Goal: Task Accomplishment & Management: Use online tool/utility

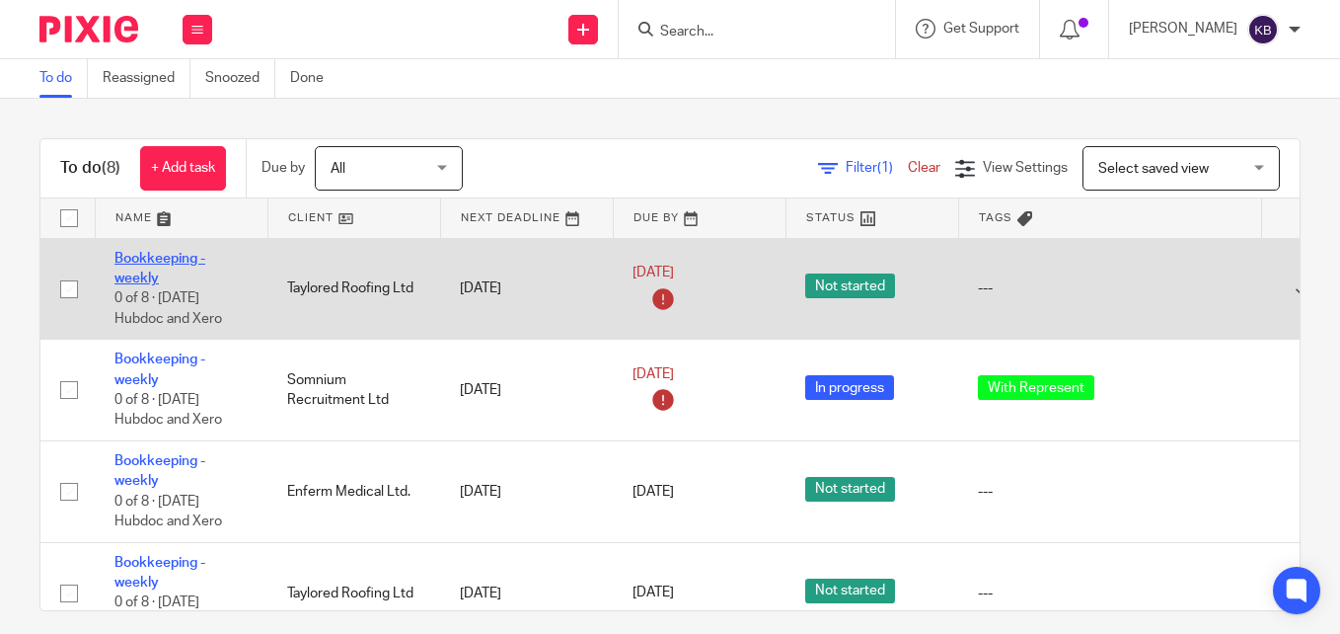
click at [141, 260] on link "Bookkeeping - weekly" at bounding box center [159, 269] width 91 height 34
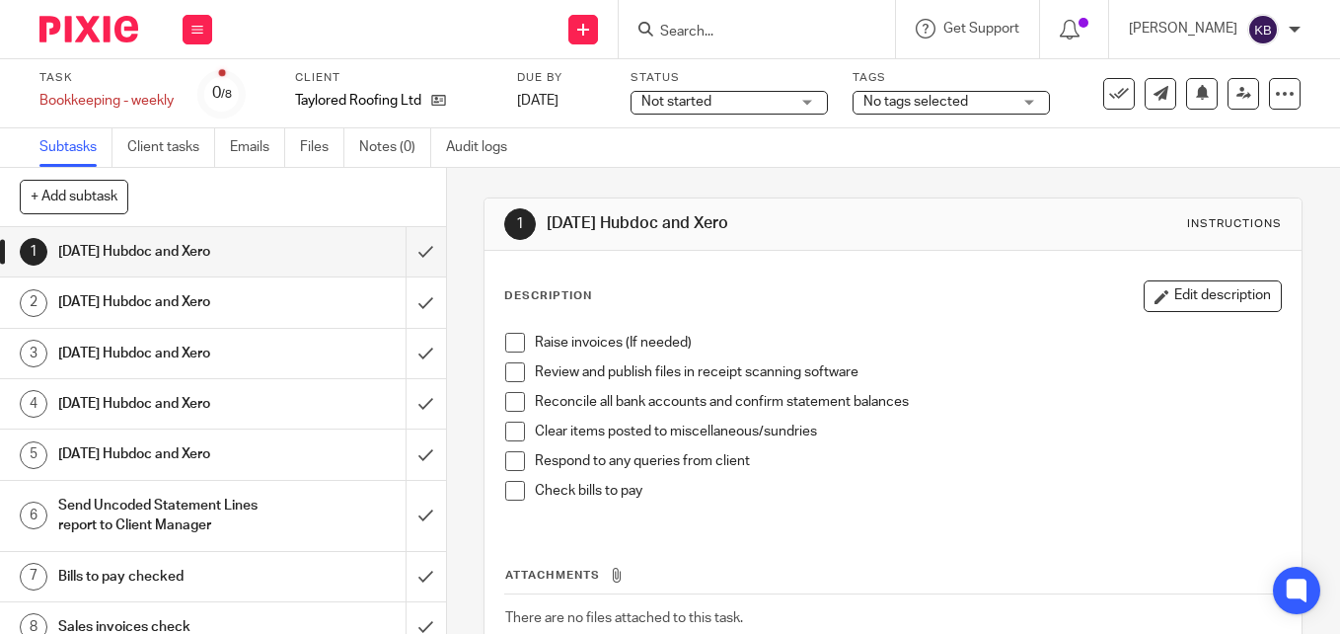
click at [788, 92] on span "Not started" at bounding box center [715, 102] width 148 height 21
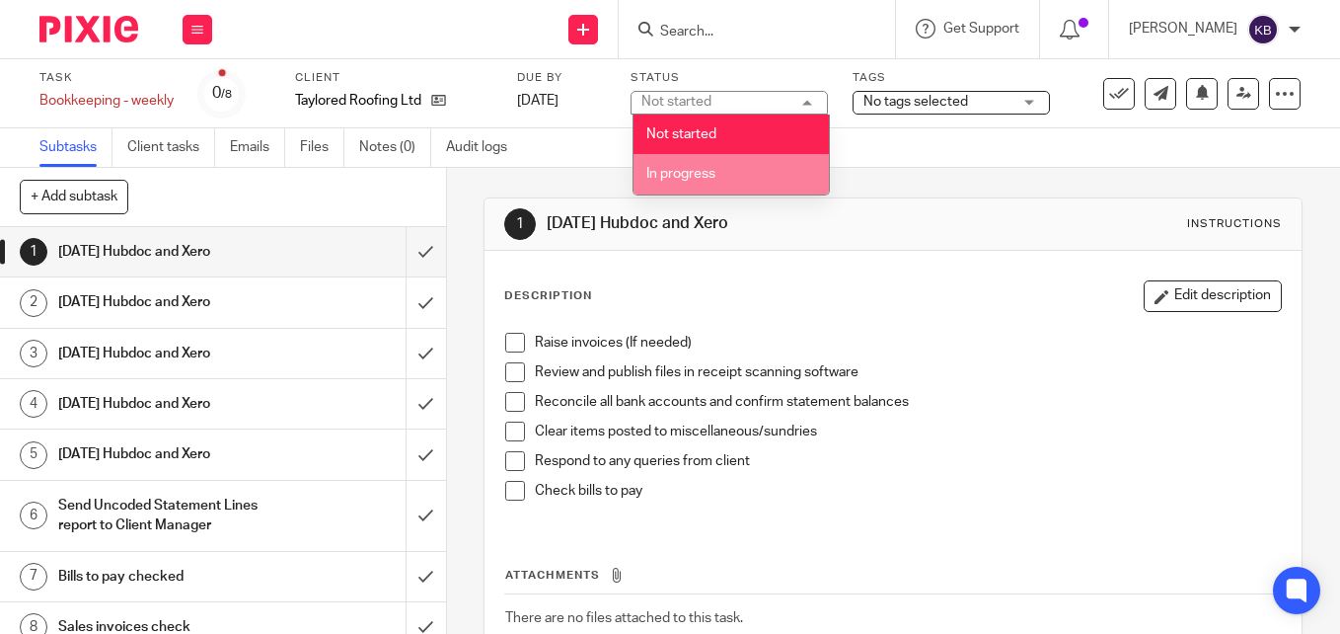
click at [721, 181] on li "In progress" at bounding box center [731, 174] width 195 height 40
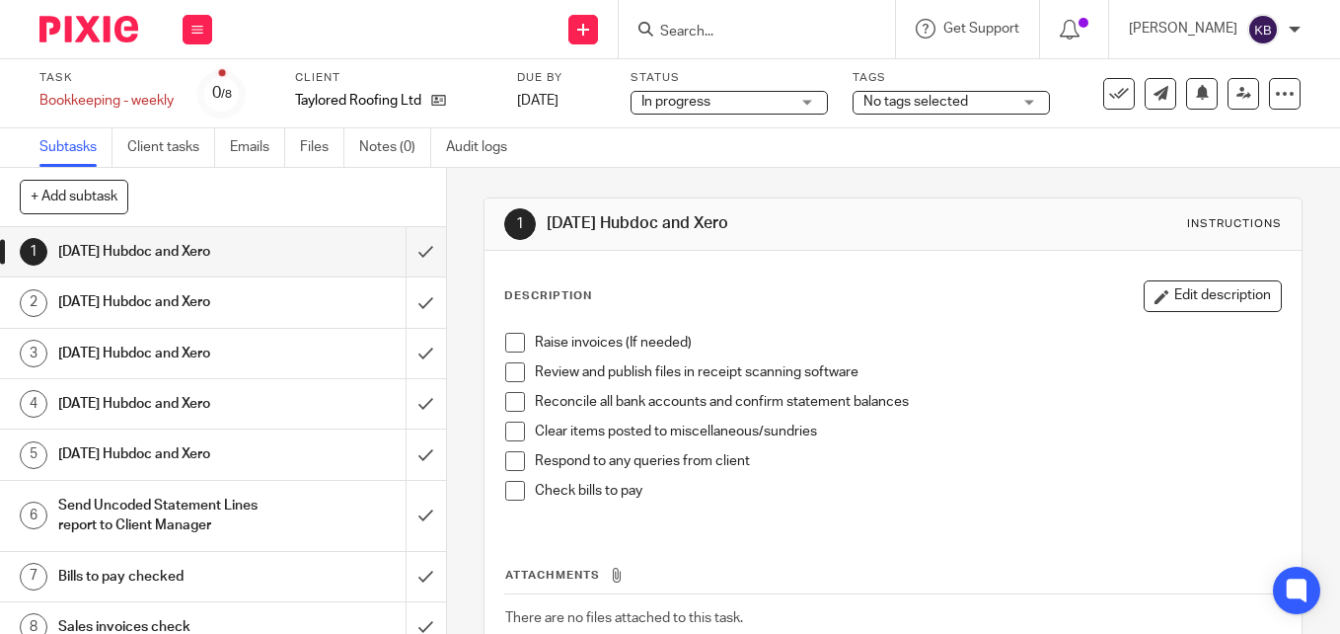
click at [953, 103] on span "No tags selected" at bounding box center [915, 102] width 105 height 14
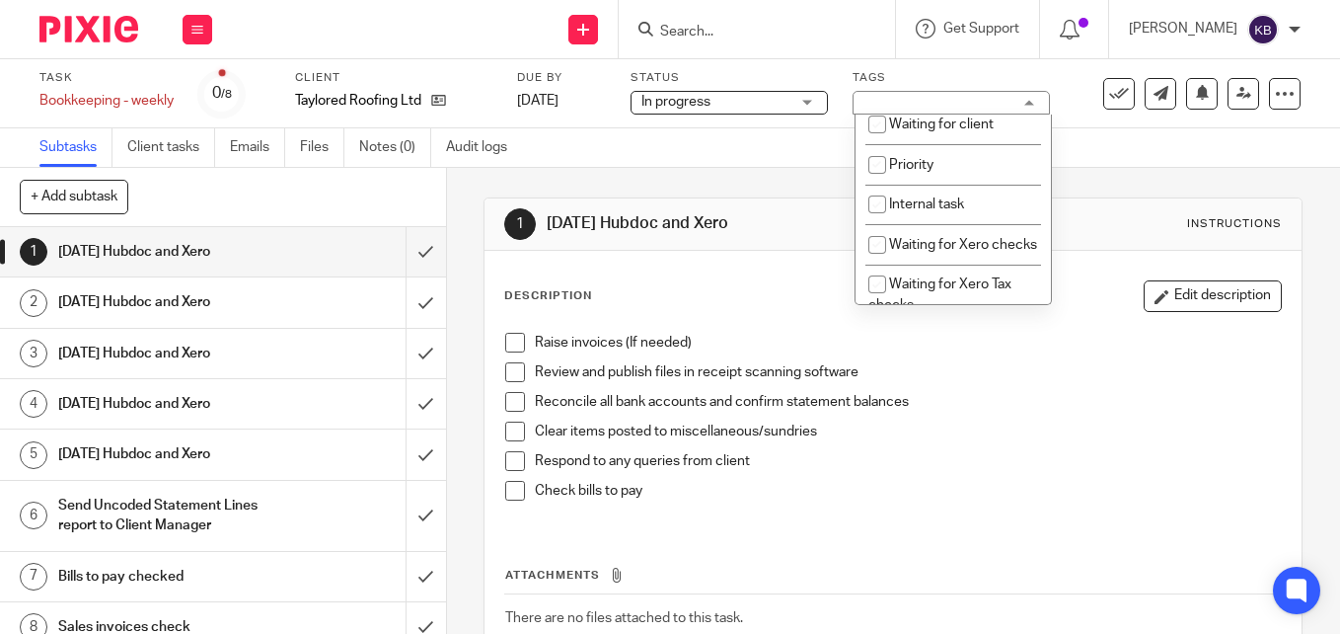
scroll to position [473, 0]
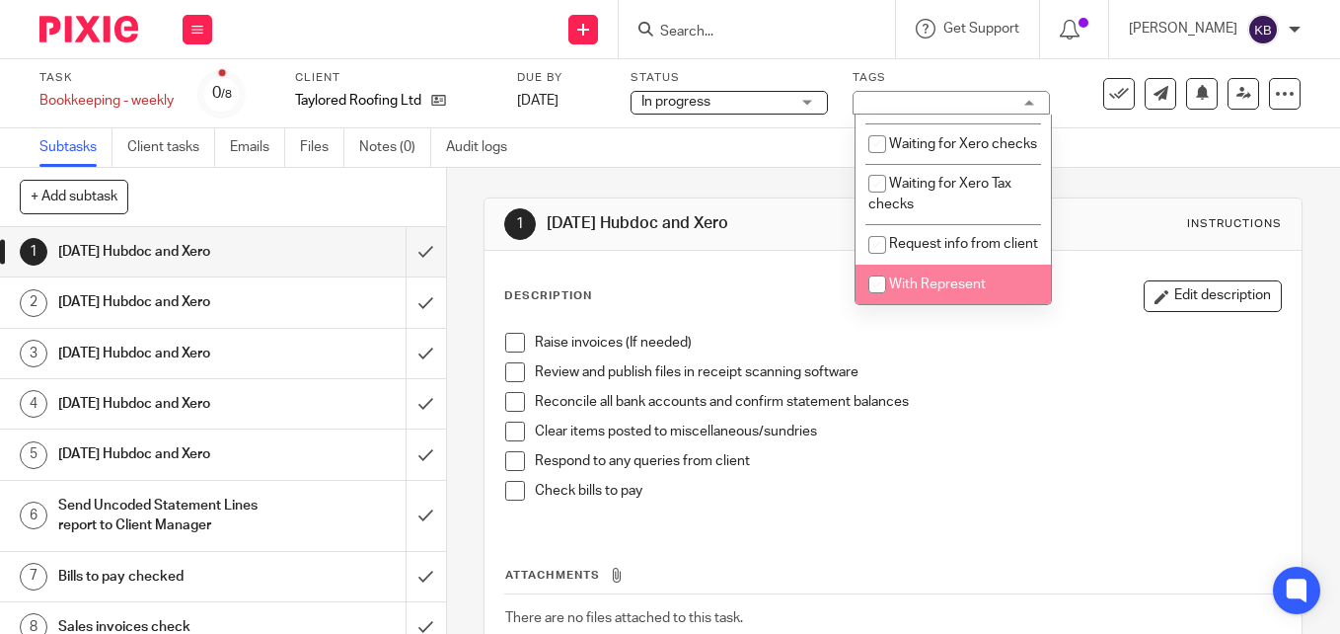
click at [888, 270] on input "checkbox" at bounding box center [877, 283] width 37 height 37
checkbox input "true"
click at [509, 348] on span at bounding box center [515, 343] width 20 height 20
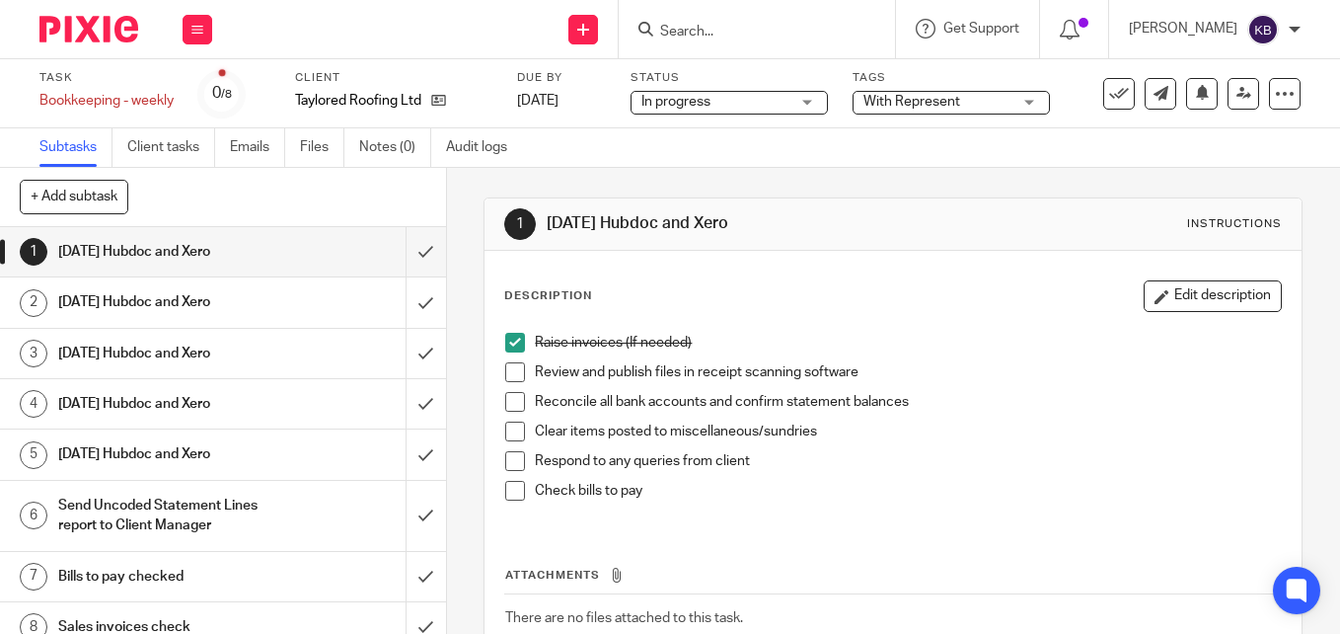
click at [505, 373] on span at bounding box center [515, 372] width 20 height 20
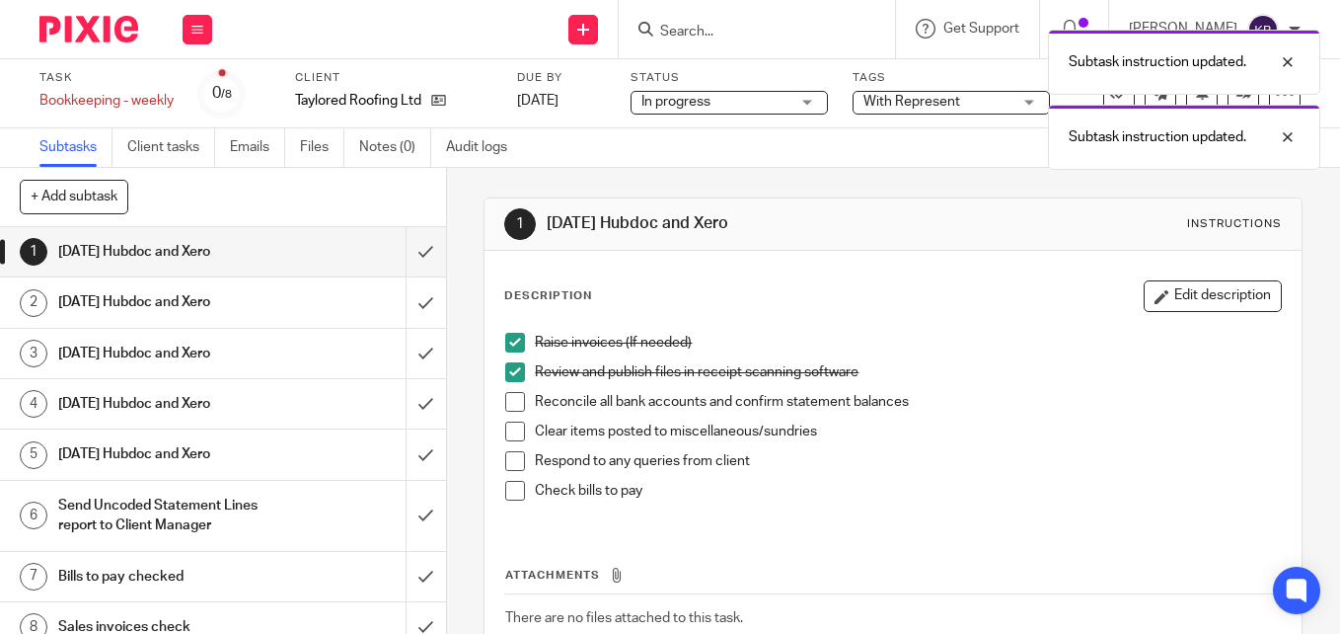
click at [506, 403] on span at bounding box center [515, 402] width 20 height 20
click at [506, 428] on span at bounding box center [515, 431] width 20 height 20
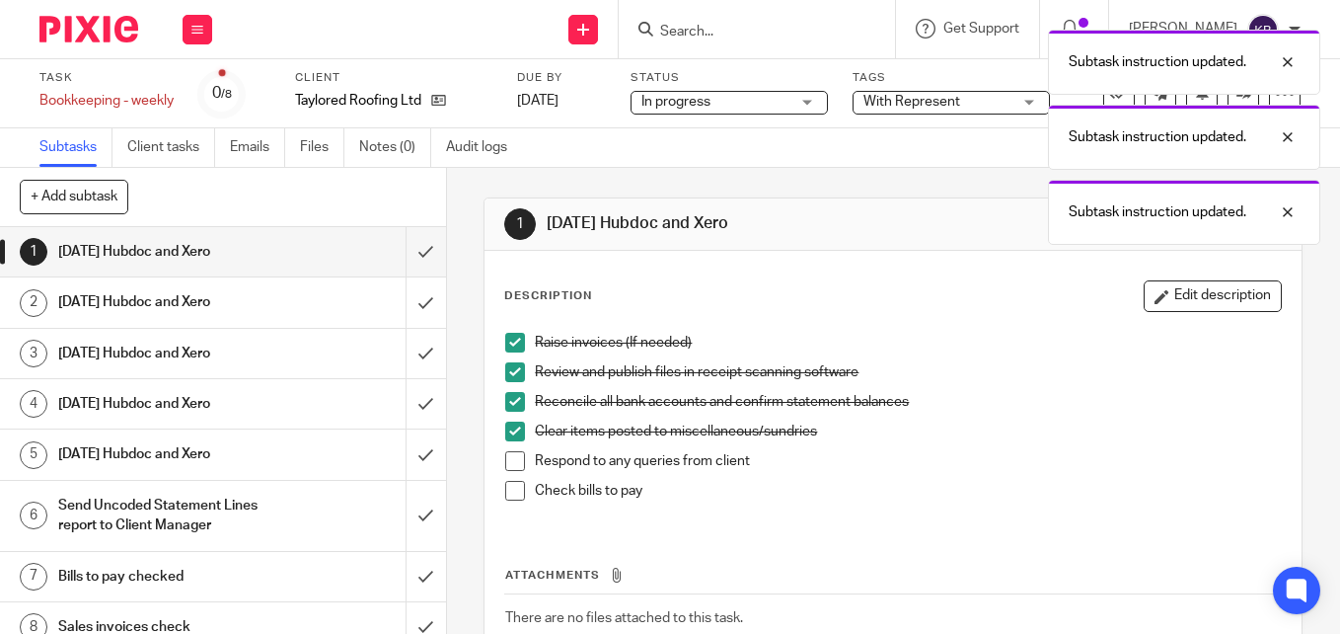
click at [506, 458] on span at bounding box center [515, 461] width 20 height 20
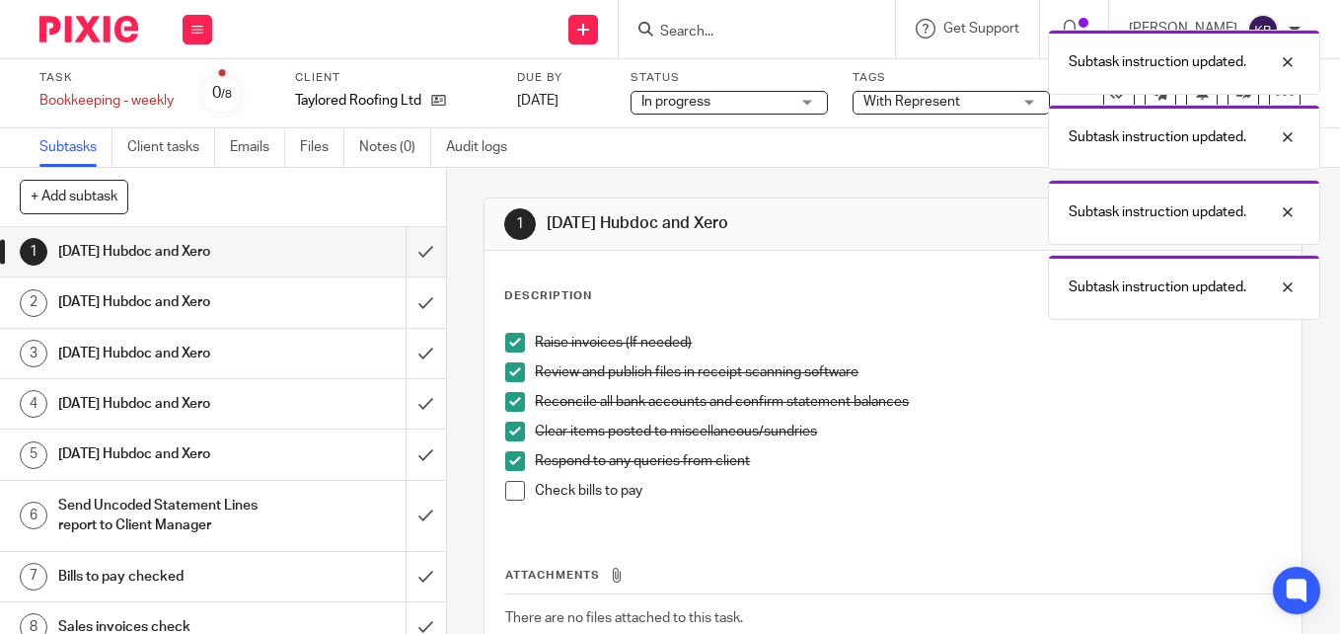
click at [506, 494] on span at bounding box center [515, 491] width 20 height 20
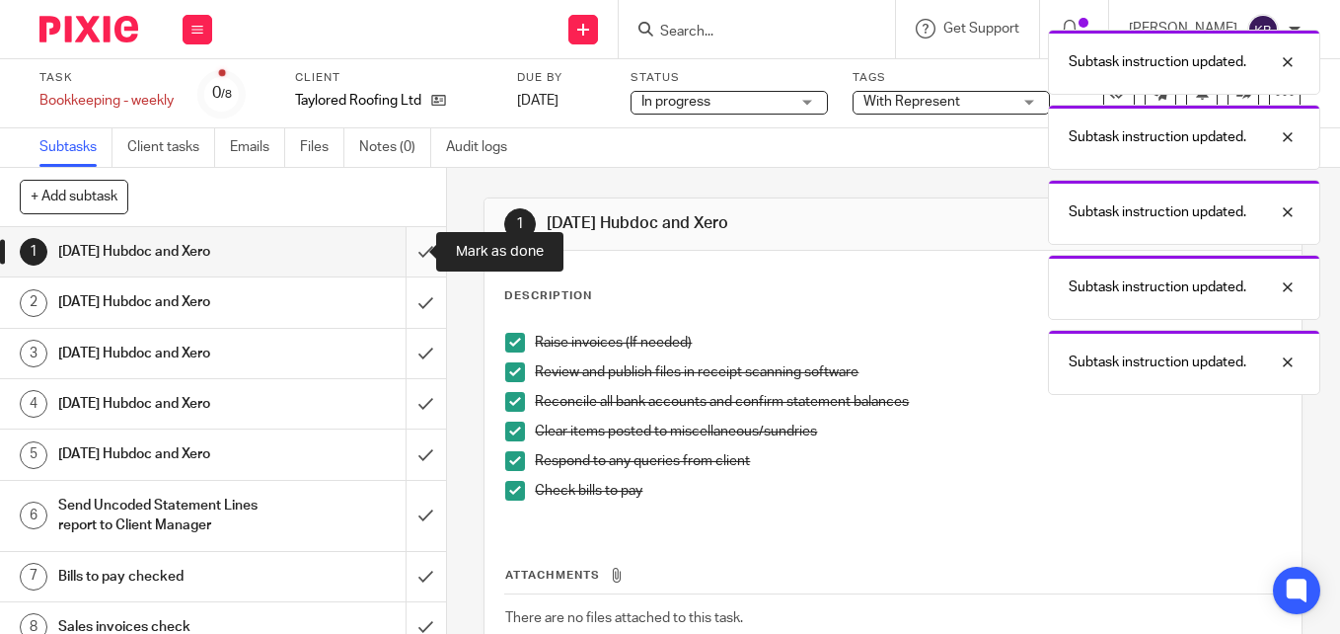
click at [408, 251] on input "submit" at bounding box center [223, 251] width 446 height 49
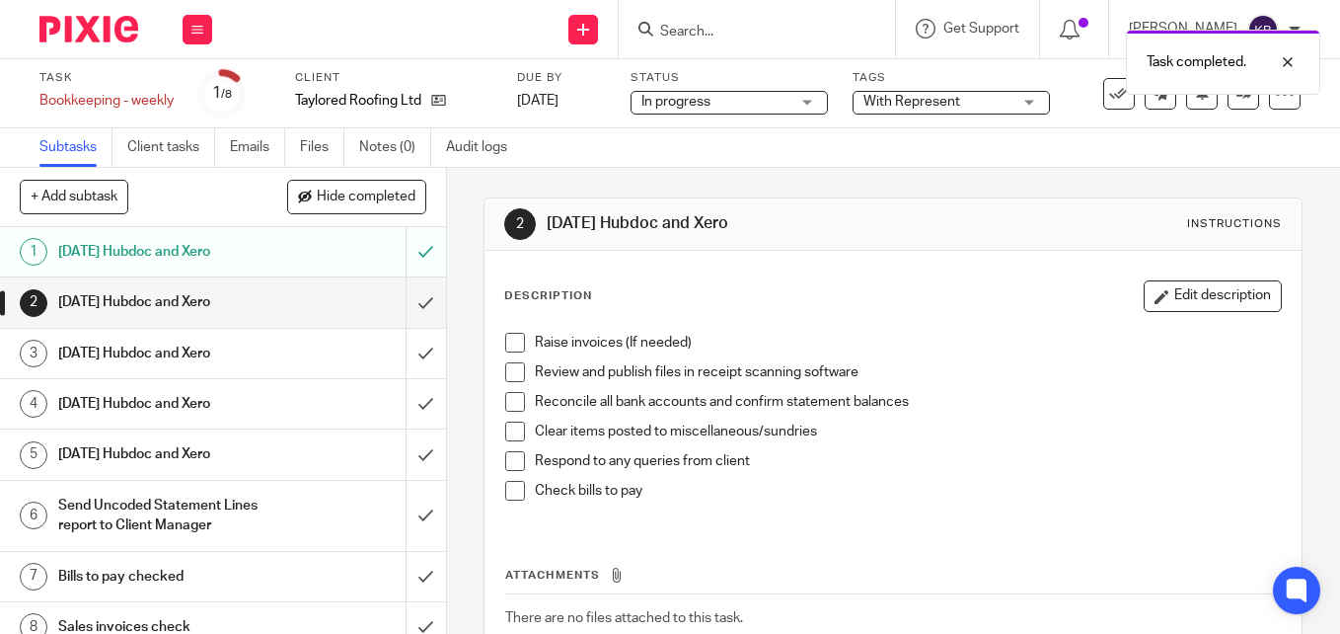
click at [505, 340] on span at bounding box center [515, 343] width 20 height 20
click at [505, 373] on span at bounding box center [515, 372] width 20 height 20
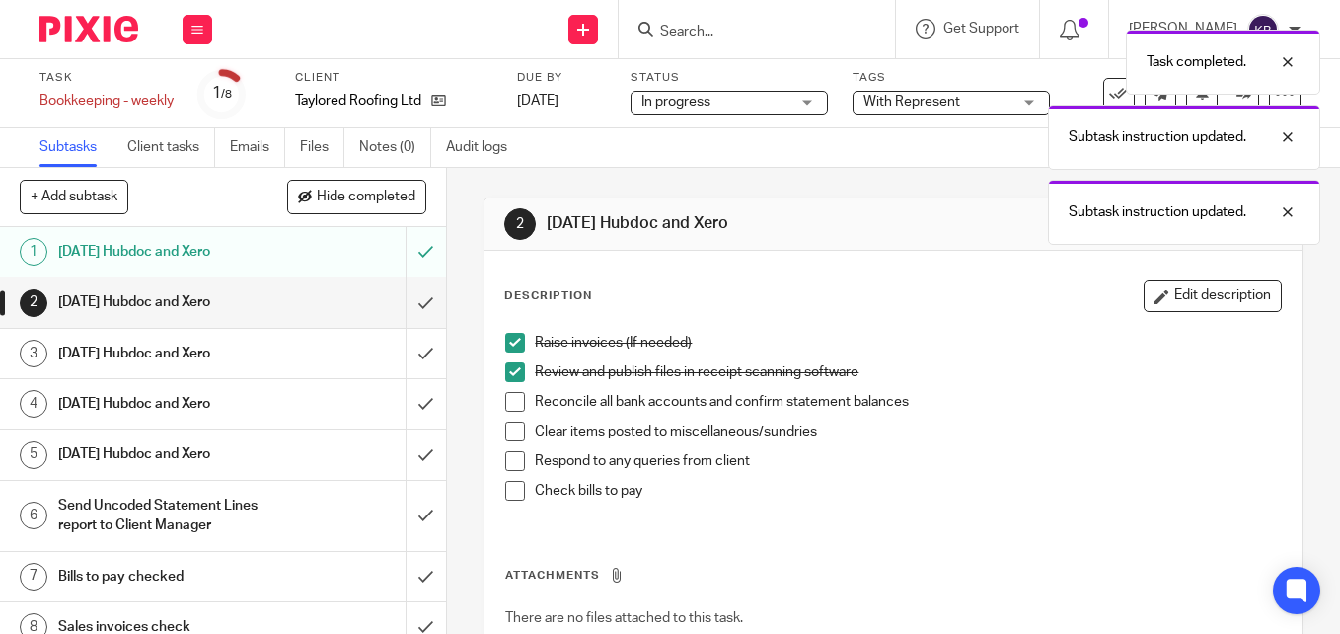
click at [506, 402] on span at bounding box center [515, 402] width 20 height 20
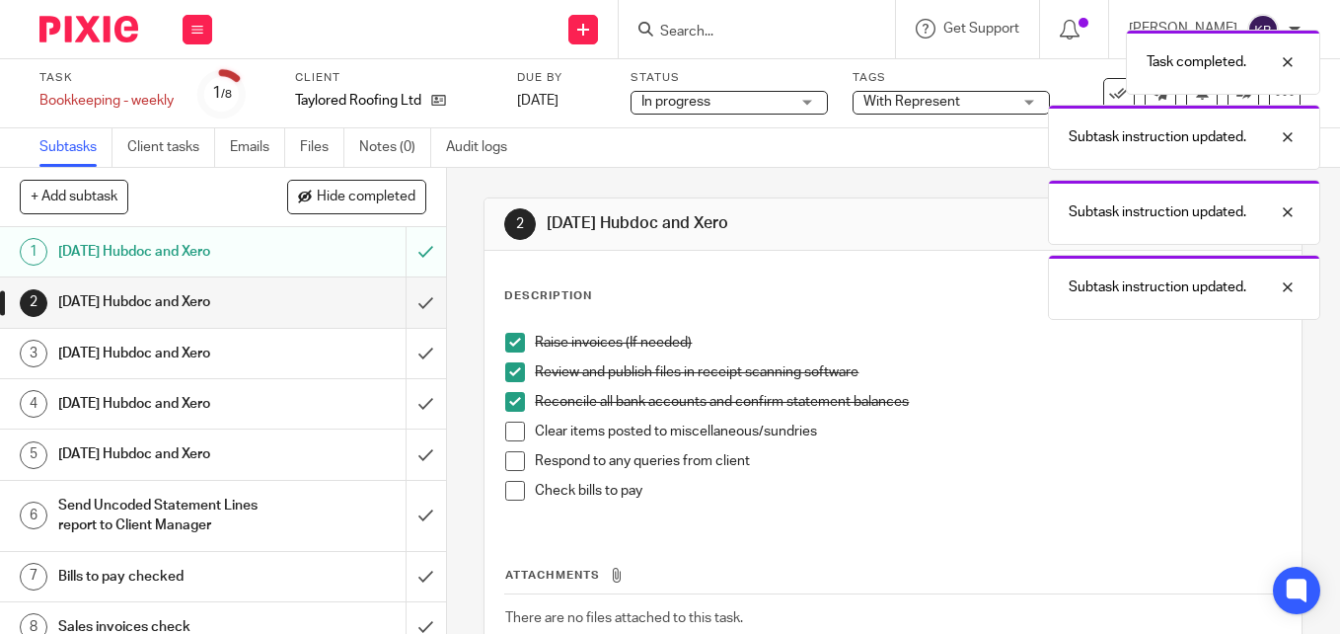
drag, startPoint x: 507, startPoint y: 431, endPoint x: 507, endPoint y: 459, distance: 27.6
click at [507, 432] on span at bounding box center [515, 431] width 20 height 20
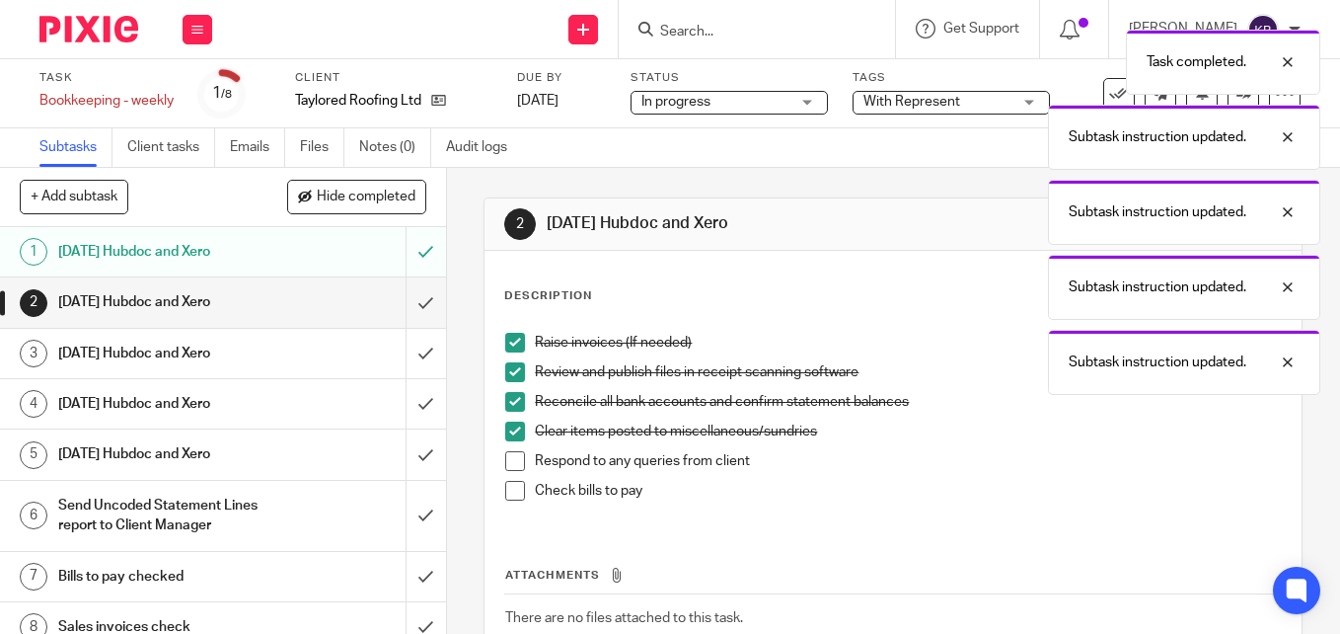
click at [508, 468] on span at bounding box center [515, 461] width 20 height 20
click at [508, 493] on span at bounding box center [515, 491] width 20 height 20
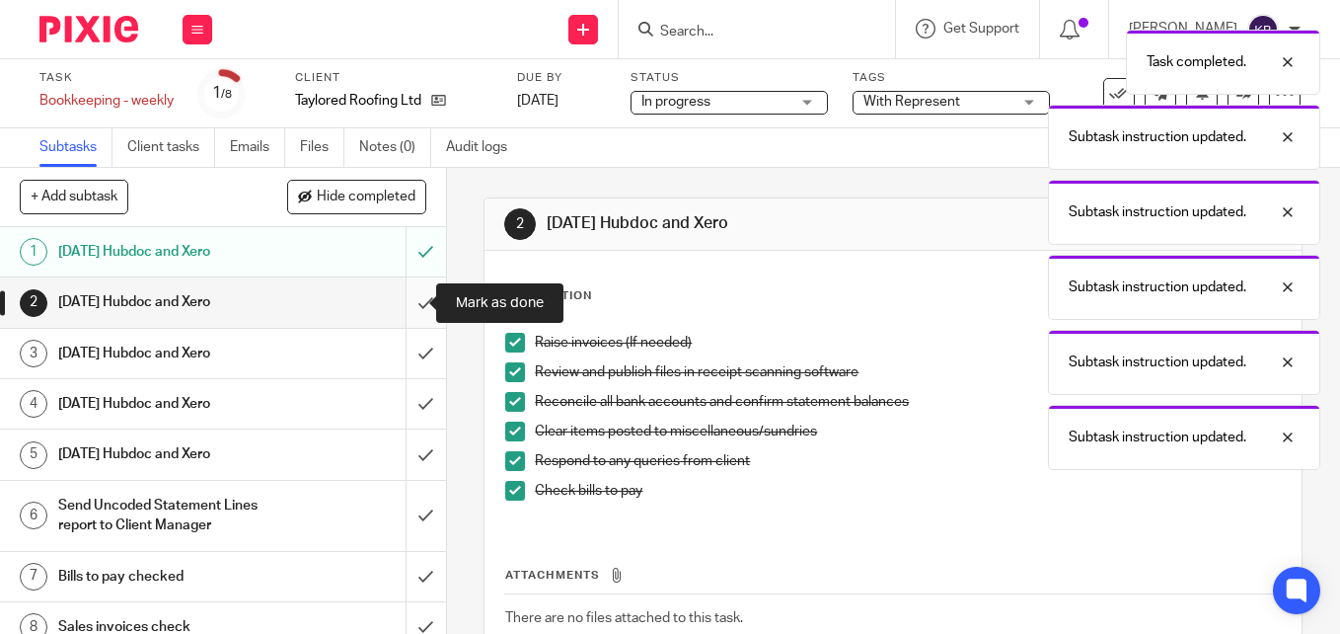
click at [393, 303] on input "submit" at bounding box center [223, 301] width 446 height 49
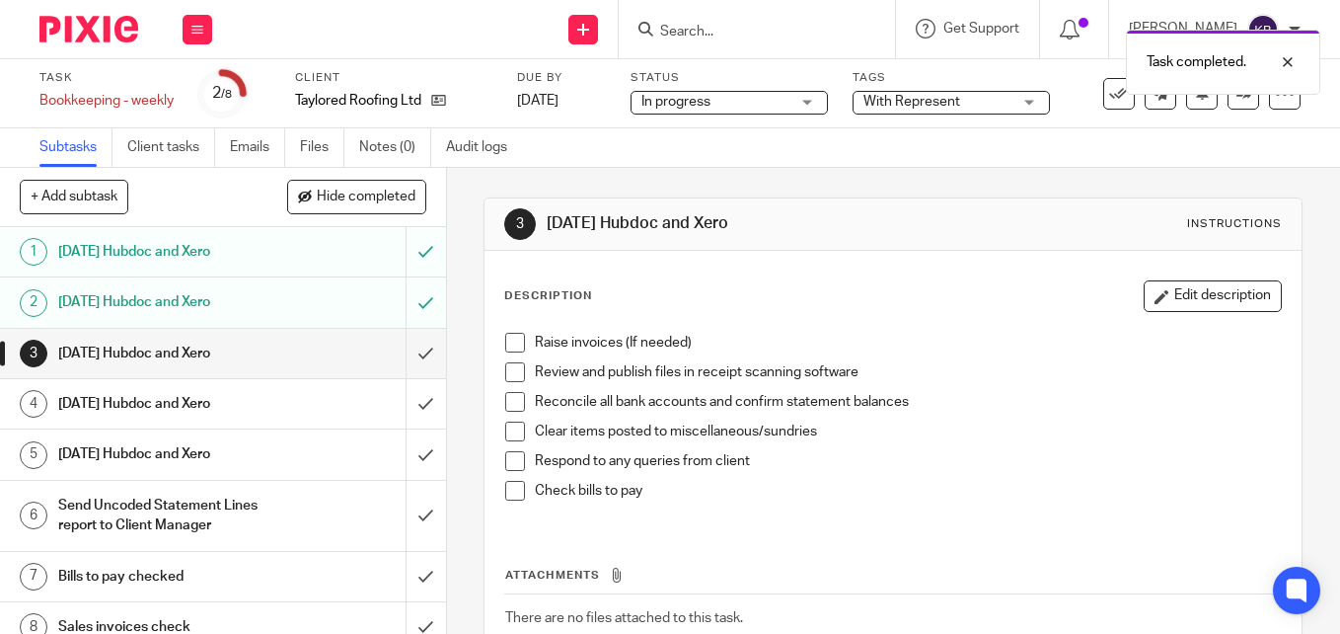
click at [512, 343] on span at bounding box center [515, 343] width 20 height 20
click at [513, 366] on span at bounding box center [515, 372] width 20 height 20
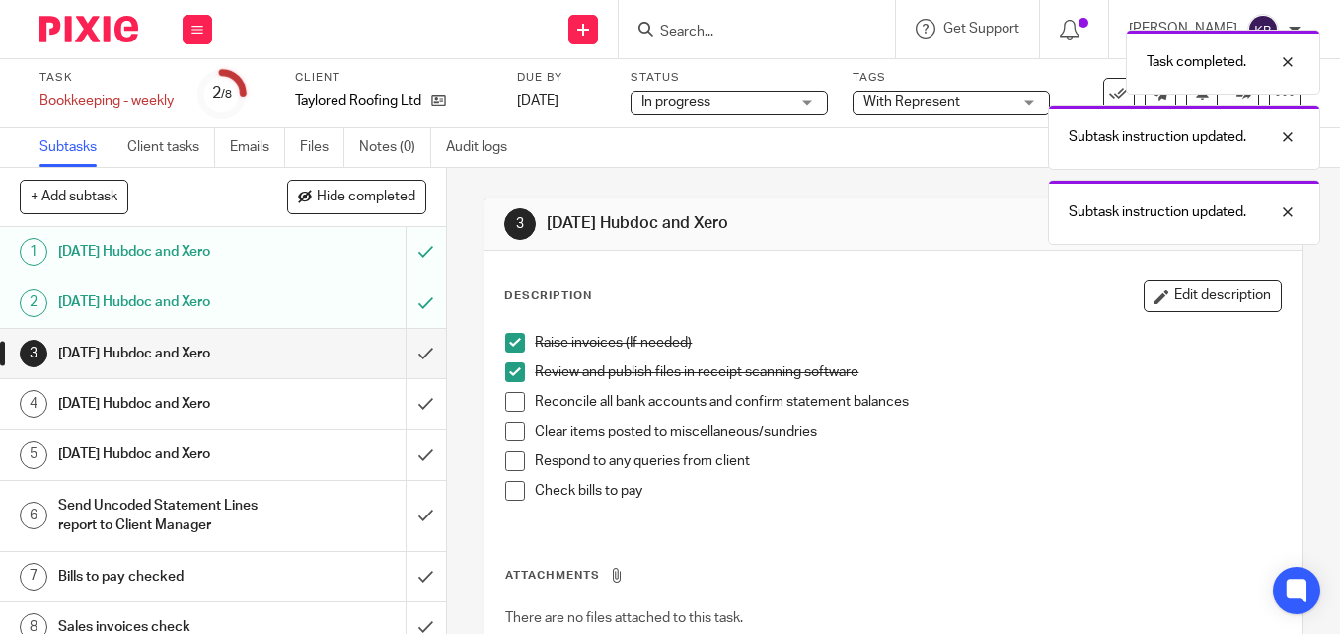
click at [507, 406] on span at bounding box center [515, 402] width 20 height 20
click at [506, 428] on span at bounding box center [515, 431] width 20 height 20
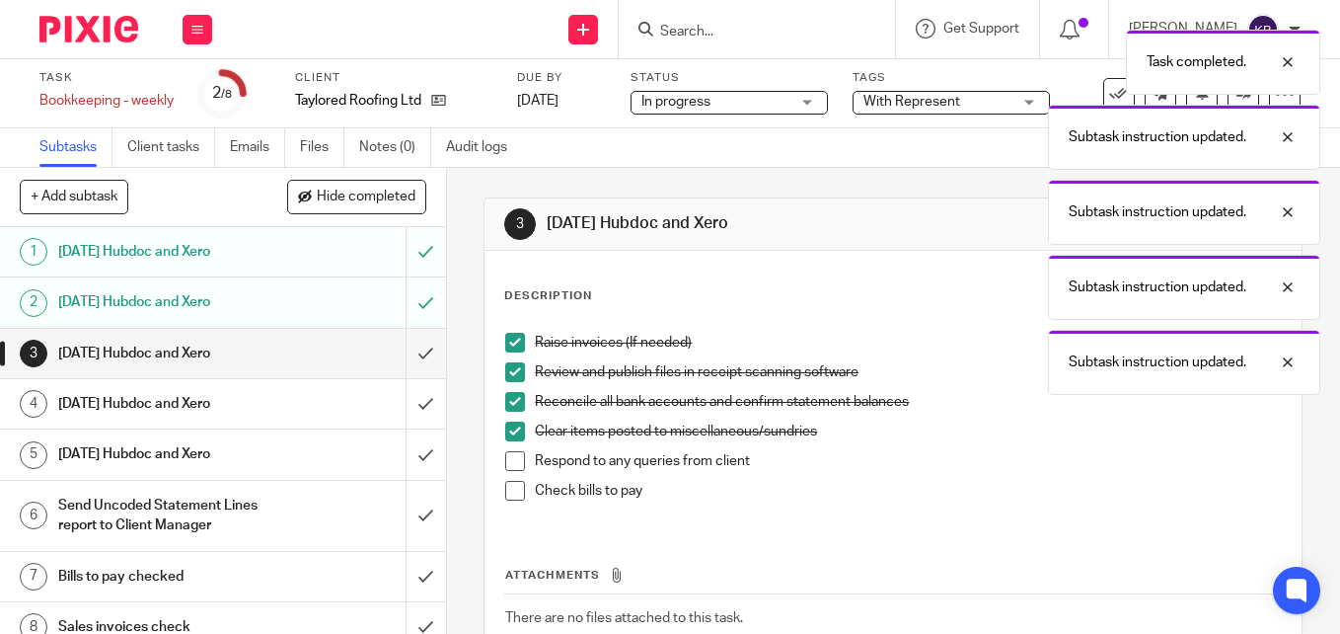
click at [505, 466] on span at bounding box center [515, 461] width 20 height 20
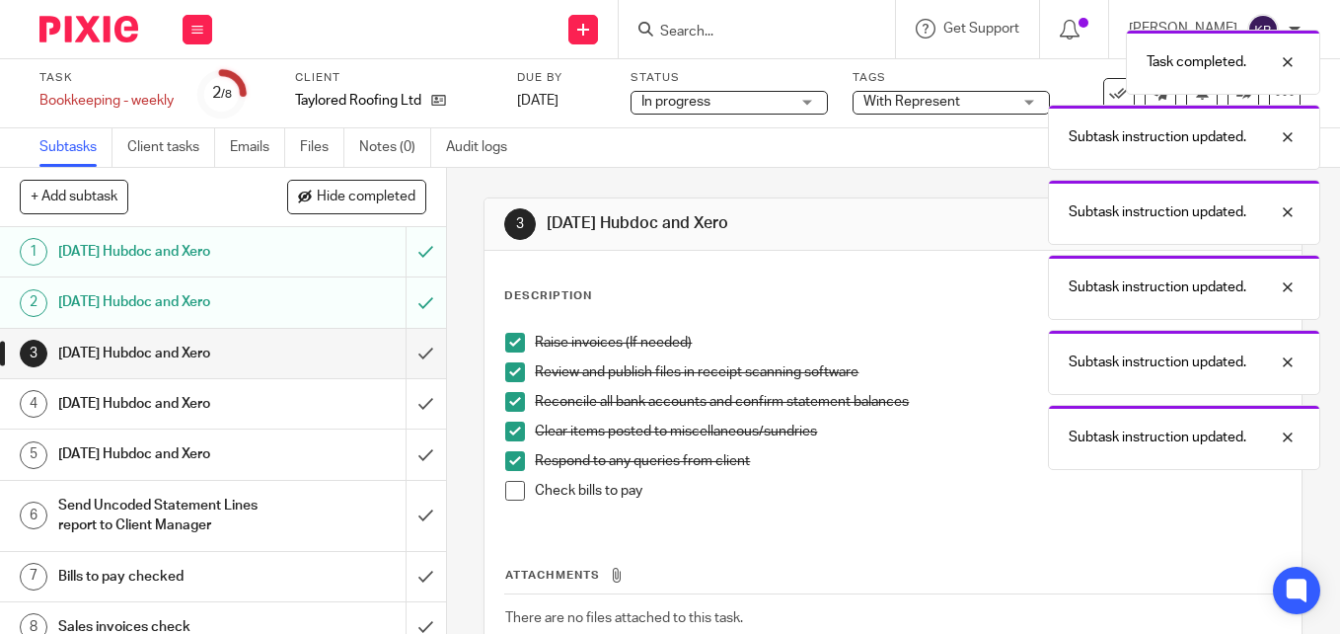
click at [508, 492] on span at bounding box center [515, 491] width 20 height 20
click at [408, 344] on input "submit" at bounding box center [223, 353] width 446 height 49
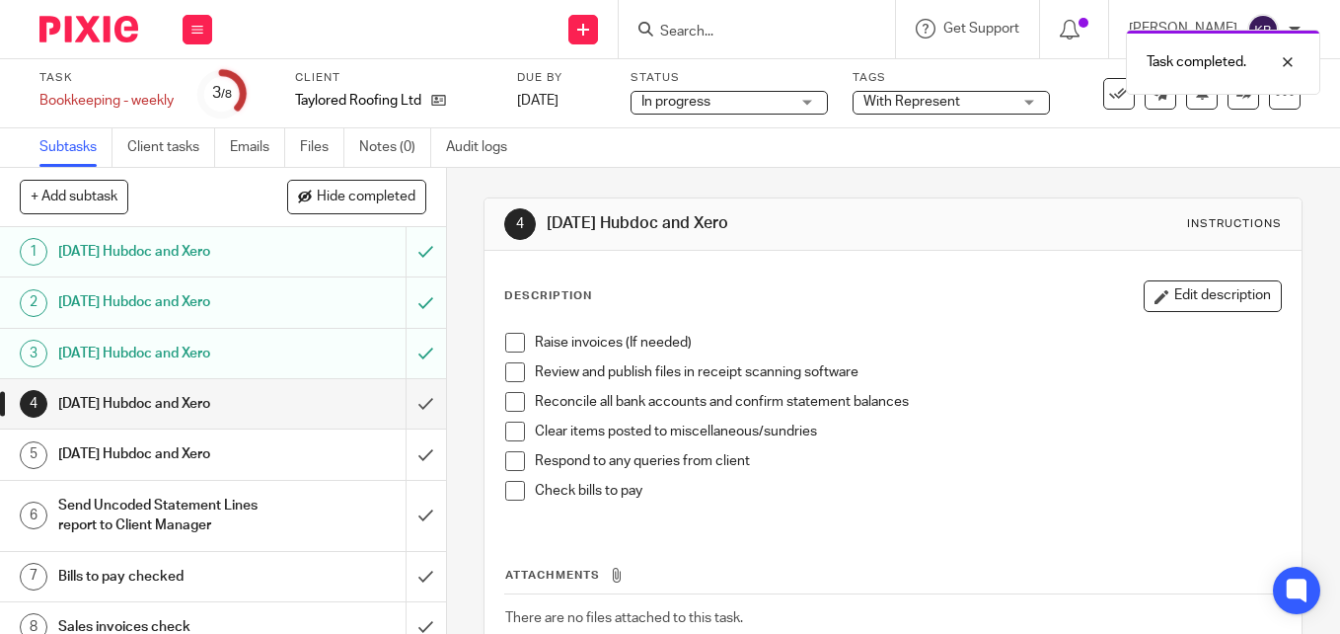
drag, startPoint x: 507, startPoint y: 344, endPoint x: 489, endPoint y: 391, distance: 49.7
click at [506, 346] on span at bounding box center [515, 343] width 20 height 20
click at [507, 379] on span at bounding box center [515, 372] width 20 height 20
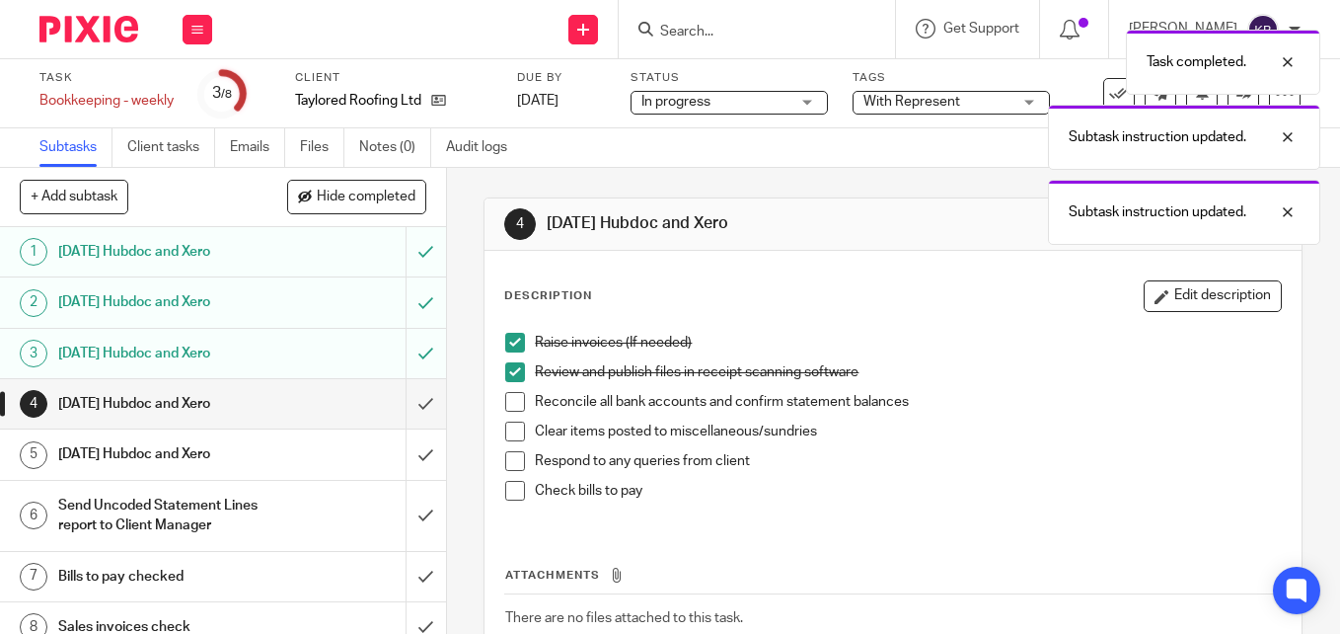
click at [509, 402] on span at bounding box center [515, 402] width 20 height 20
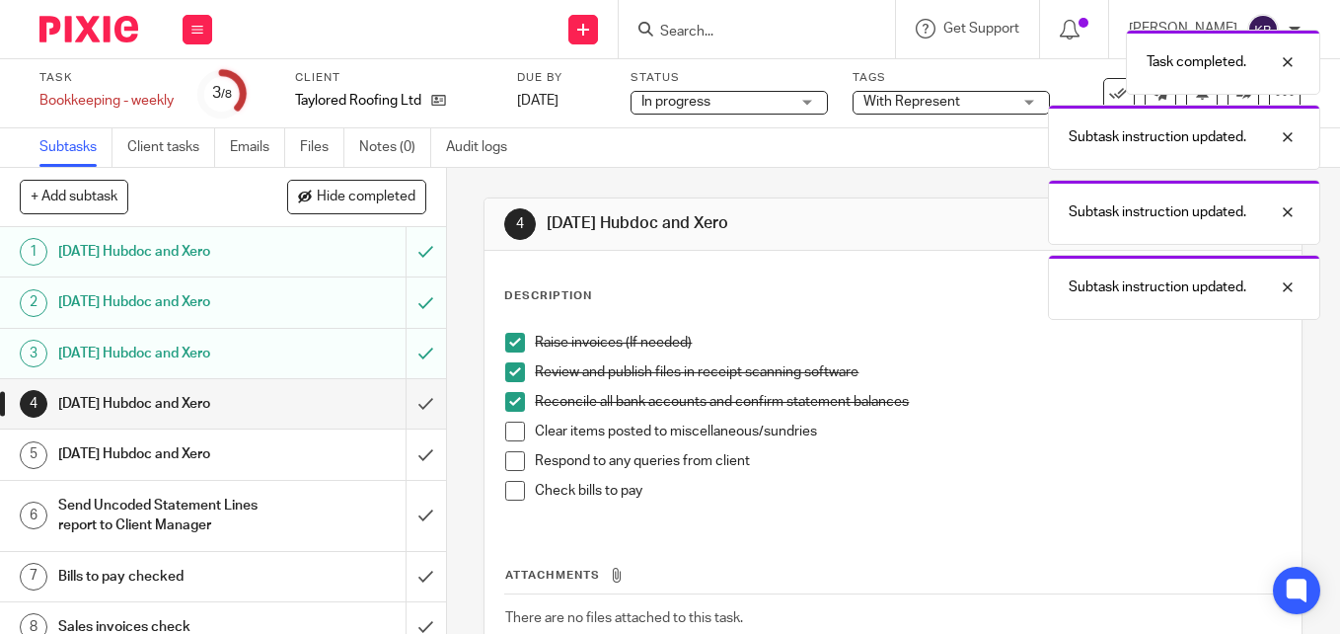
click at [507, 435] on span at bounding box center [515, 431] width 20 height 20
click at [507, 460] on span at bounding box center [515, 461] width 20 height 20
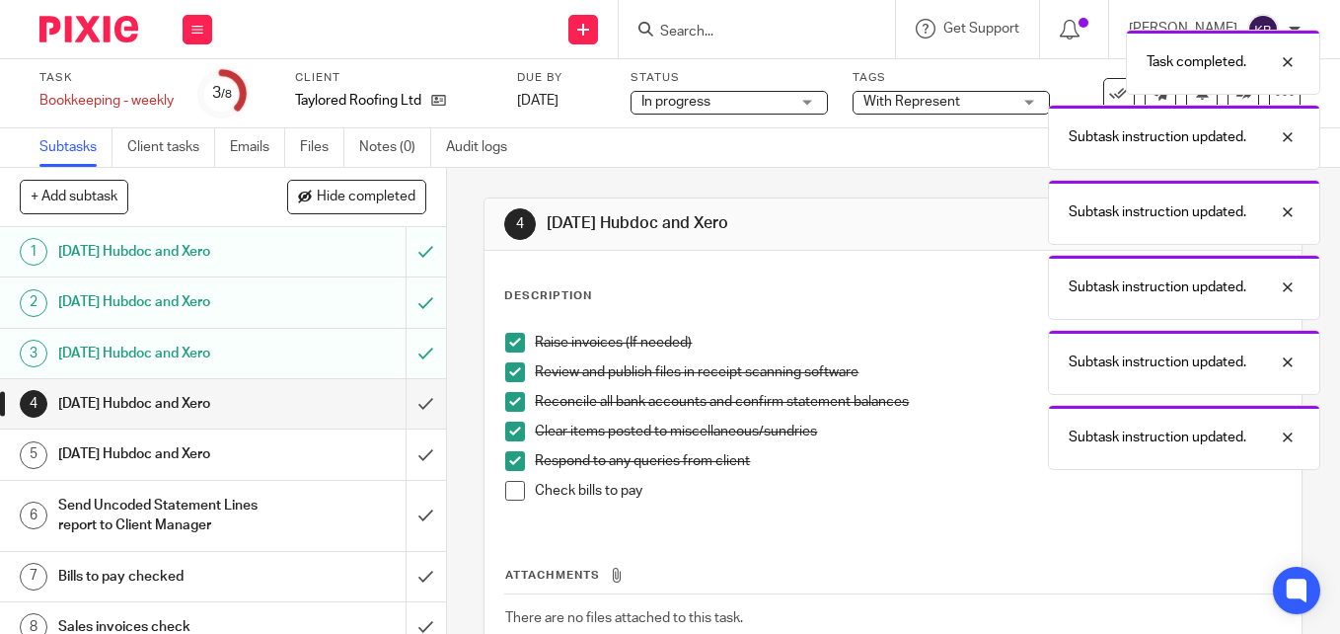
click at [508, 483] on span at bounding box center [515, 491] width 20 height 20
click at [405, 407] on input "submit" at bounding box center [223, 403] width 446 height 49
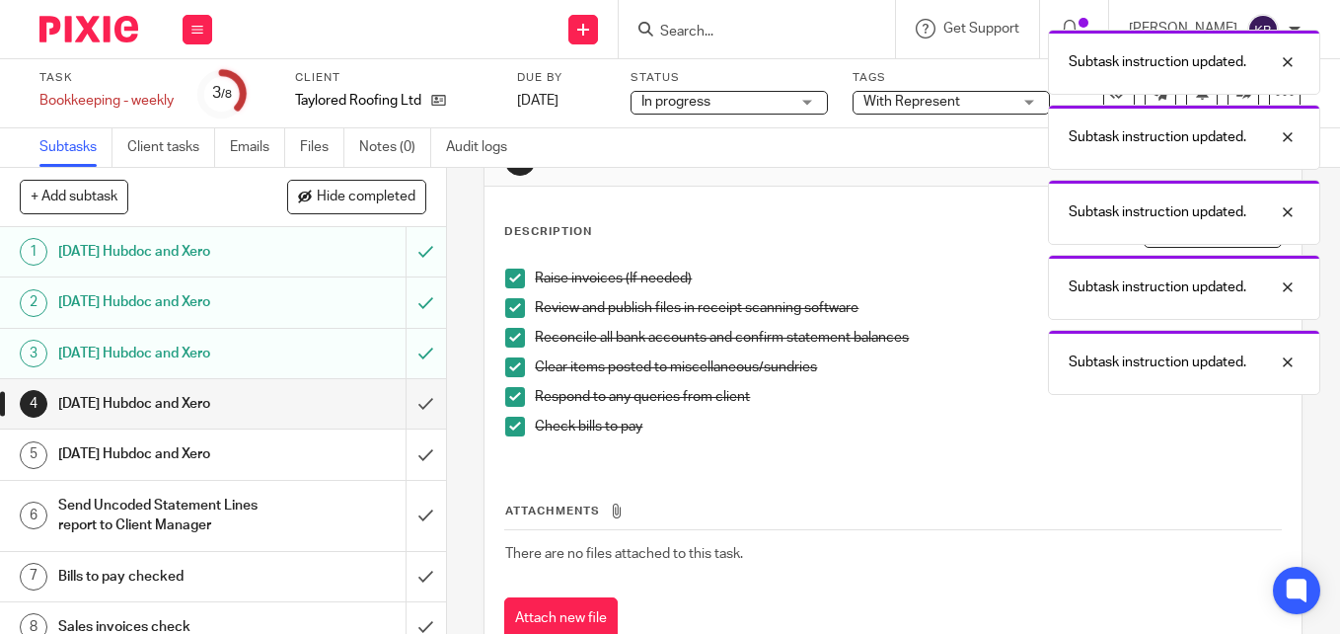
scroll to position [99, 0]
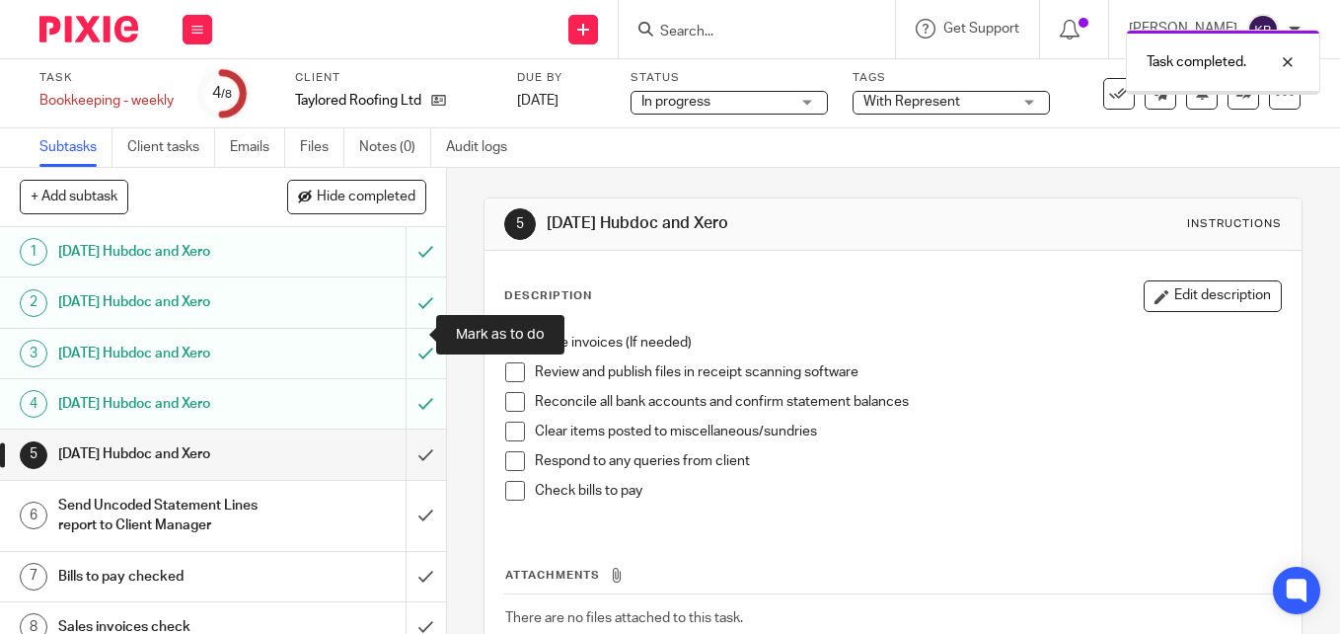
scroll to position [19, 0]
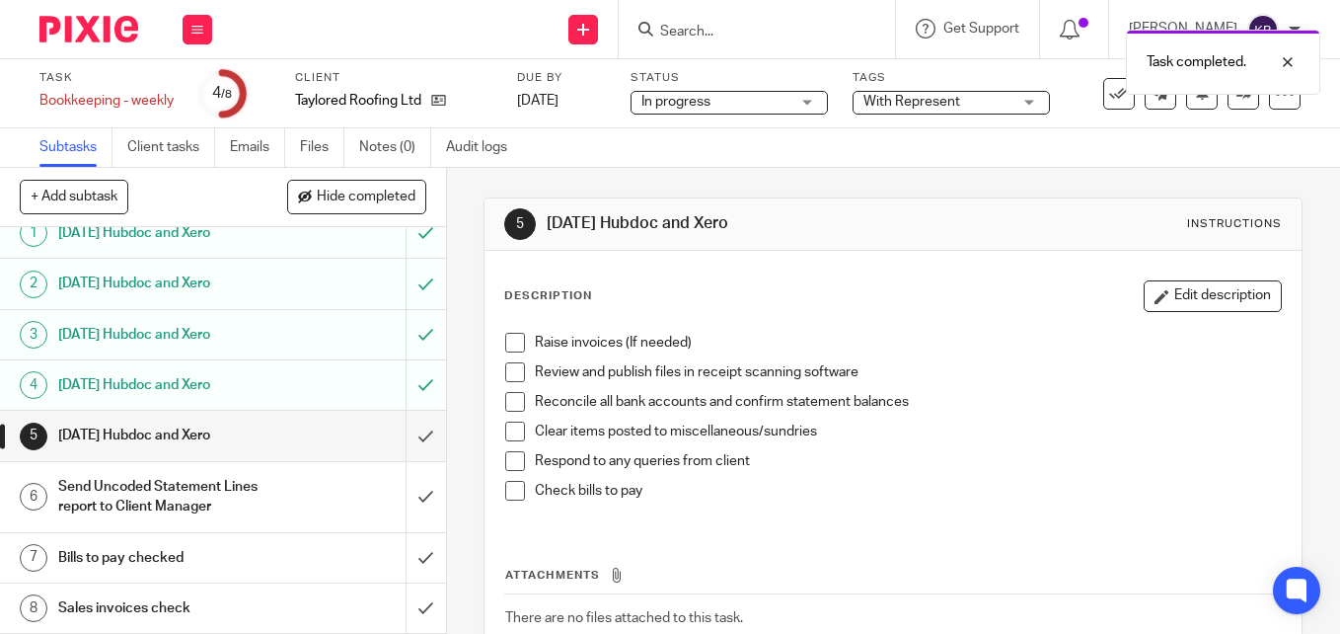
click at [514, 345] on span at bounding box center [515, 343] width 20 height 20
drag, startPoint x: 508, startPoint y: 377, endPoint x: 508, endPoint y: 400, distance: 22.7
click at [508, 378] on span at bounding box center [515, 372] width 20 height 20
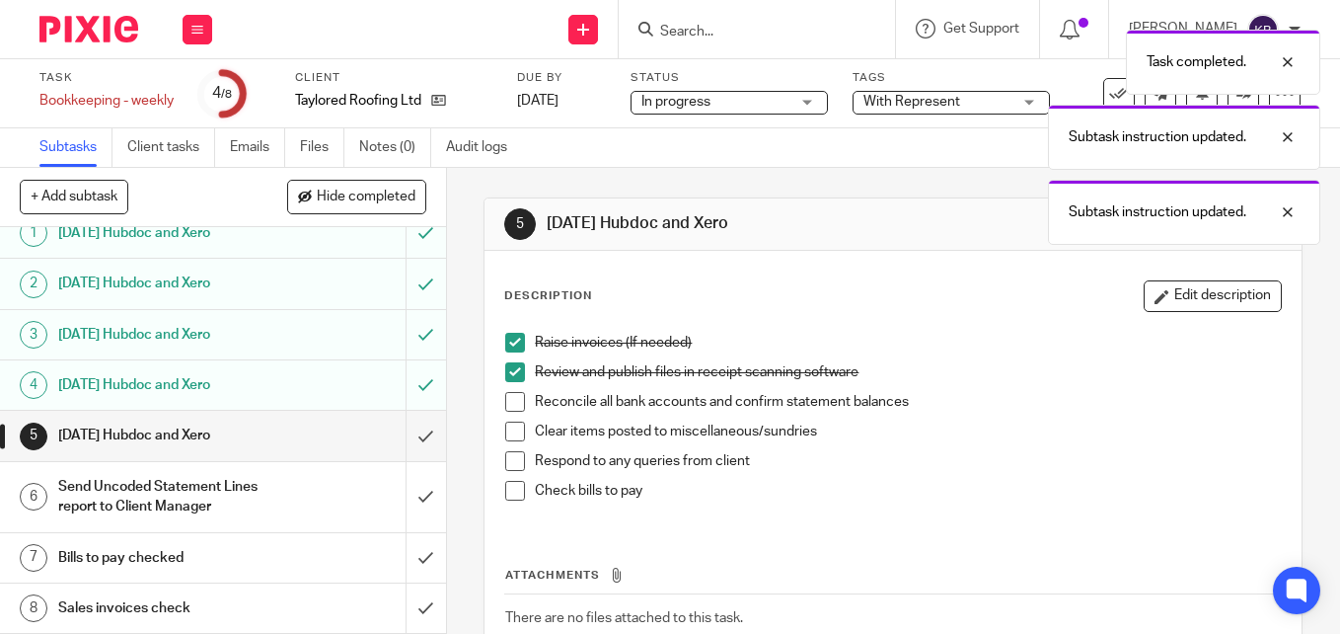
click at [508, 401] on span at bounding box center [515, 402] width 20 height 20
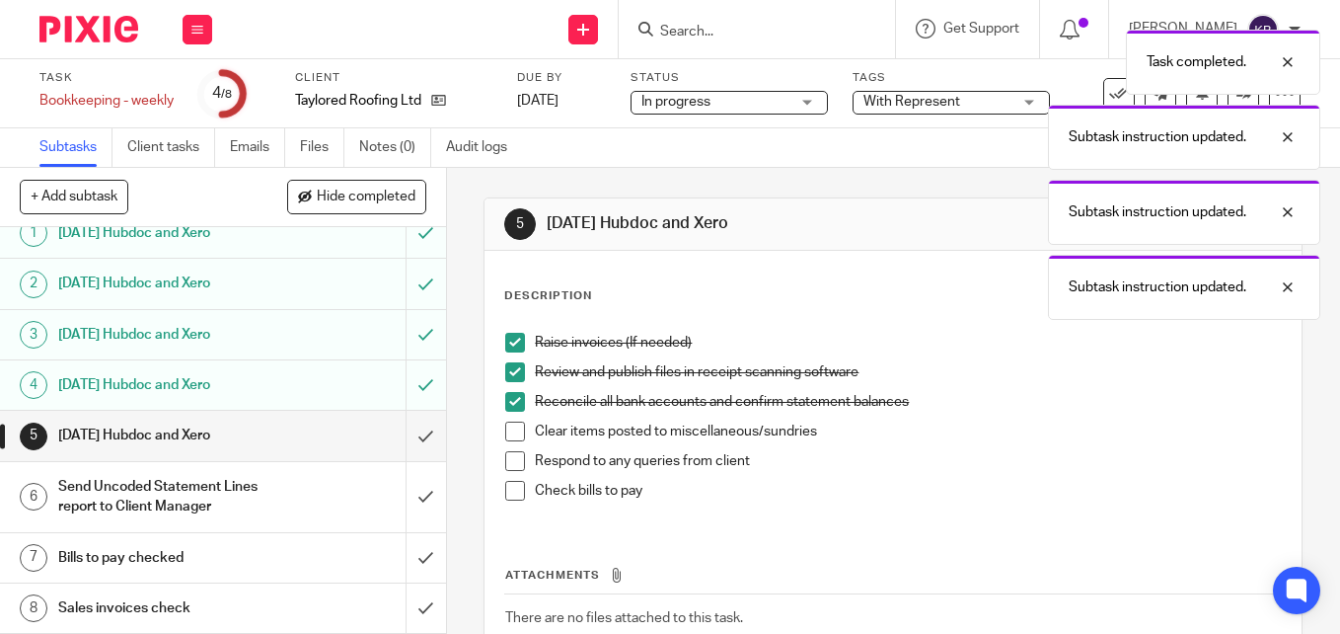
drag, startPoint x: 508, startPoint y: 431, endPoint x: 509, endPoint y: 449, distance: 17.8
click at [508, 434] on span at bounding box center [515, 431] width 20 height 20
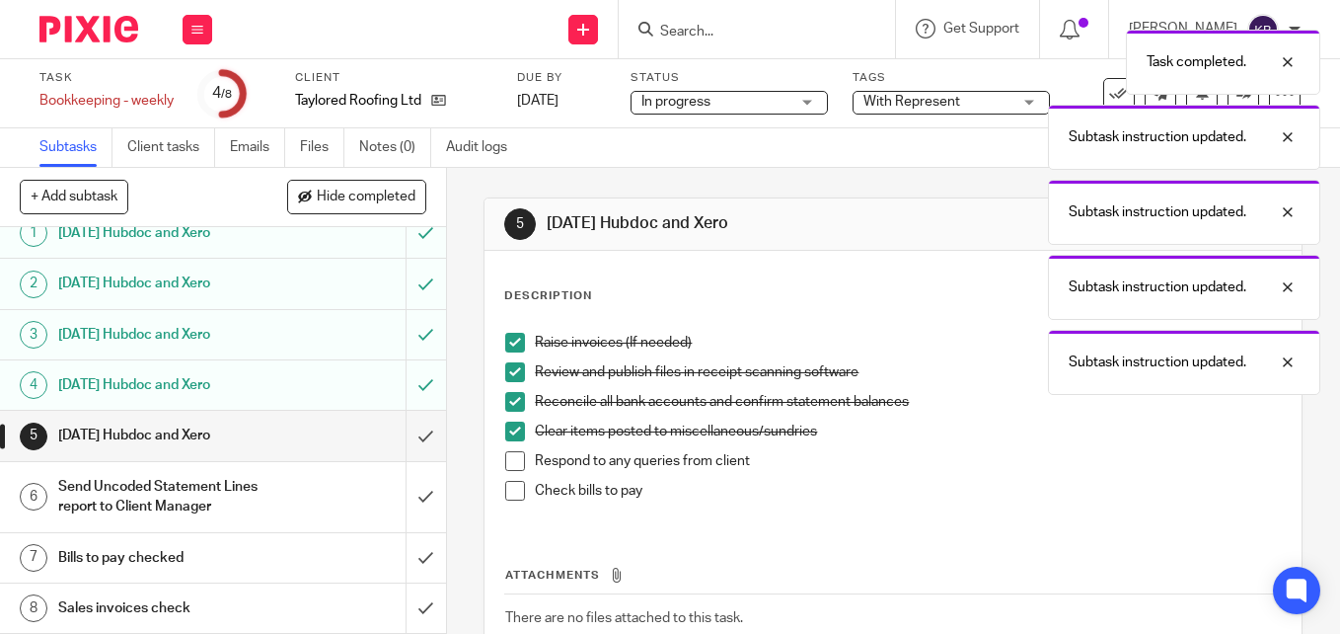
click at [512, 459] on span at bounding box center [515, 461] width 20 height 20
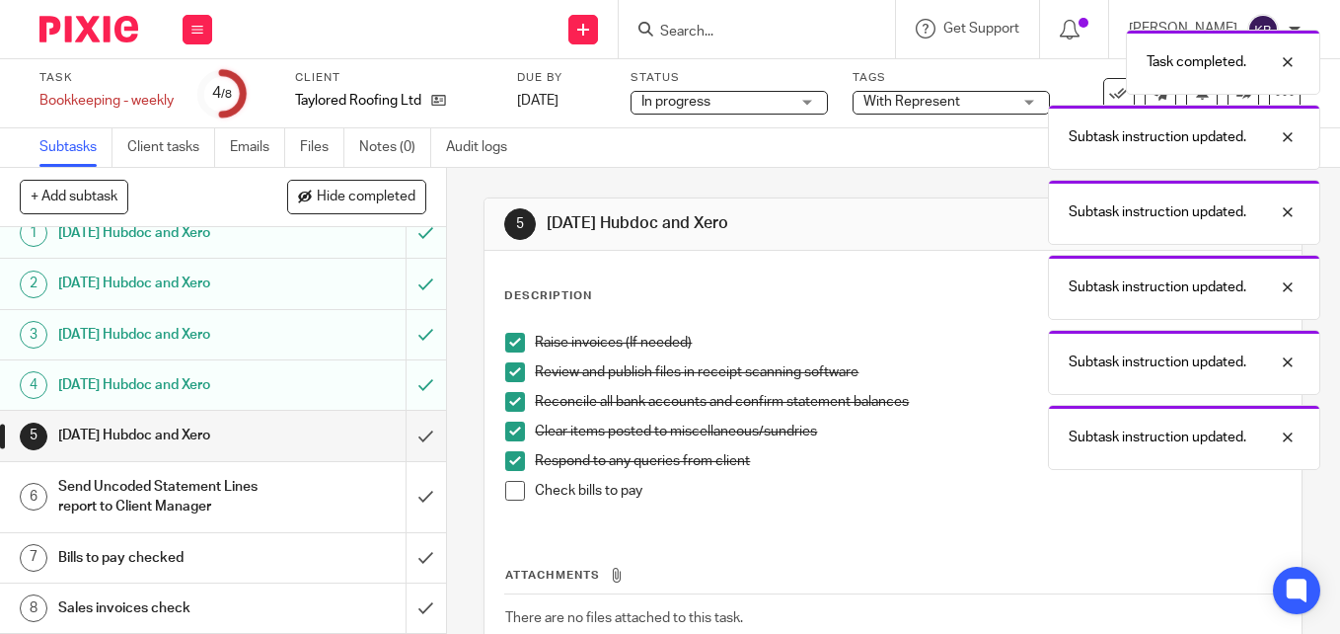
click at [506, 487] on span at bounding box center [515, 491] width 20 height 20
click at [408, 434] on input "submit" at bounding box center [223, 435] width 446 height 49
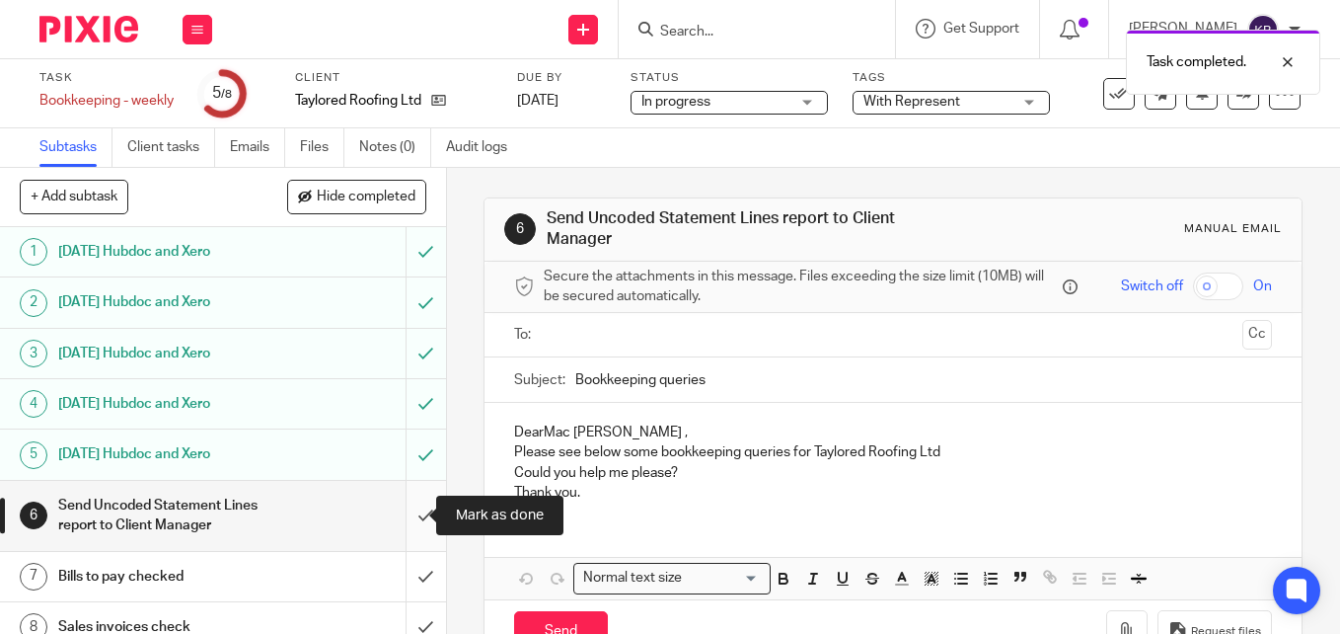
click at [401, 510] on input "submit" at bounding box center [223, 516] width 446 height 70
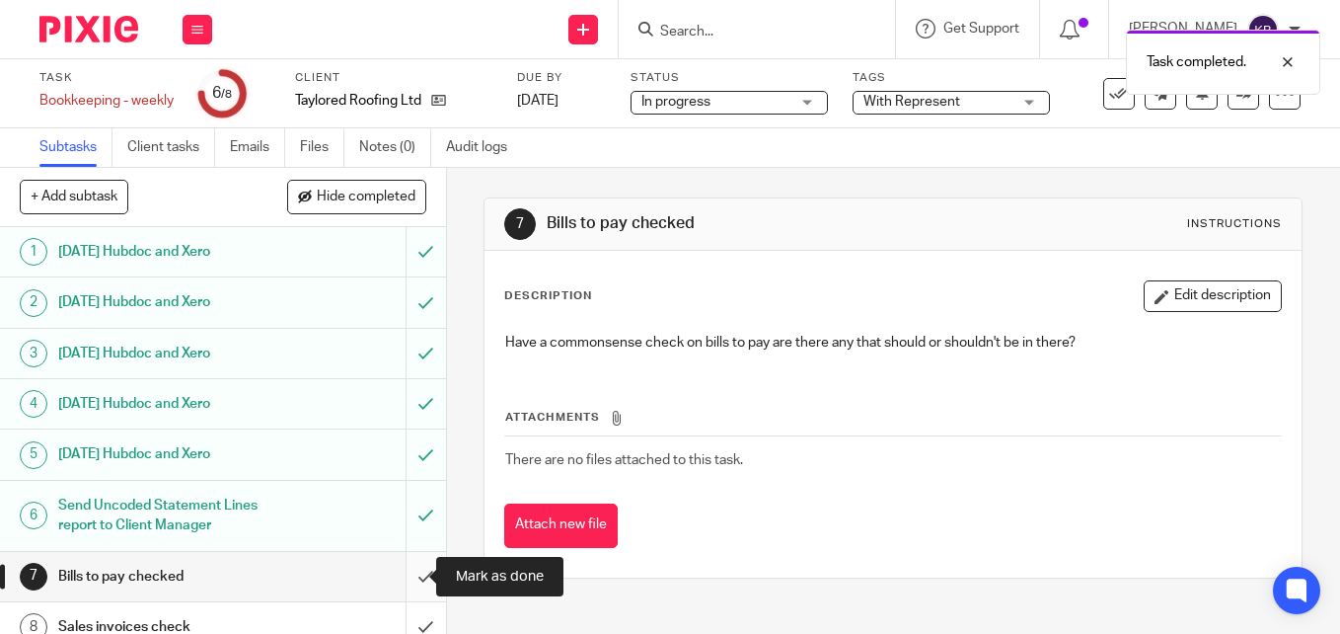
drag, startPoint x: 400, startPoint y: 577, endPoint x: 397, endPoint y: 453, distance: 124.4
click at [400, 572] on input "submit" at bounding box center [223, 576] width 446 height 49
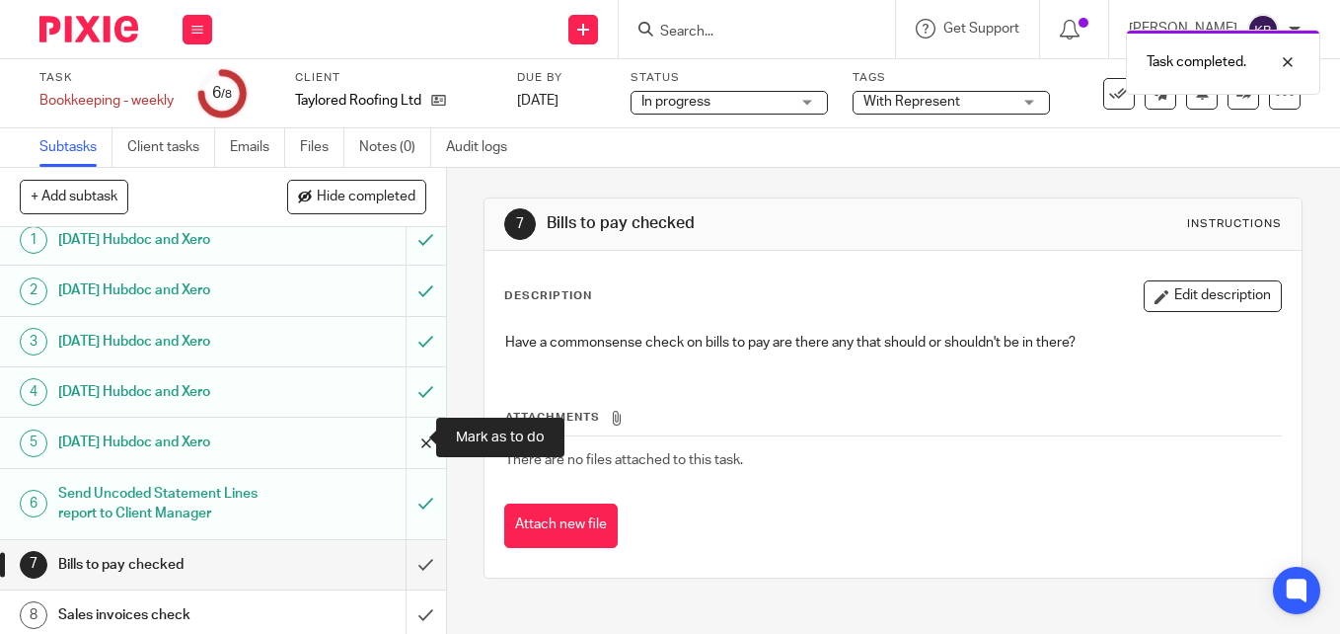
scroll to position [19, 0]
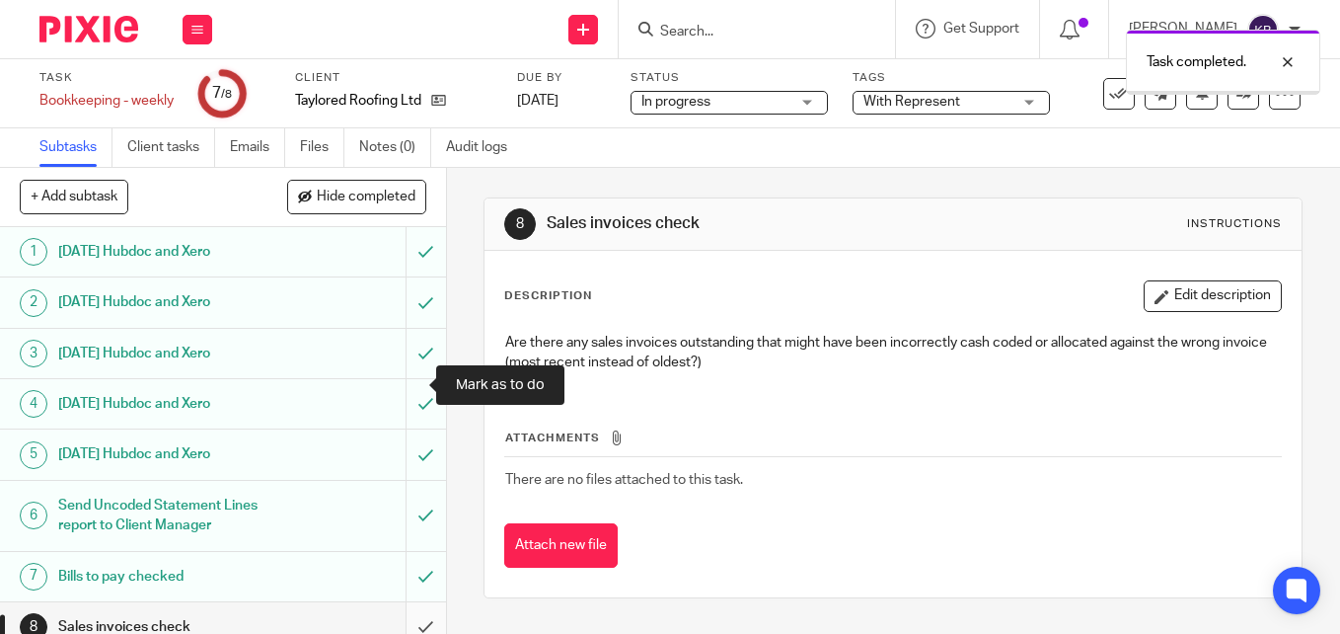
scroll to position [19, 0]
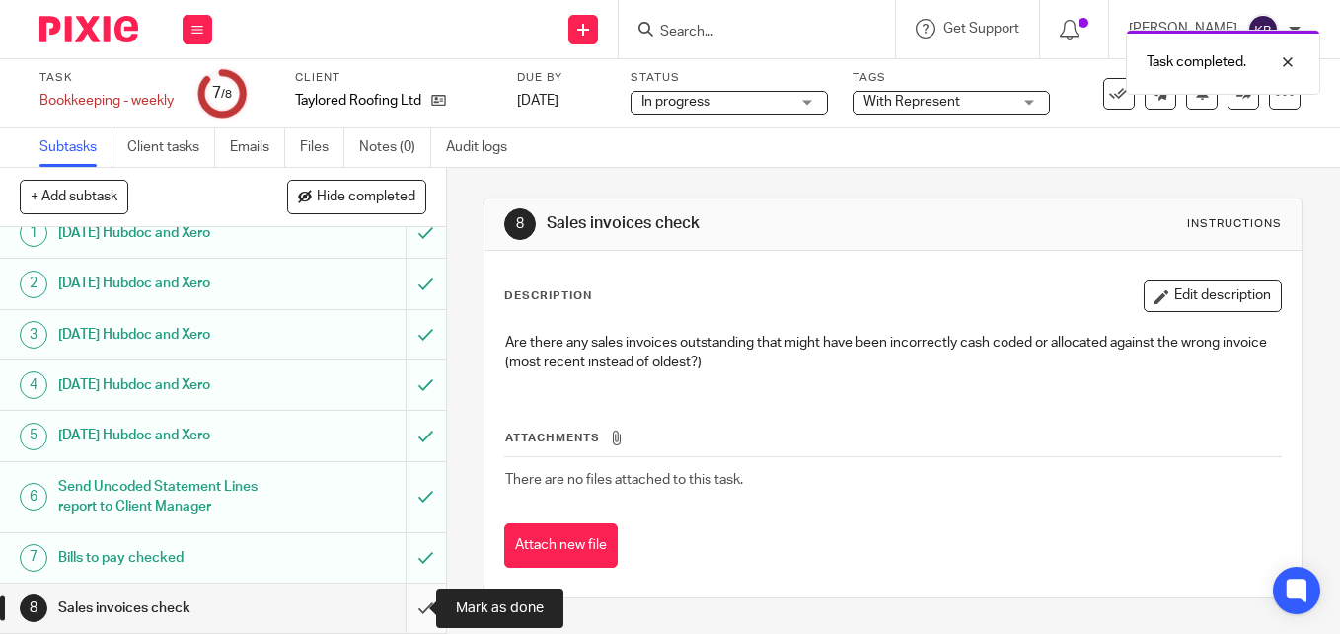
click at [404, 613] on input "submit" at bounding box center [223, 607] width 446 height 49
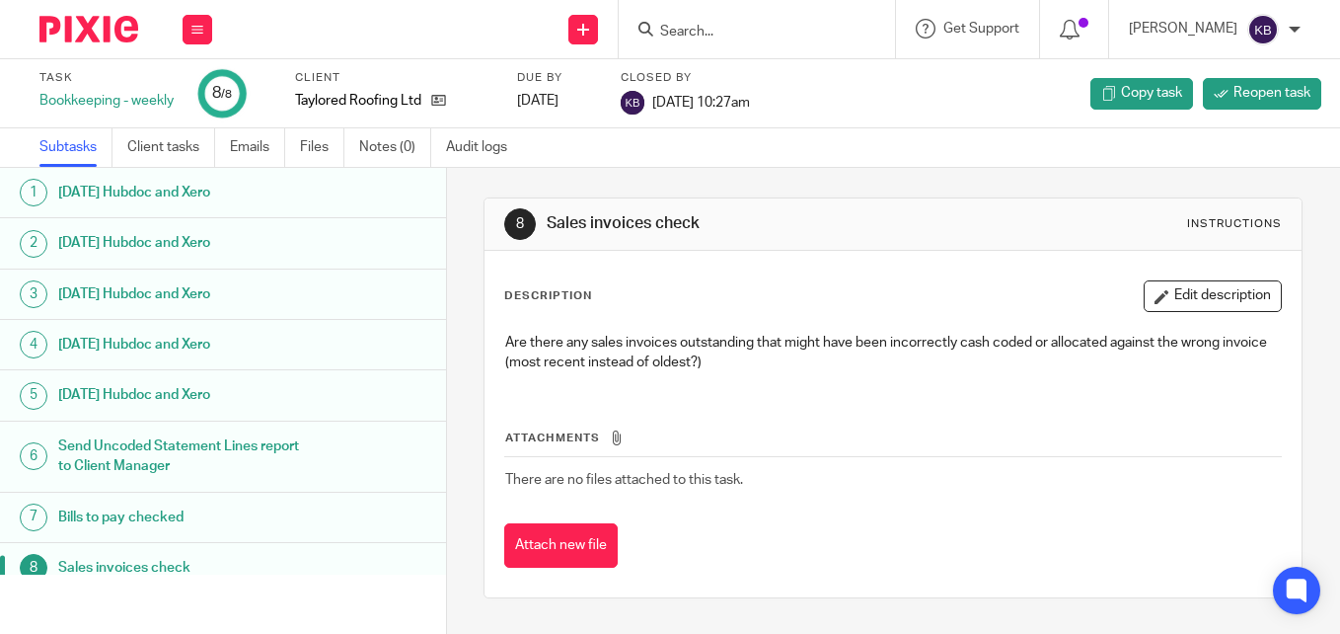
scroll to position [19, 0]
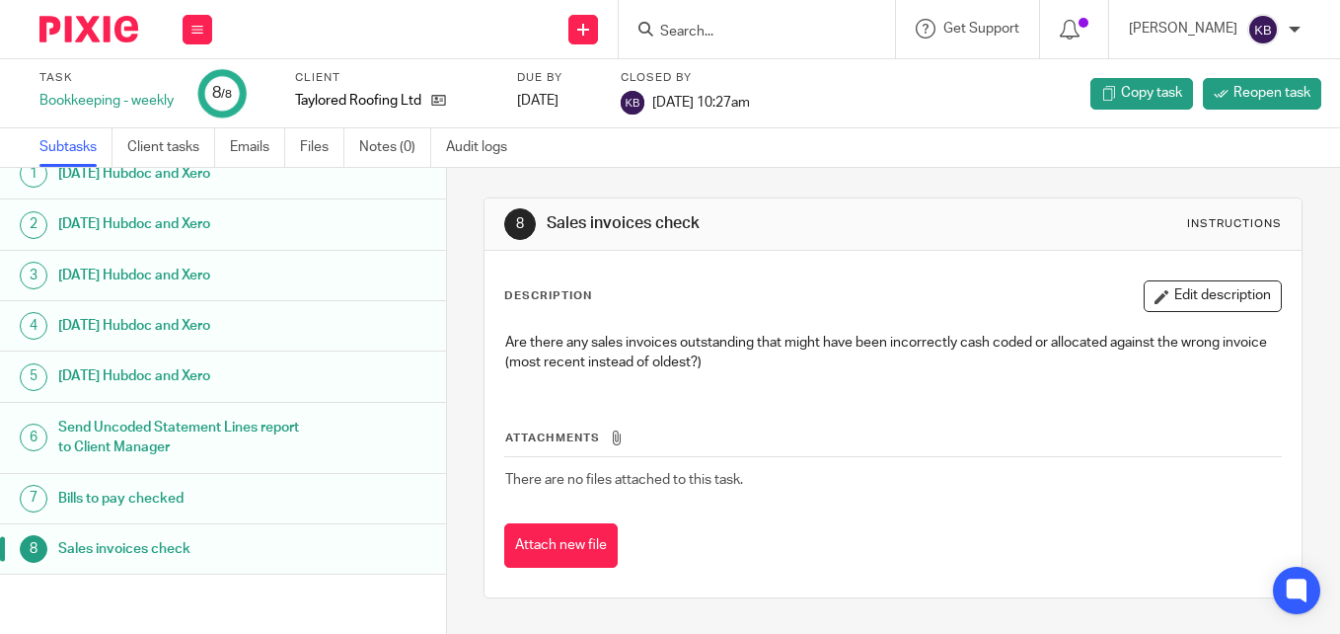
click at [57, 30] on img at bounding box center [88, 29] width 99 height 27
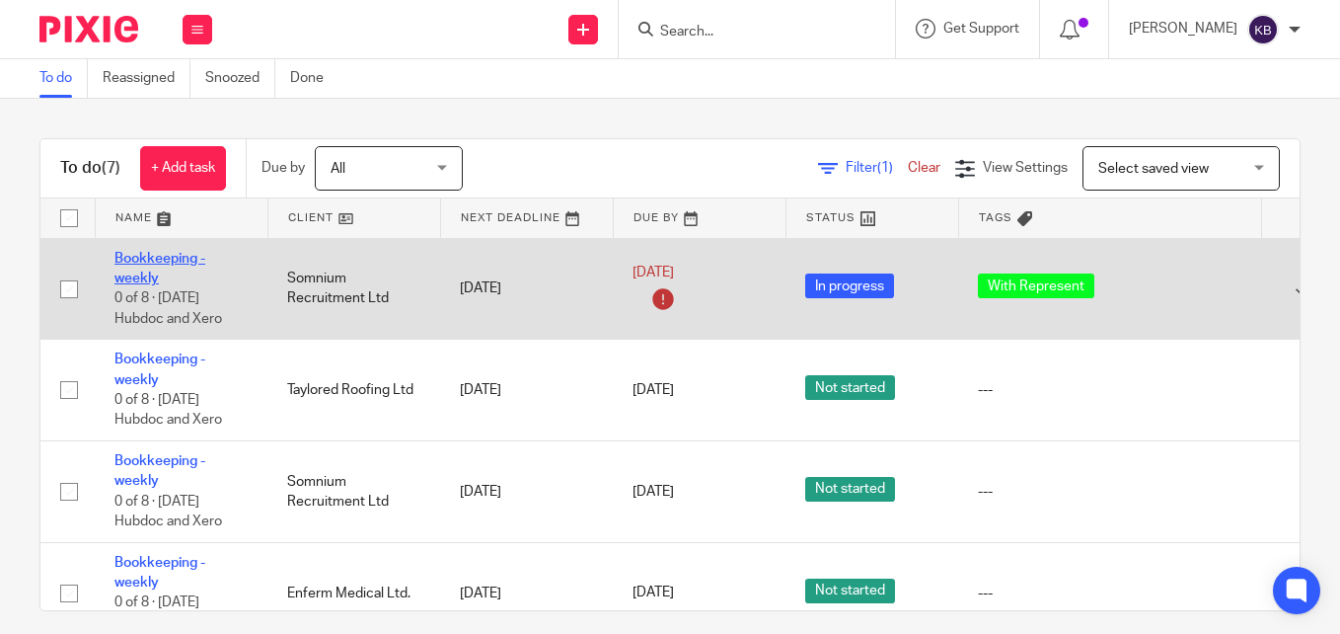
click at [161, 258] on link "Bookkeeping - weekly" at bounding box center [159, 269] width 91 height 34
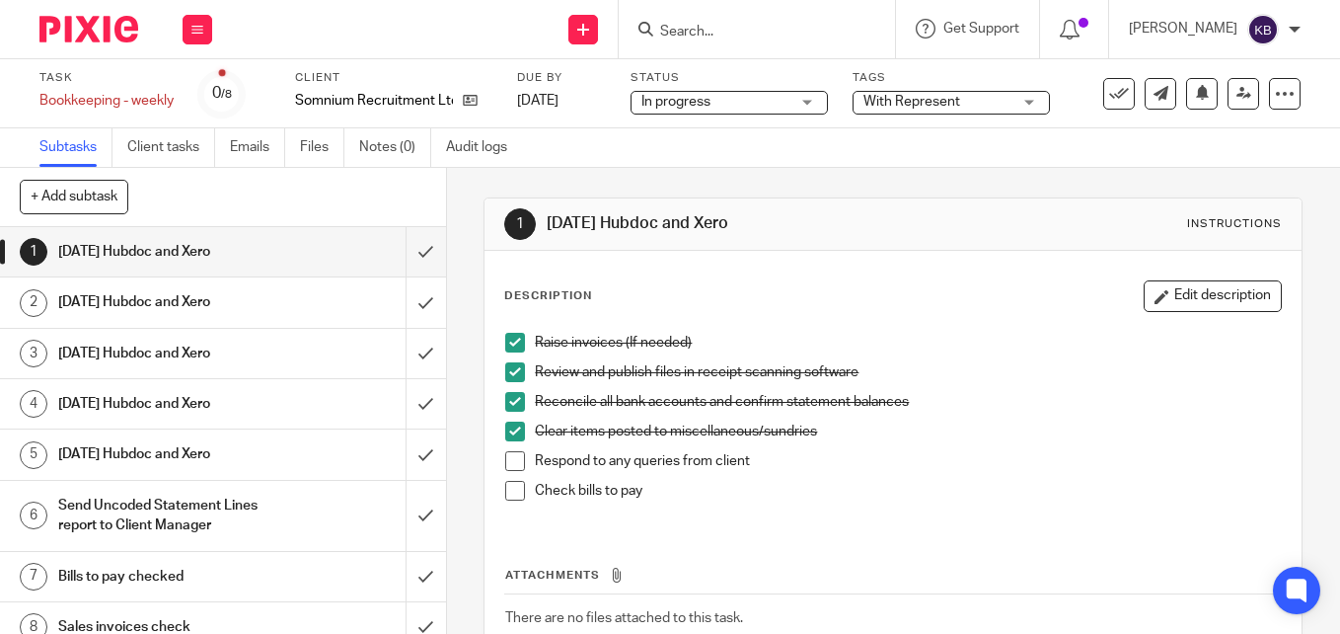
click at [507, 461] on span at bounding box center [515, 461] width 20 height 20
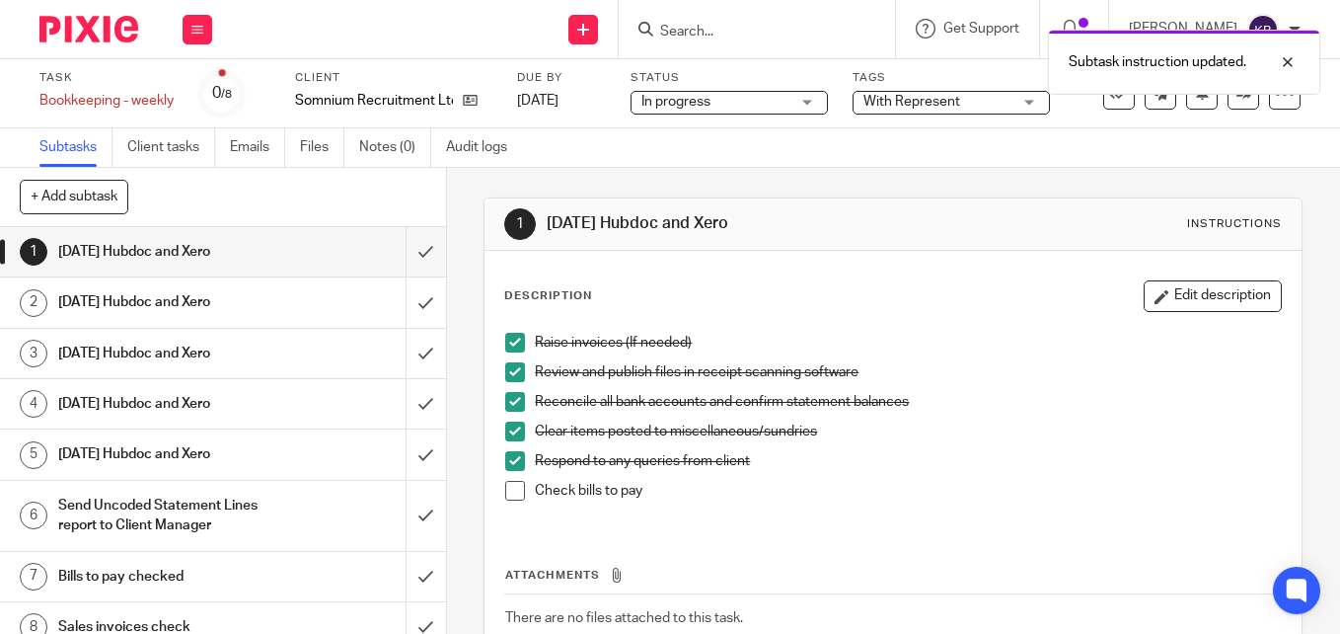
click at [507, 493] on span at bounding box center [515, 491] width 20 height 20
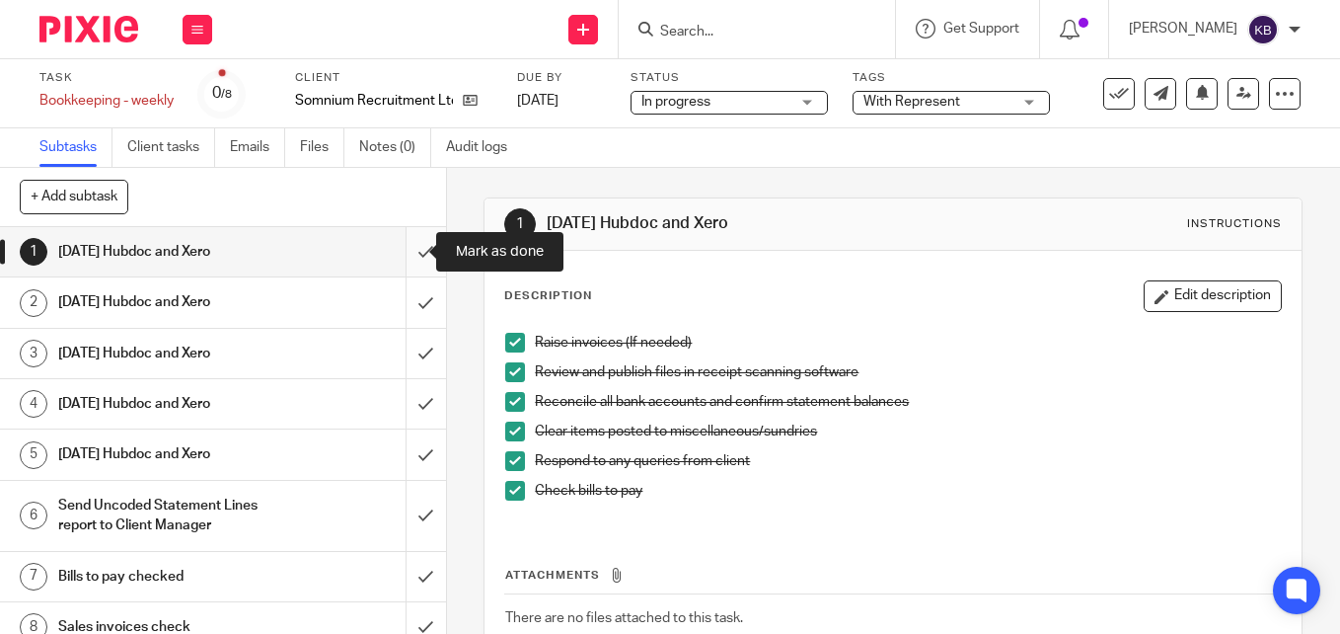
click at [404, 250] on input "submit" at bounding box center [223, 251] width 446 height 49
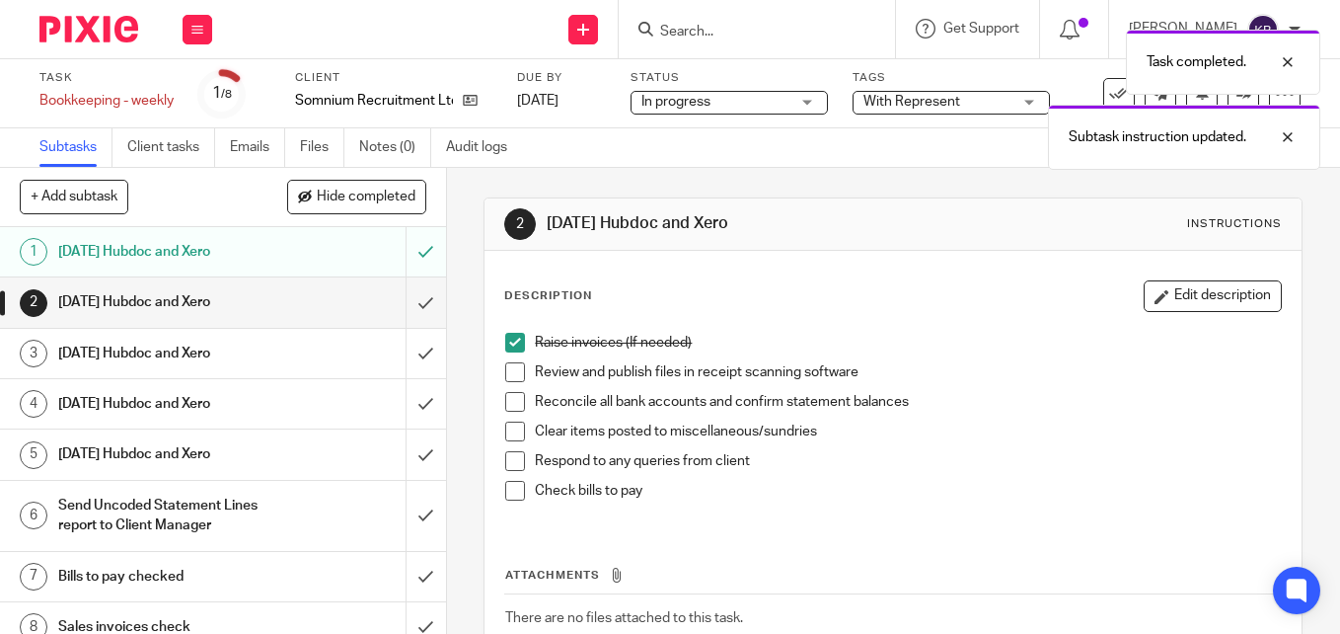
click at [505, 373] on span at bounding box center [515, 372] width 20 height 20
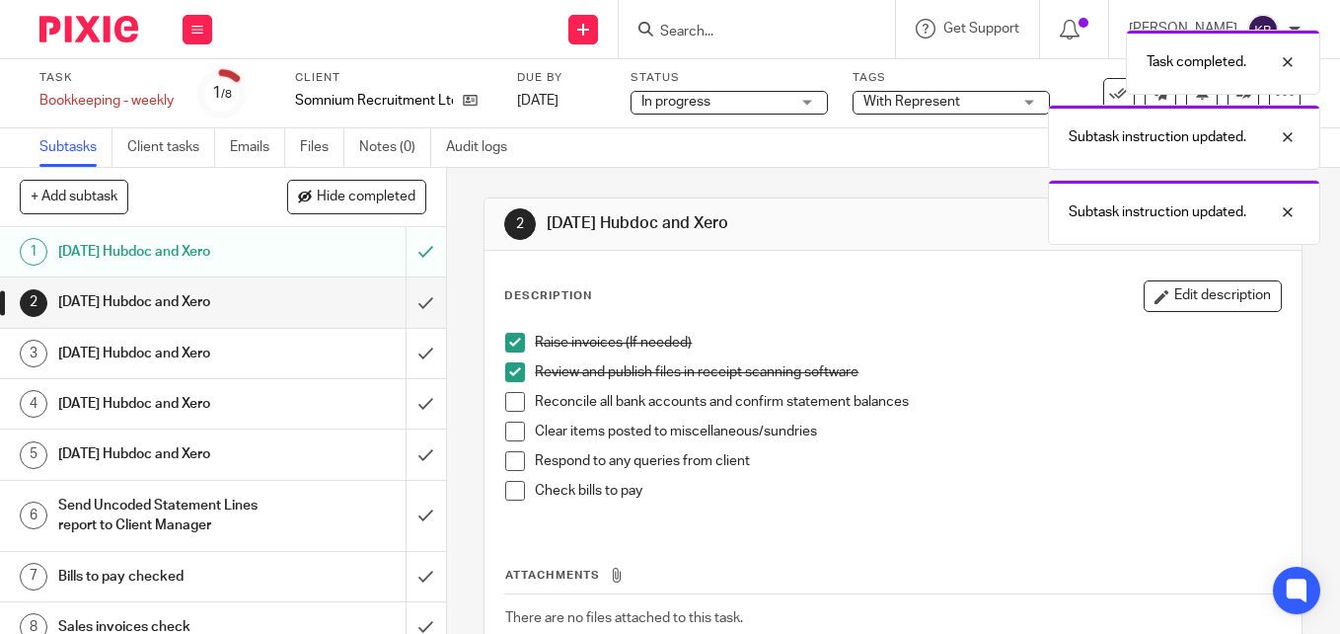
click at [508, 399] on span at bounding box center [515, 402] width 20 height 20
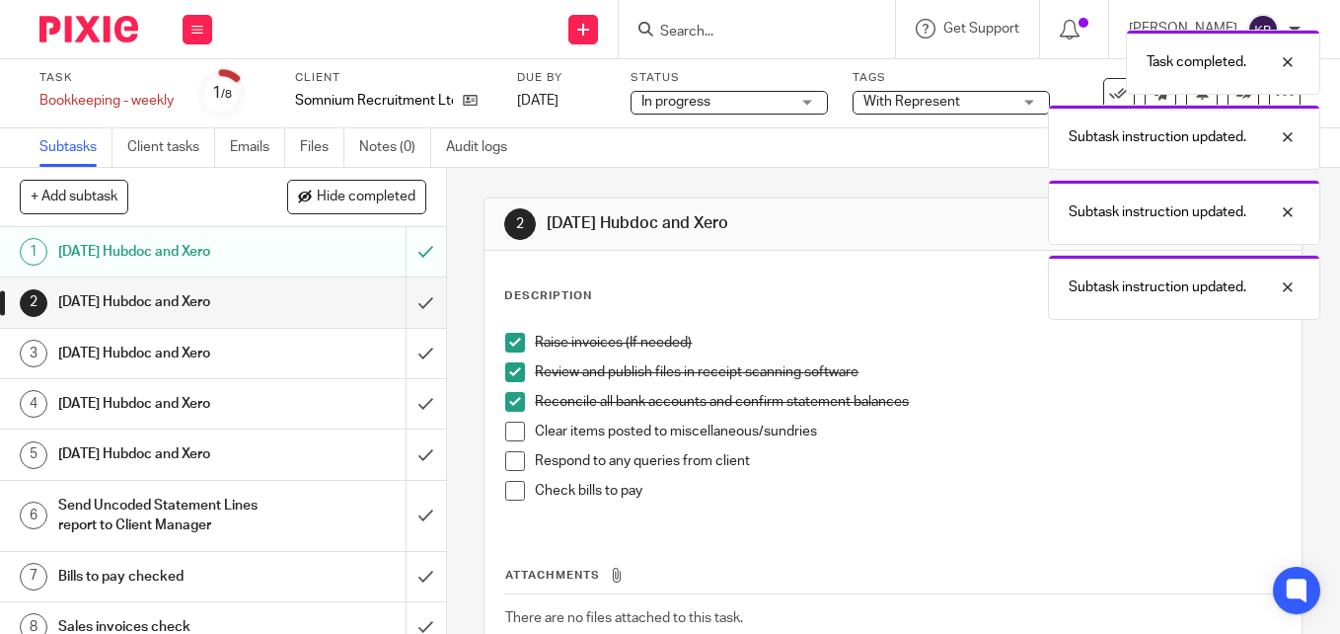
click at [507, 422] on span at bounding box center [515, 431] width 20 height 20
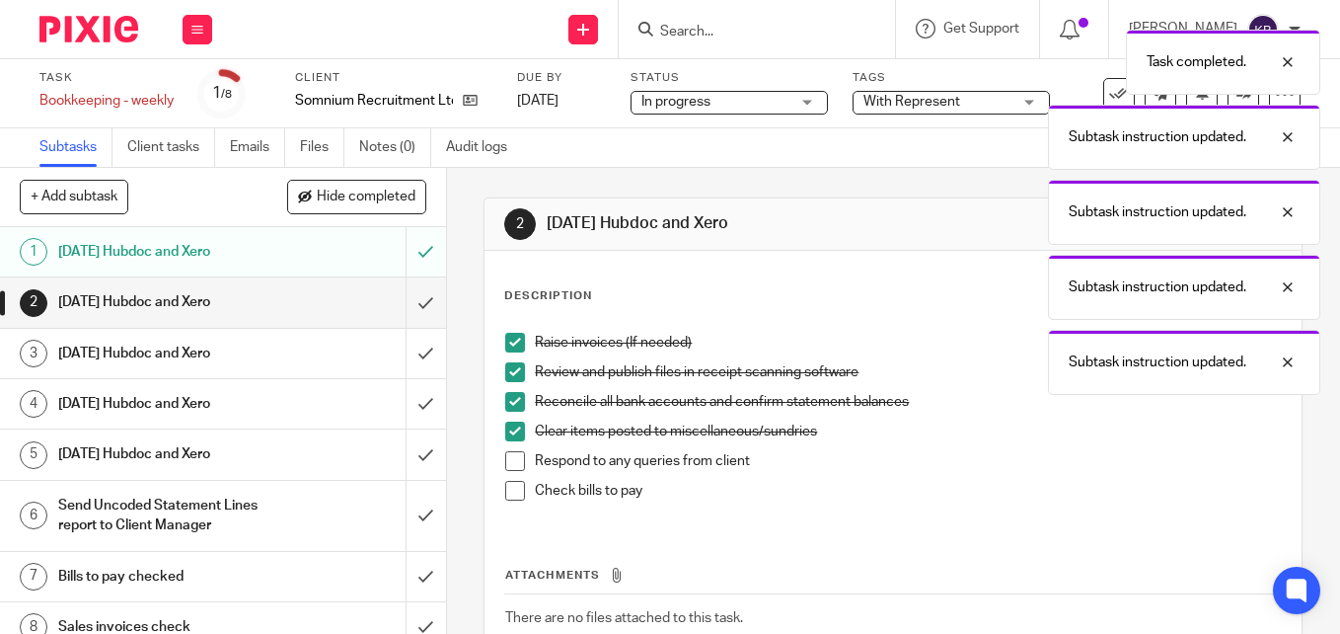
click at [506, 453] on span at bounding box center [515, 461] width 20 height 20
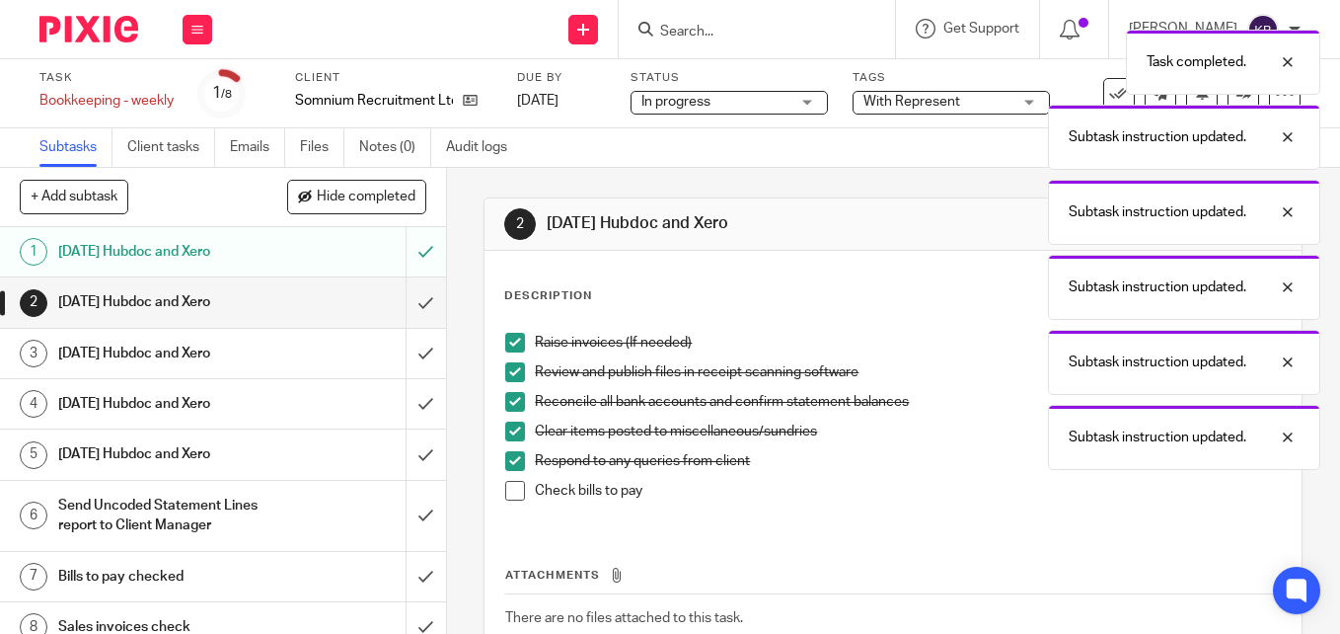
click at [510, 485] on span at bounding box center [515, 491] width 20 height 20
click at [407, 311] on input "submit" at bounding box center [223, 301] width 446 height 49
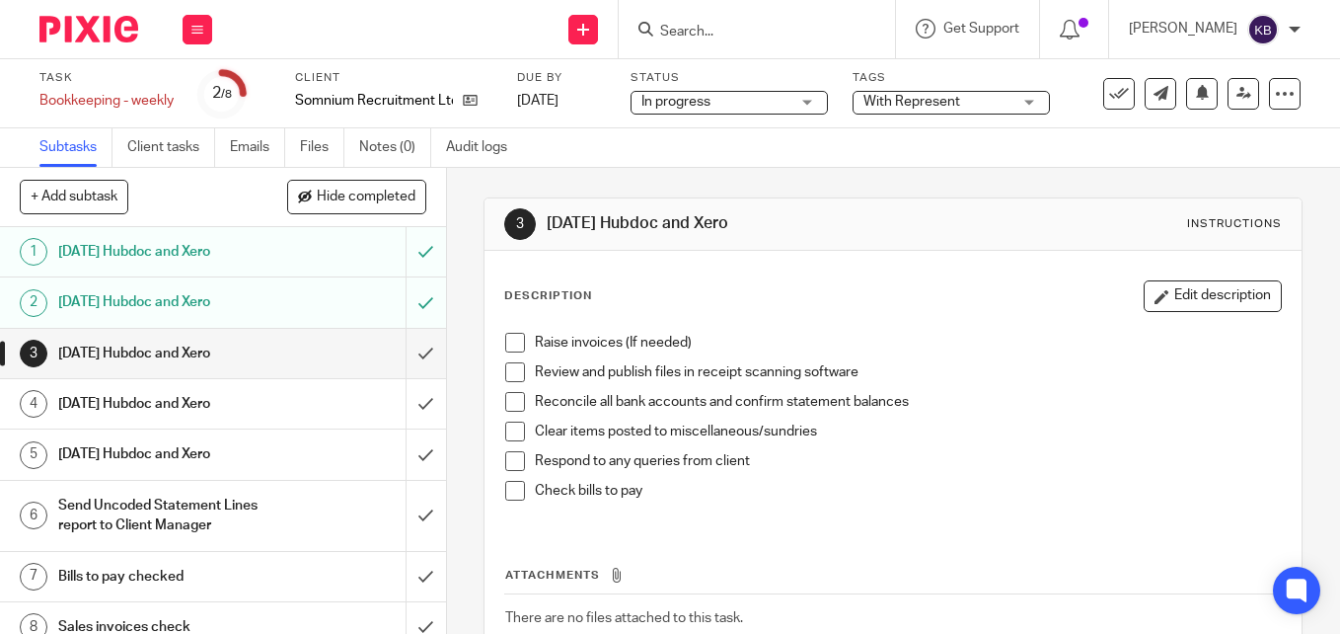
click at [509, 344] on span at bounding box center [515, 343] width 20 height 20
click at [505, 369] on span at bounding box center [515, 372] width 20 height 20
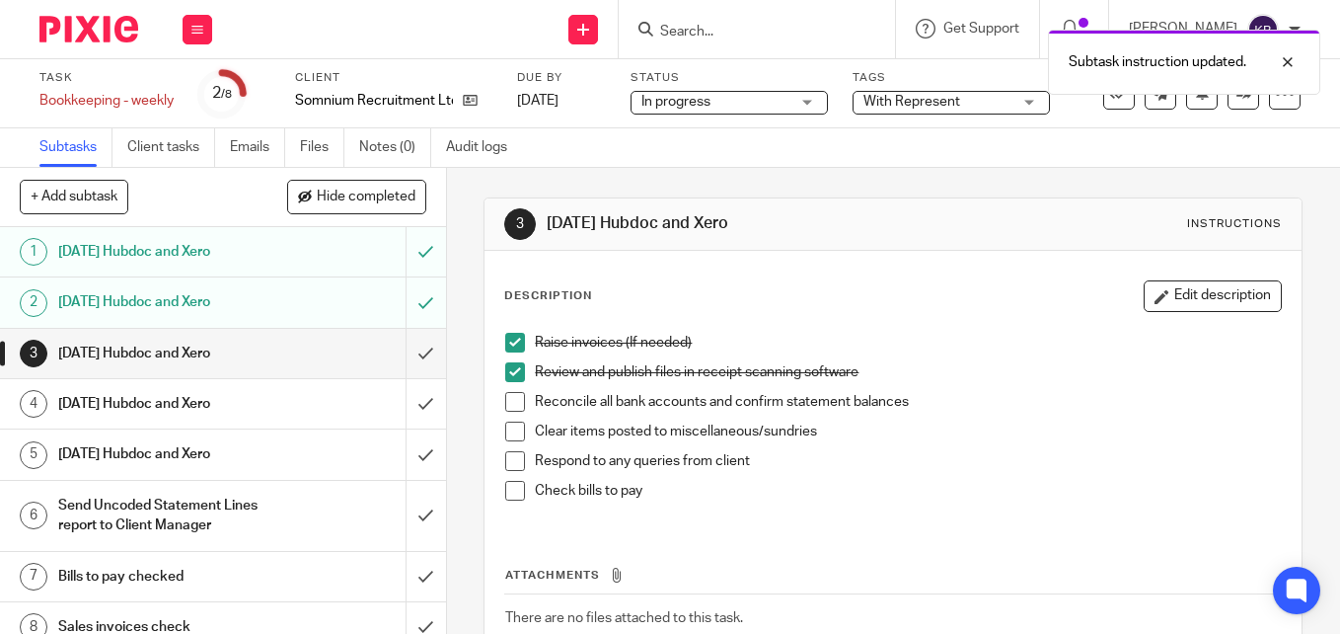
click at [505, 408] on span at bounding box center [515, 402] width 20 height 20
click at [511, 430] on span at bounding box center [515, 431] width 20 height 20
click at [505, 467] on span at bounding box center [515, 461] width 20 height 20
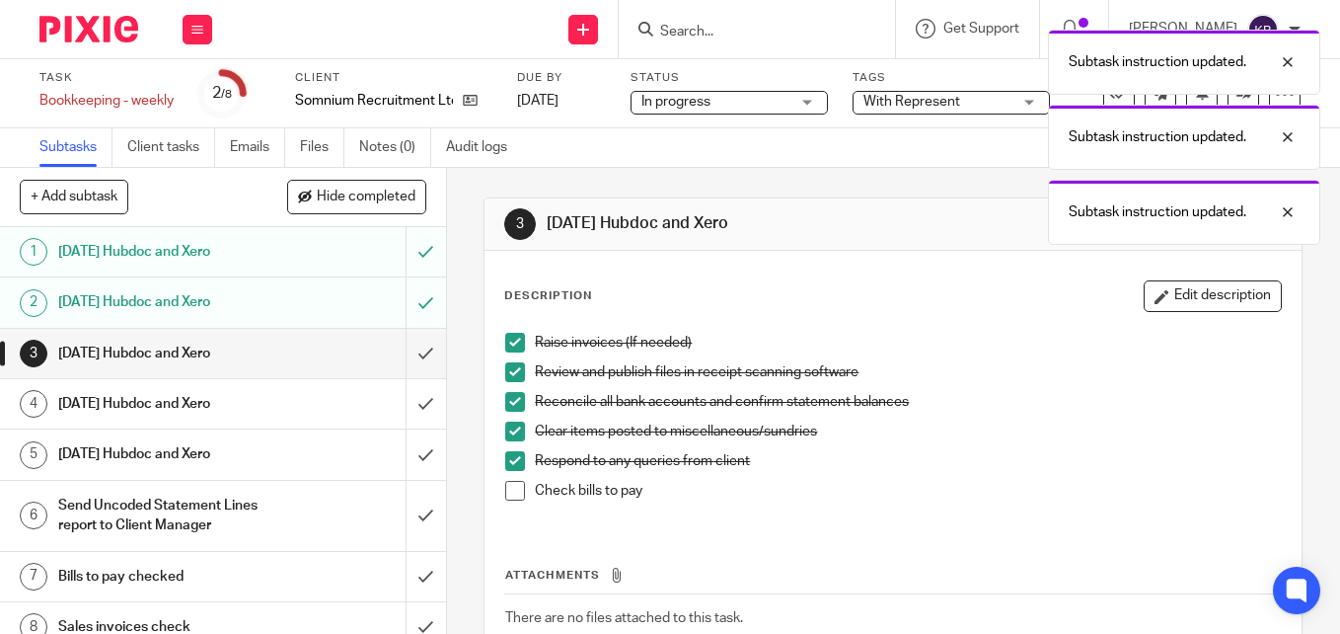
click at [508, 486] on span at bounding box center [515, 491] width 20 height 20
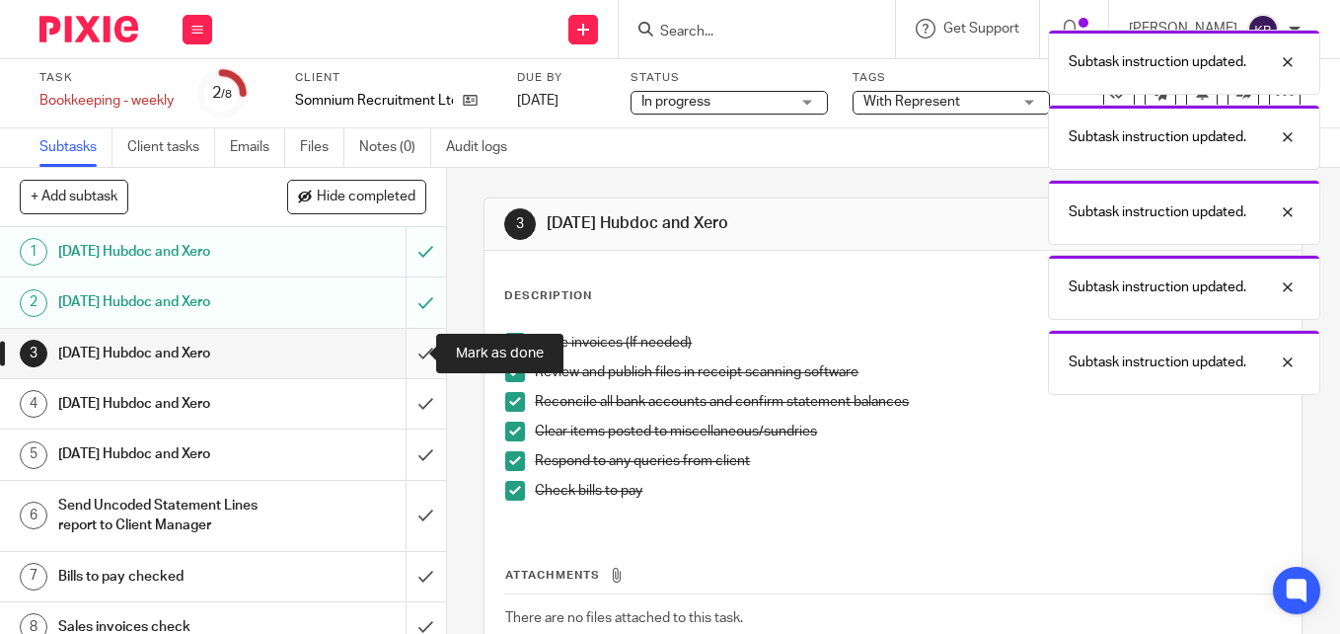
click at [401, 346] on input "submit" at bounding box center [223, 353] width 446 height 49
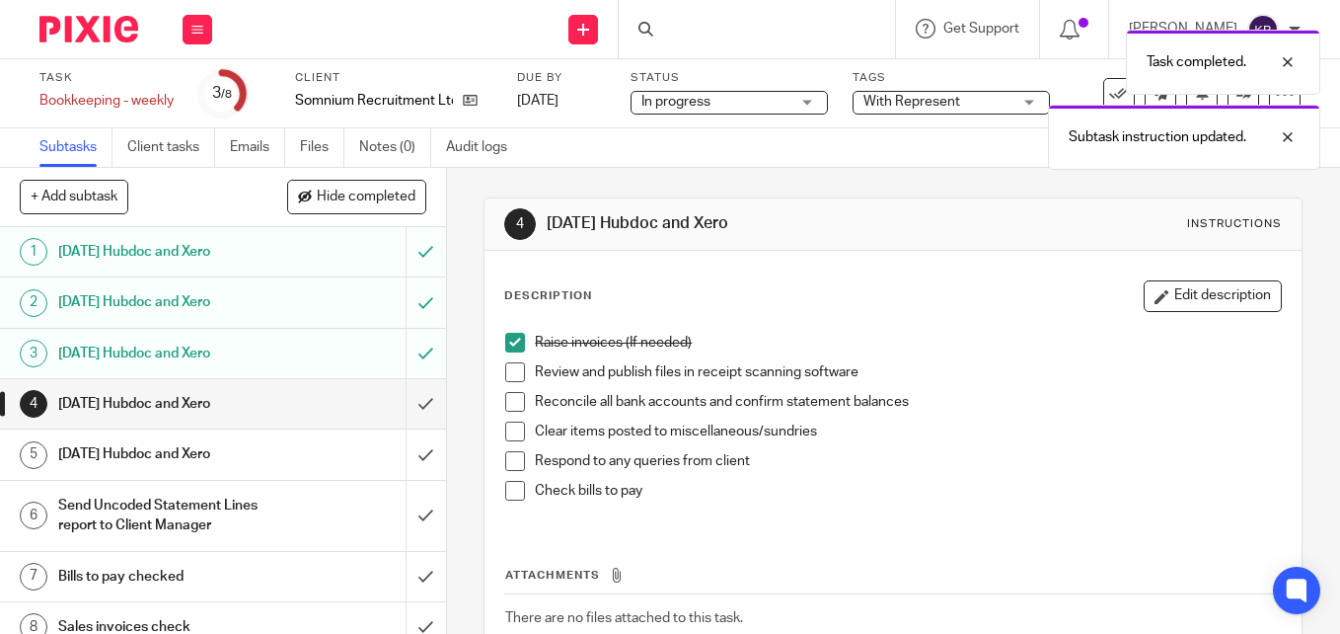
click at [505, 371] on span at bounding box center [515, 372] width 20 height 20
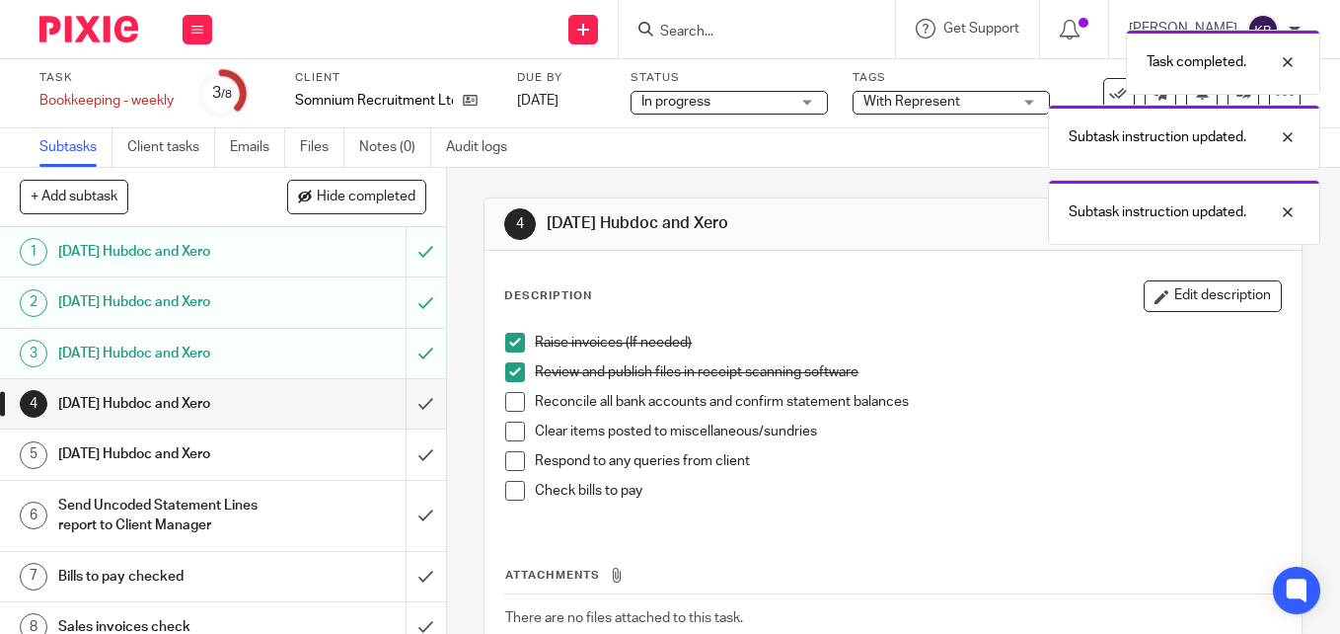
click at [508, 409] on span at bounding box center [515, 402] width 20 height 20
click at [508, 427] on span at bounding box center [515, 431] width 20 height 20
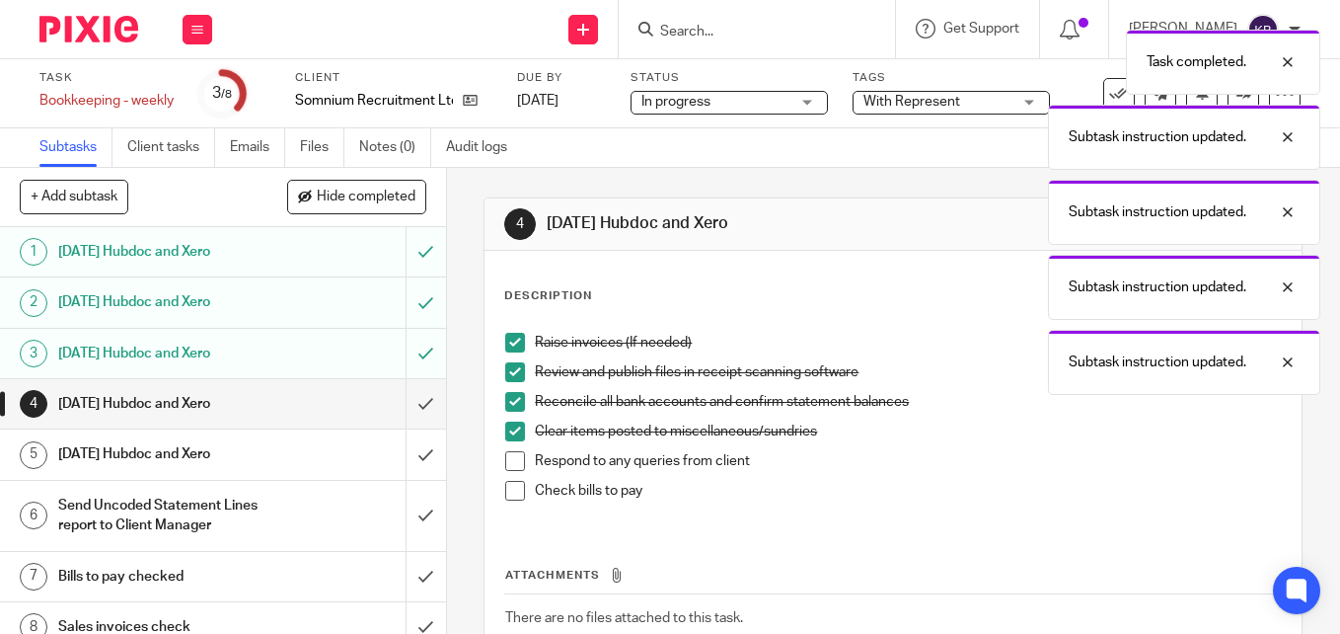
click at [512, 451] on span at bounding box center [515, 461] width 20 height 20
click at [512, 485] on span at bounding box center [515, 491] width 20 height 20
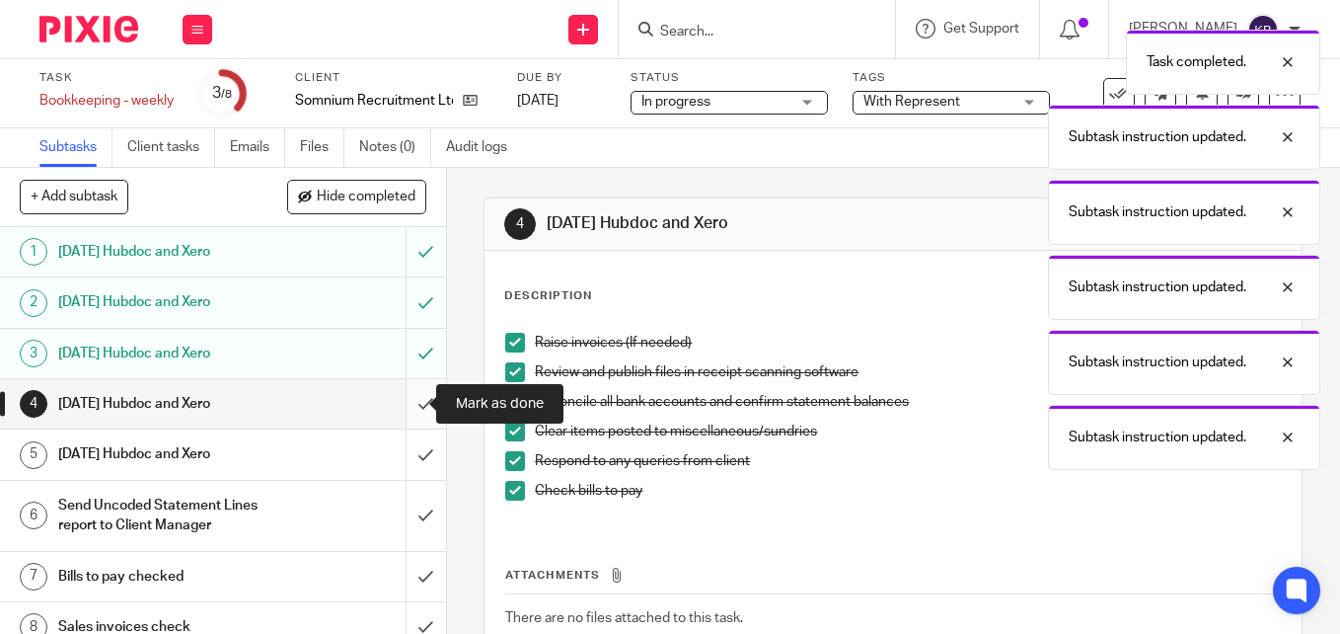
click at [409, 403] on input "submit" at bounding box center [223, 403] width 446 height 49
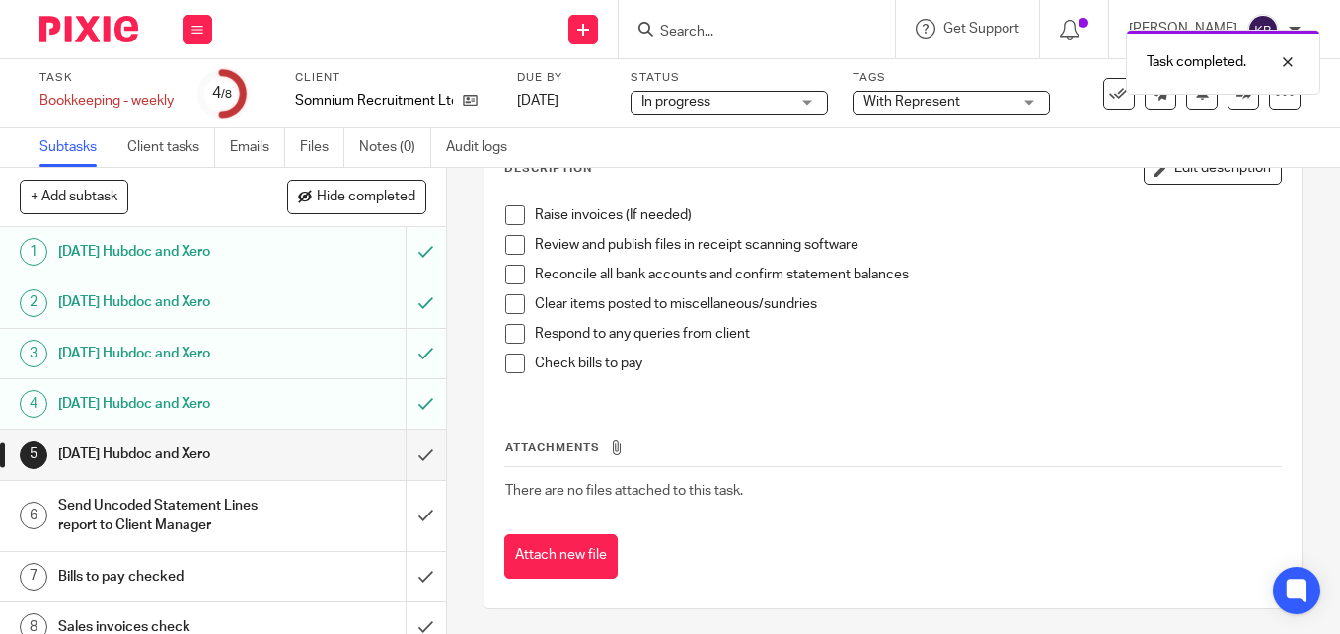
scroll to position [132, 0]
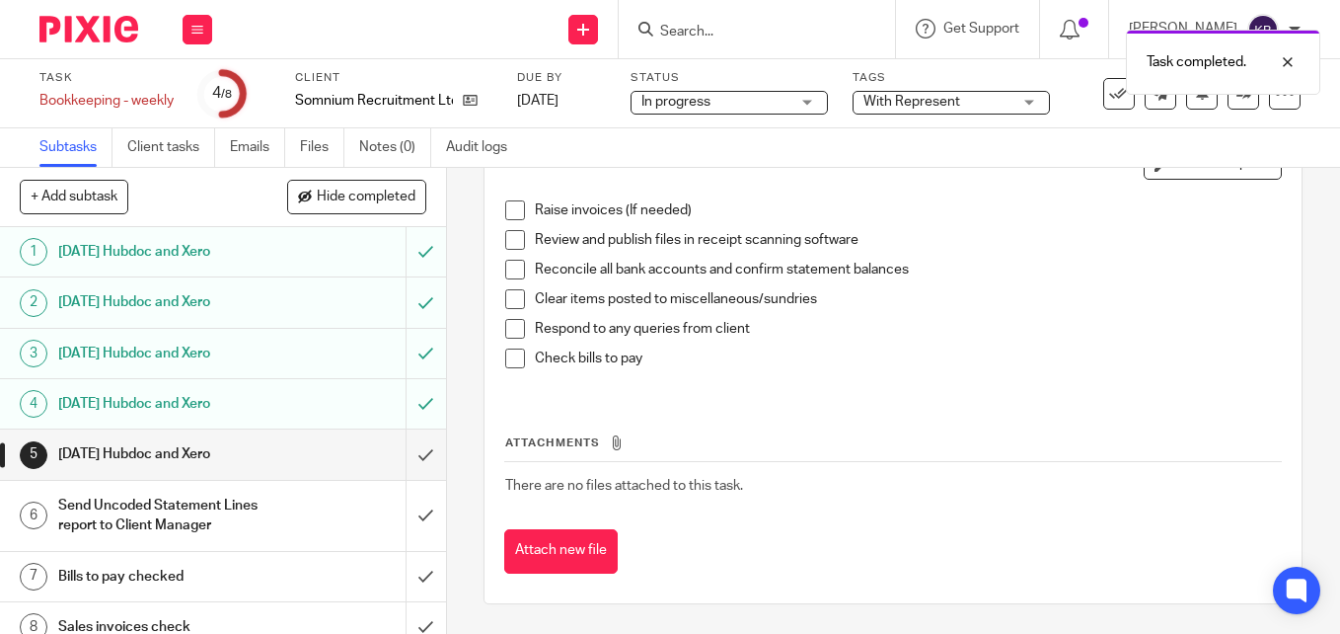
click at [514, 215] on span at bounding box center [515, 210] width 20 height 20
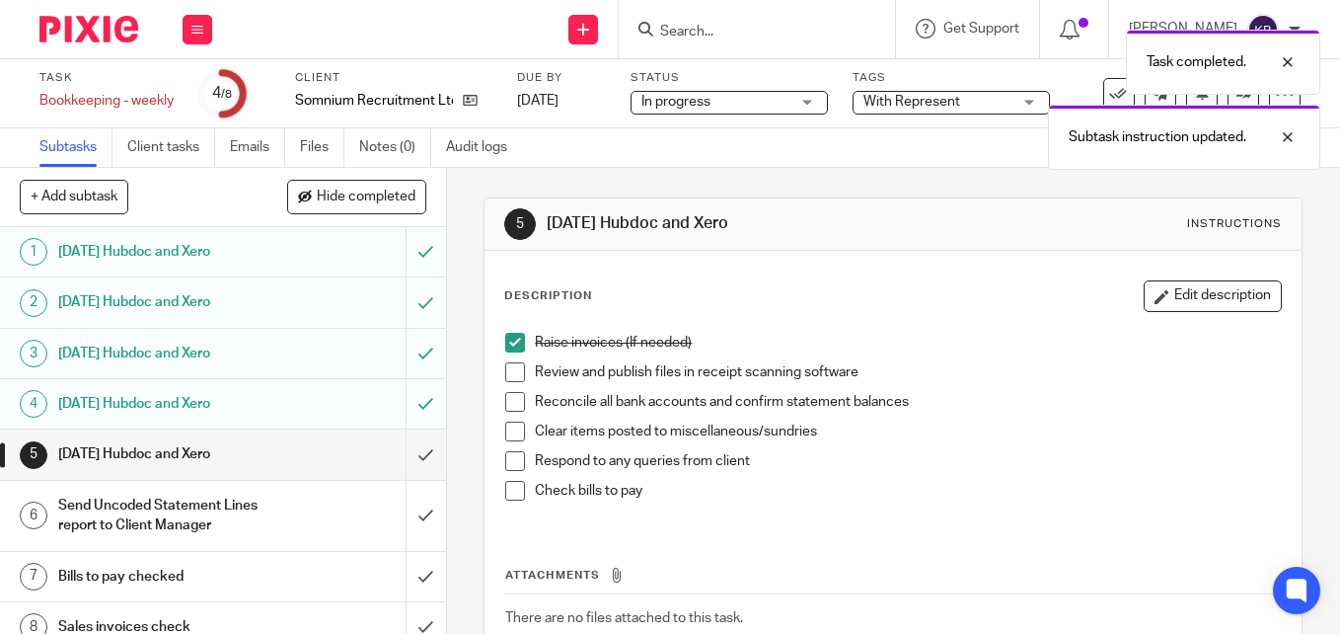
click at [511, 377] on span at bounding box center [515, 372] width 20 height 20
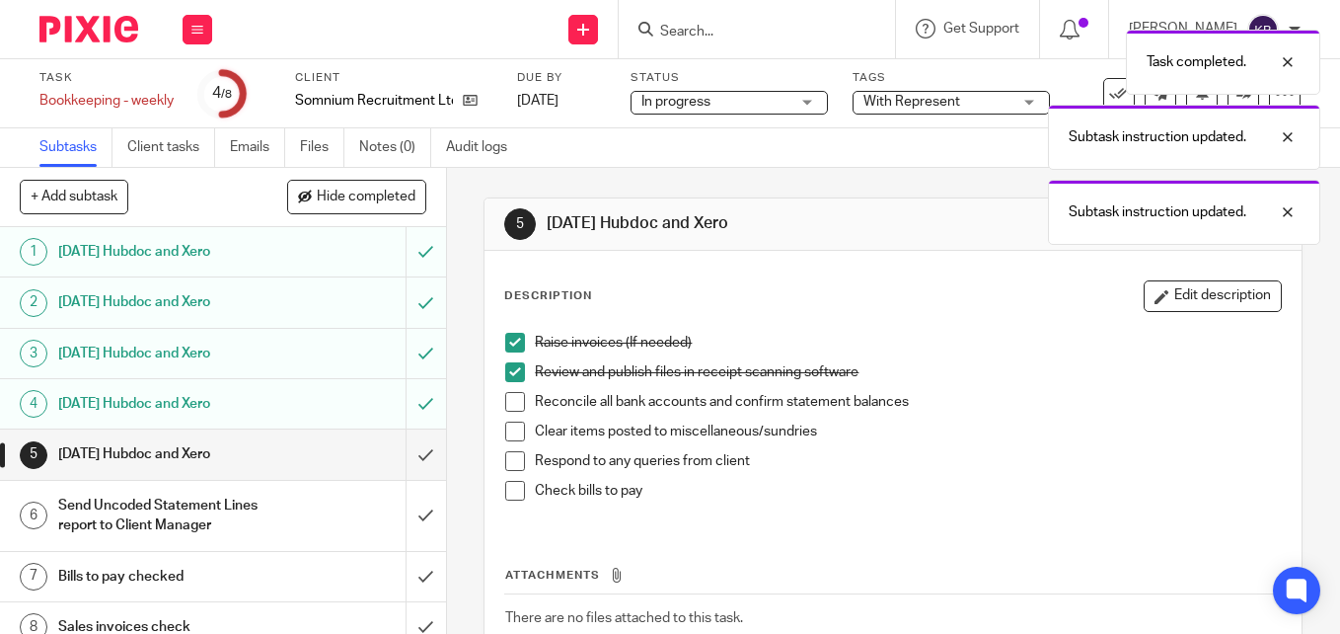
click at [511, 401] on span at bounding box center [515, 402] width 20 height 20
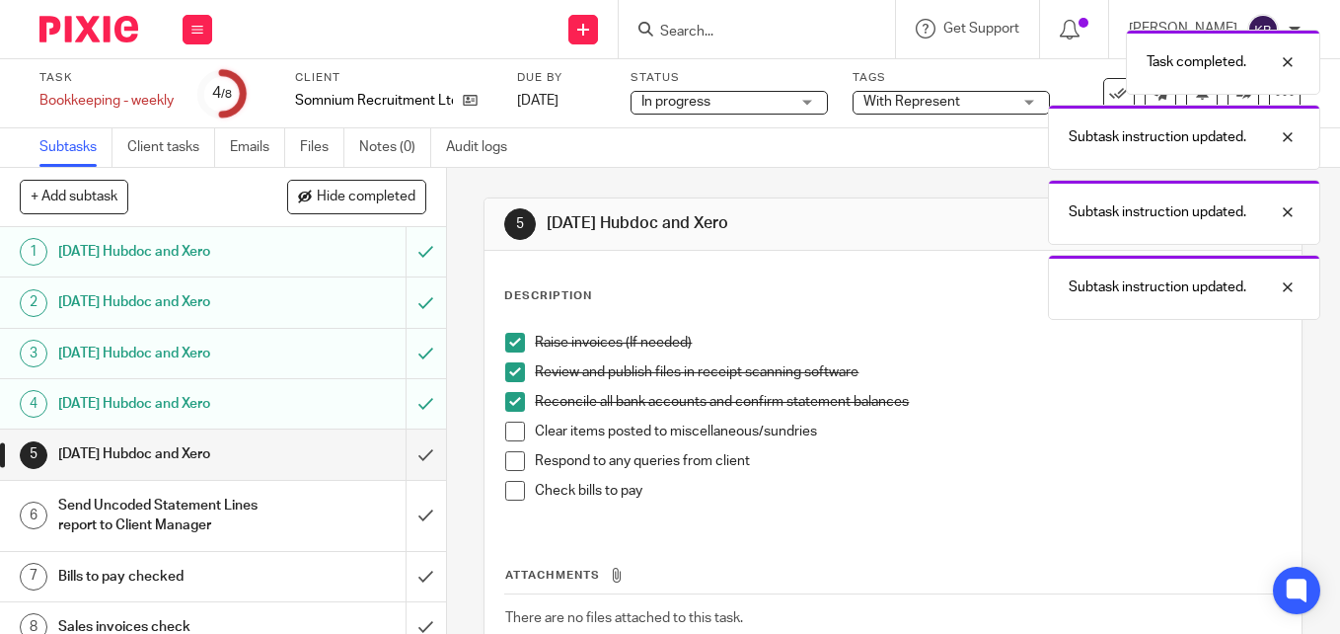
click at [507, 432] on span at bounding box center [515, 431] width 20 height 20
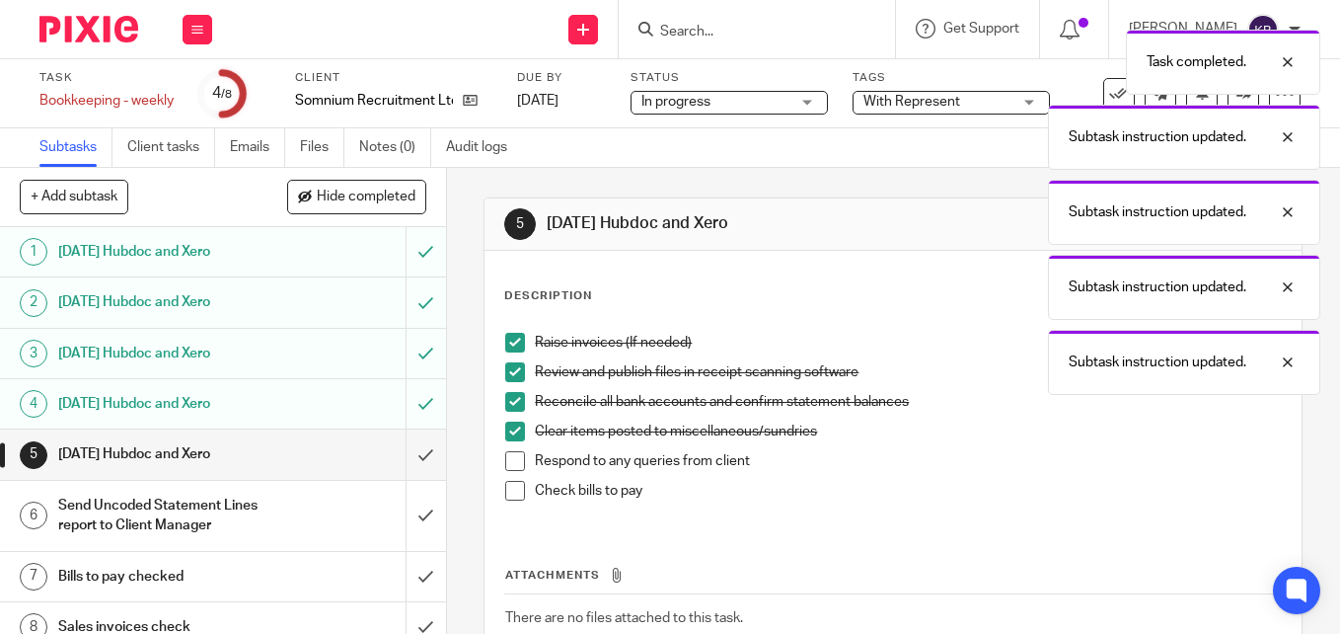
click at [507, 460] on span at bounding box center [515, 461] width 20 height 20
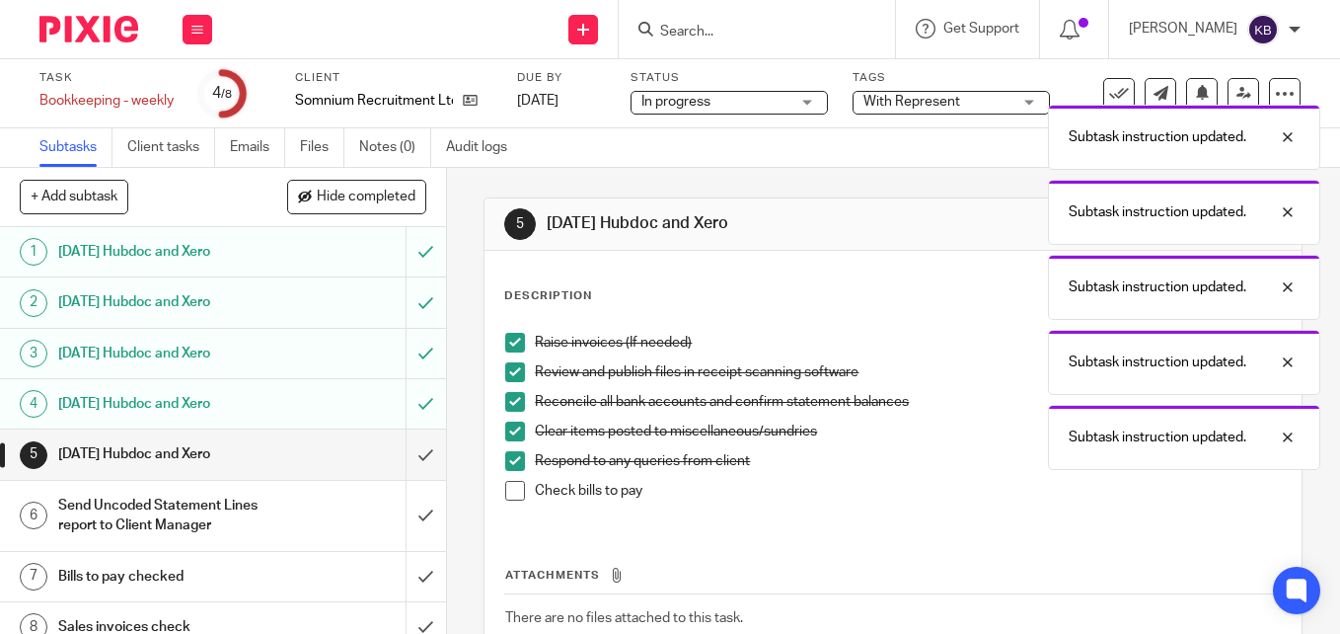
click at [507, 487] on span at bounding box center [515, 491] width 20 height 20
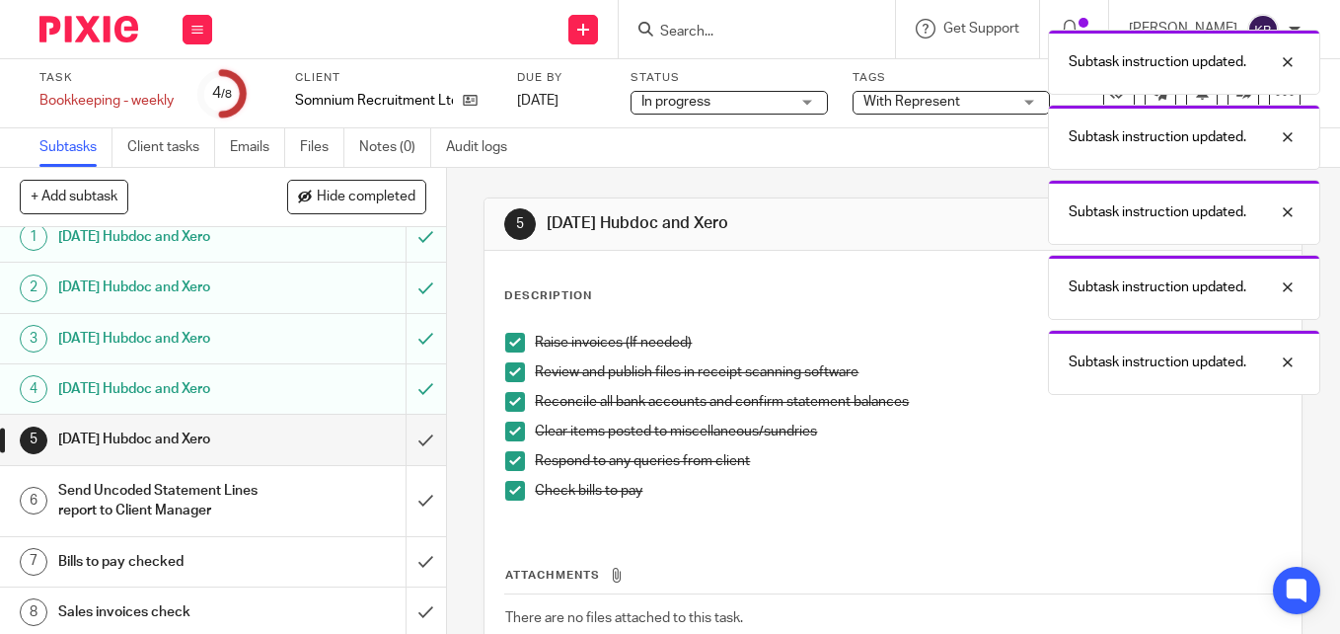
scroll to position [19, 0]
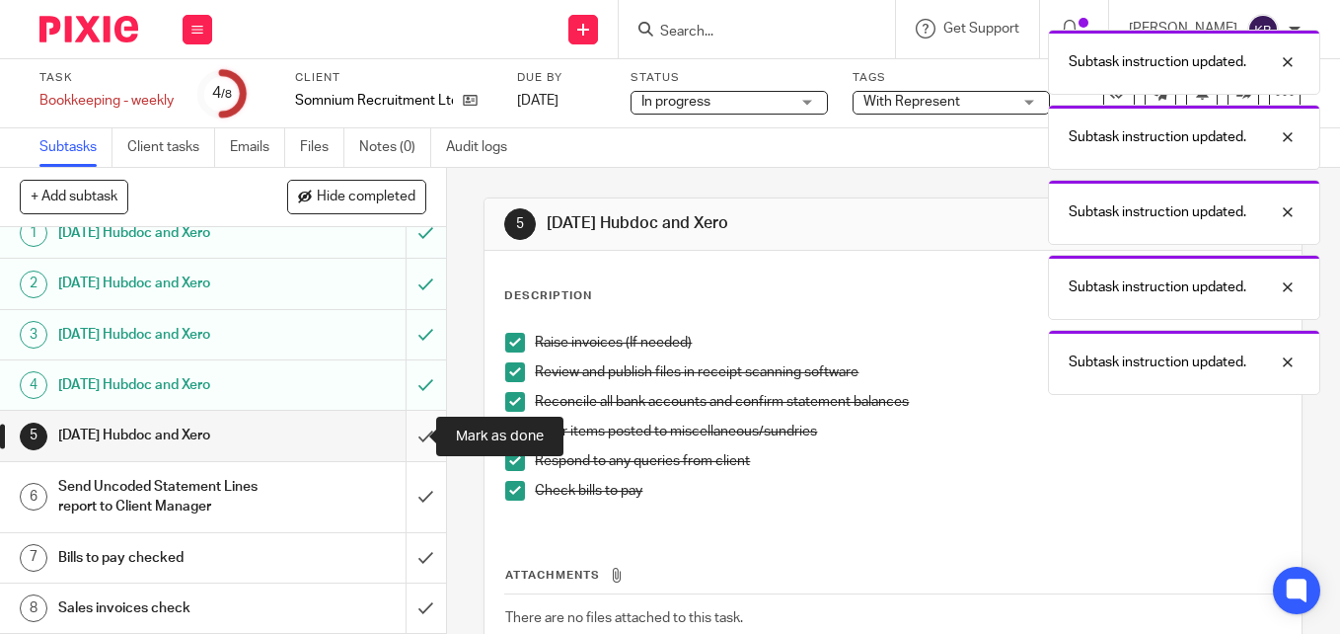
click at [407, 434] on input "submit" at bounding box center [223, 435] width 446 height 49
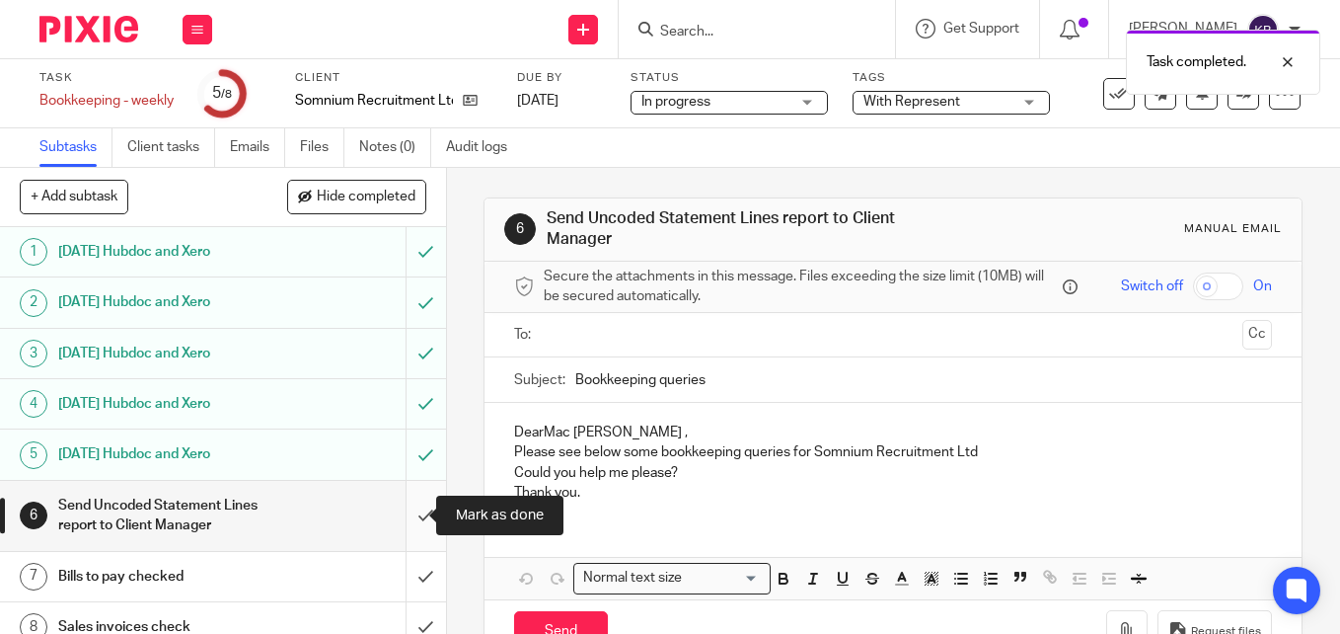
click at [405, 511] on input "submit" at bounding box center [223, 516] width 446 height 70
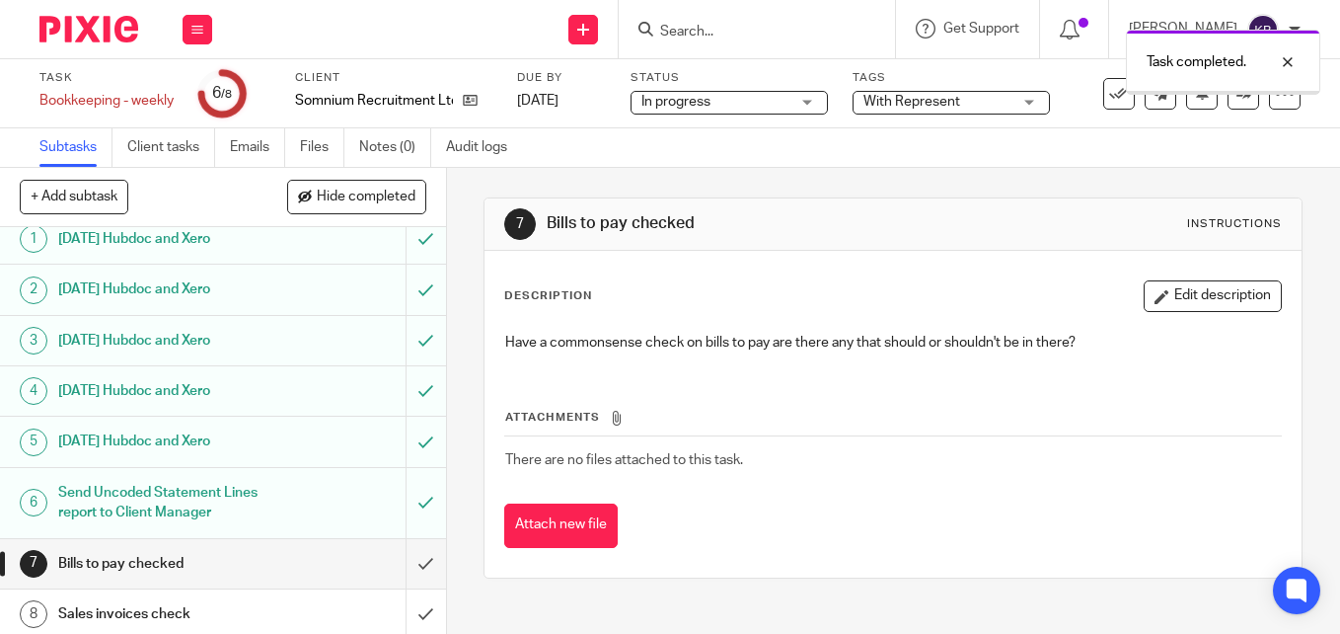
scroll to position [19, 0]
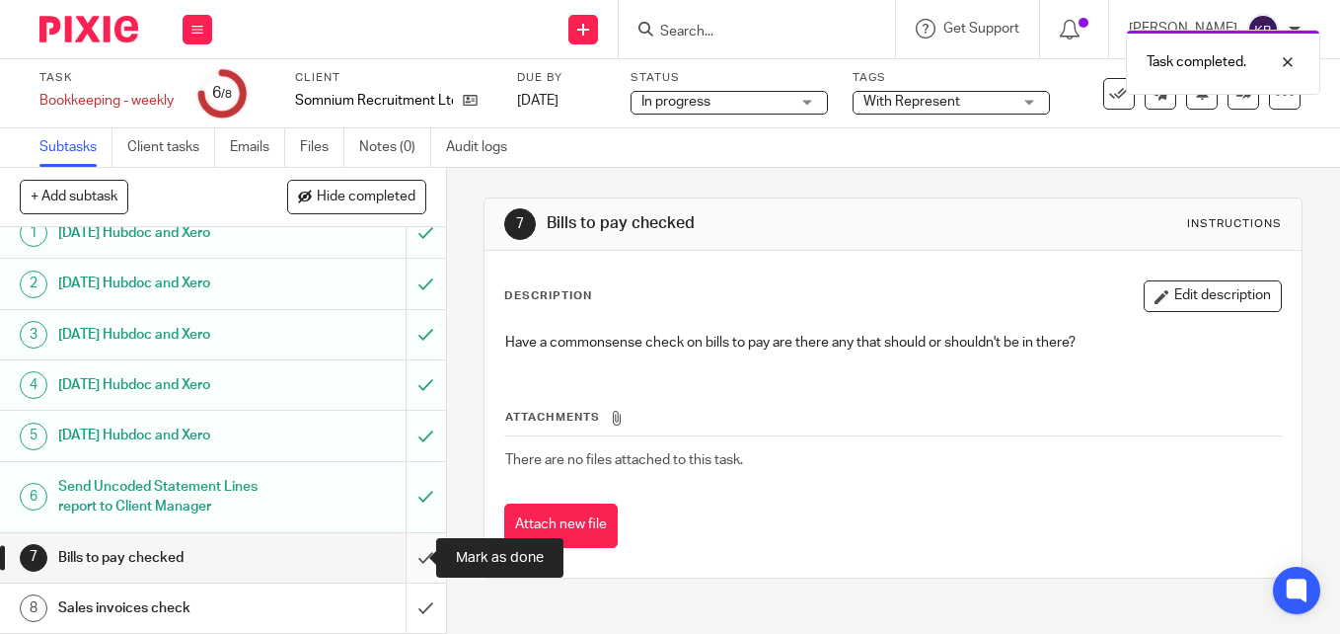
click at [403, 554] on input "submit" at bounding box center [223, 557] width 446 height 49
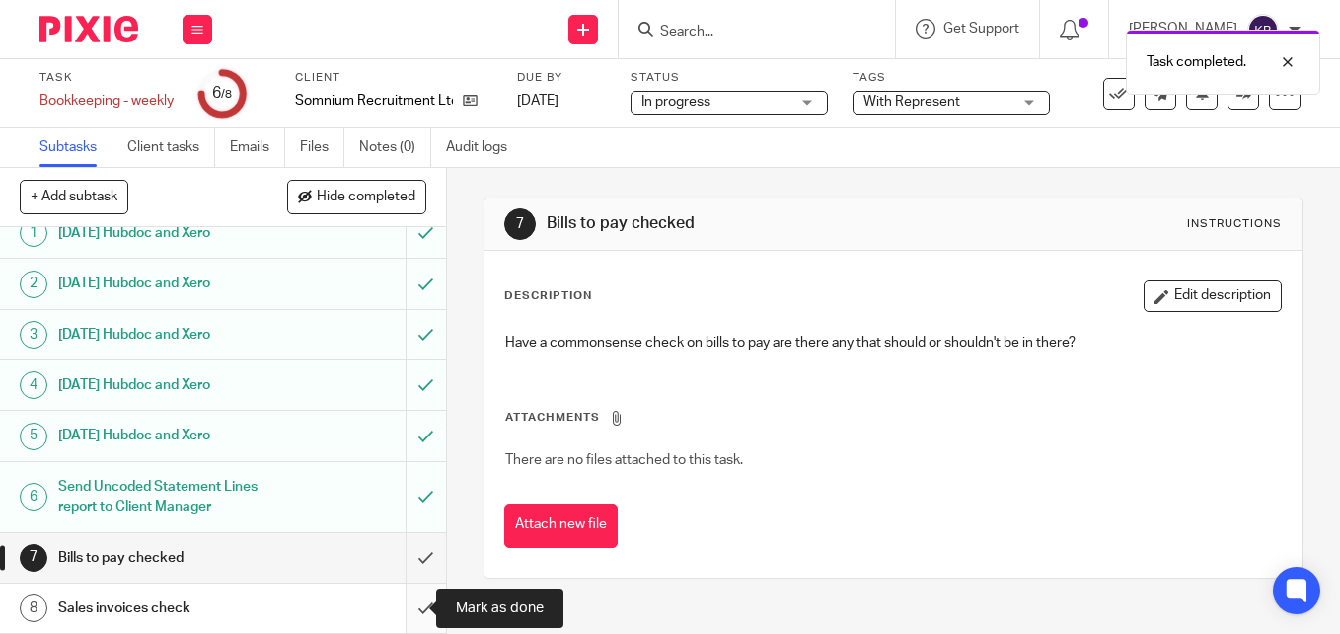
click at [407, 611] on input "submit" at bounding box center [223, 607] width 446 height 49
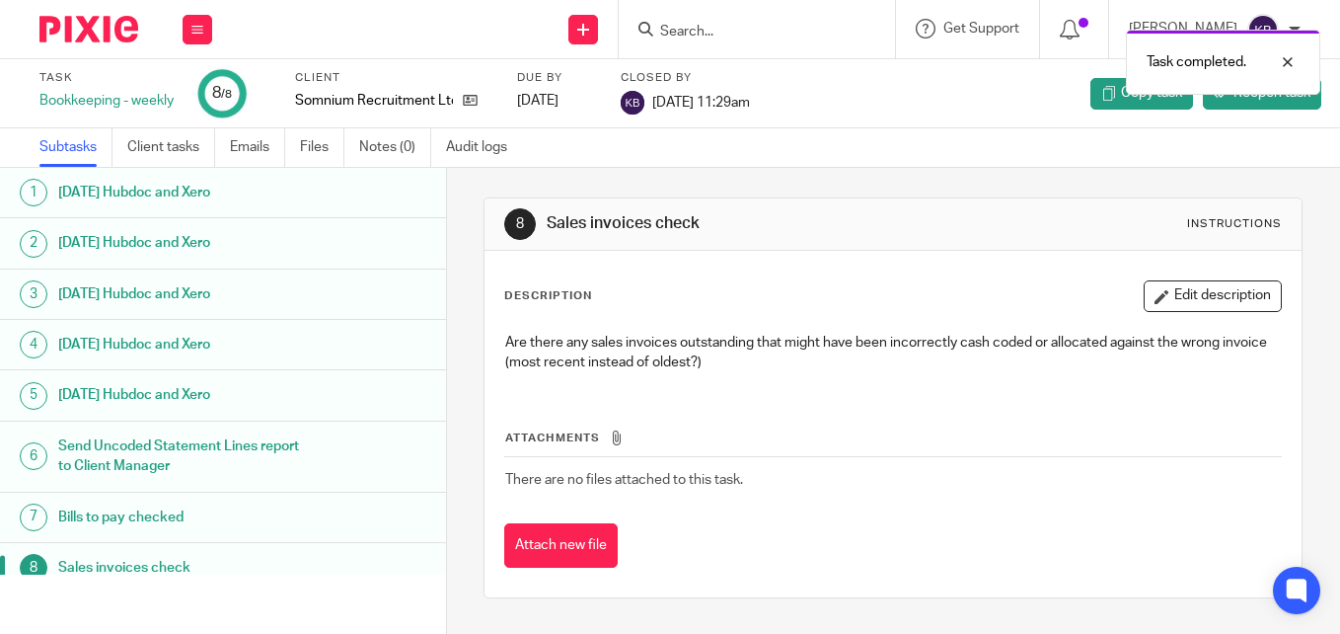
click at [85, 22] on img at bounding box center [88, 29] width 99 height 27
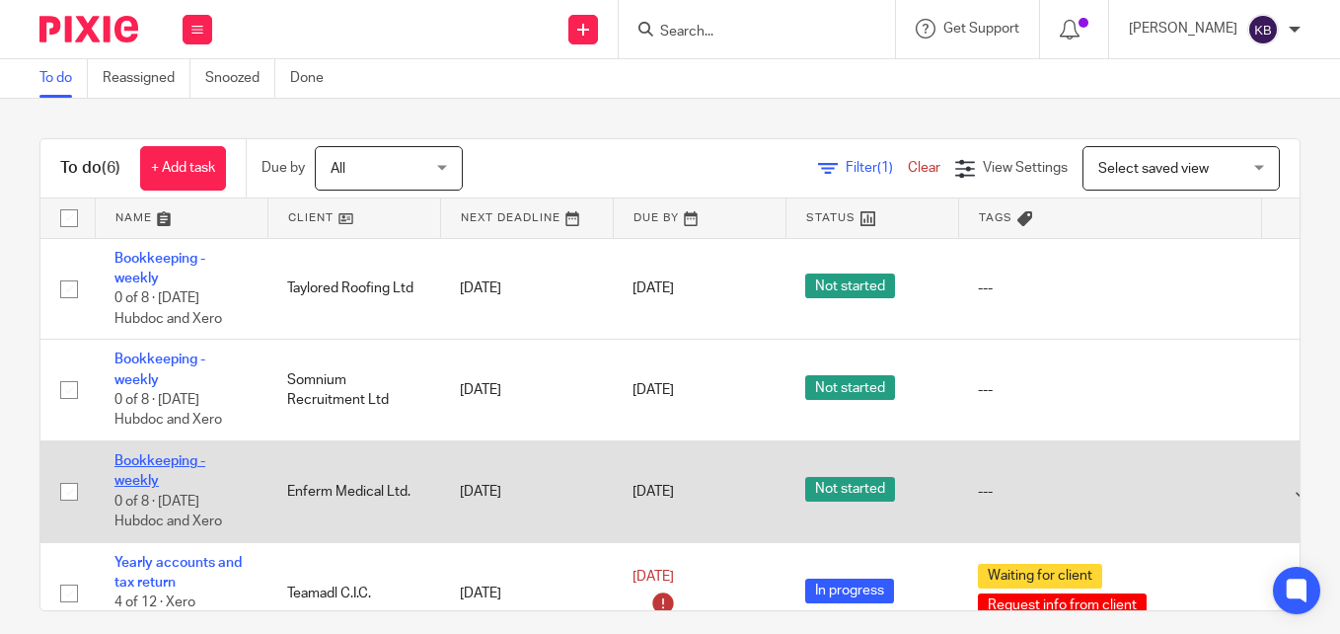
click at [144, 465] on link "Bookkeeping - weekly" at bounding box center [159, 471] width 91 height 34
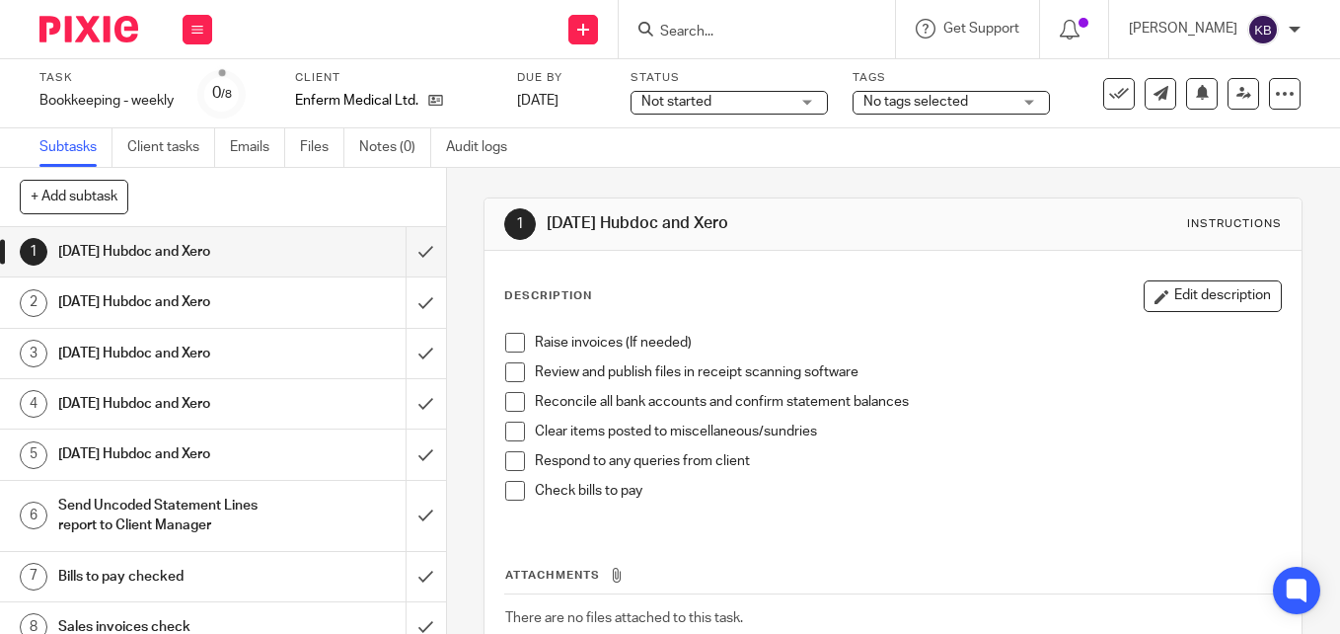
click at [793, 101] on div "Not started Not started" at bounding box center [729, 103] width 197 height 24
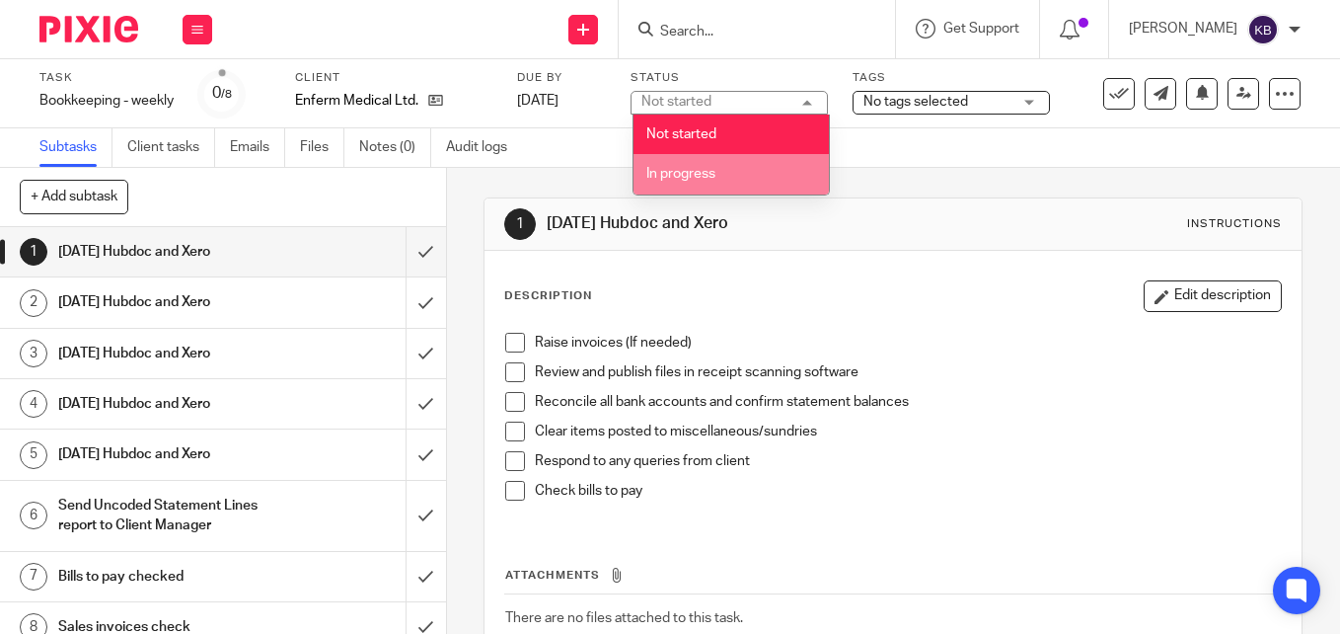
click at [723, 186] on li "In progress" at bounding box center [731, 174] width 195 height 40
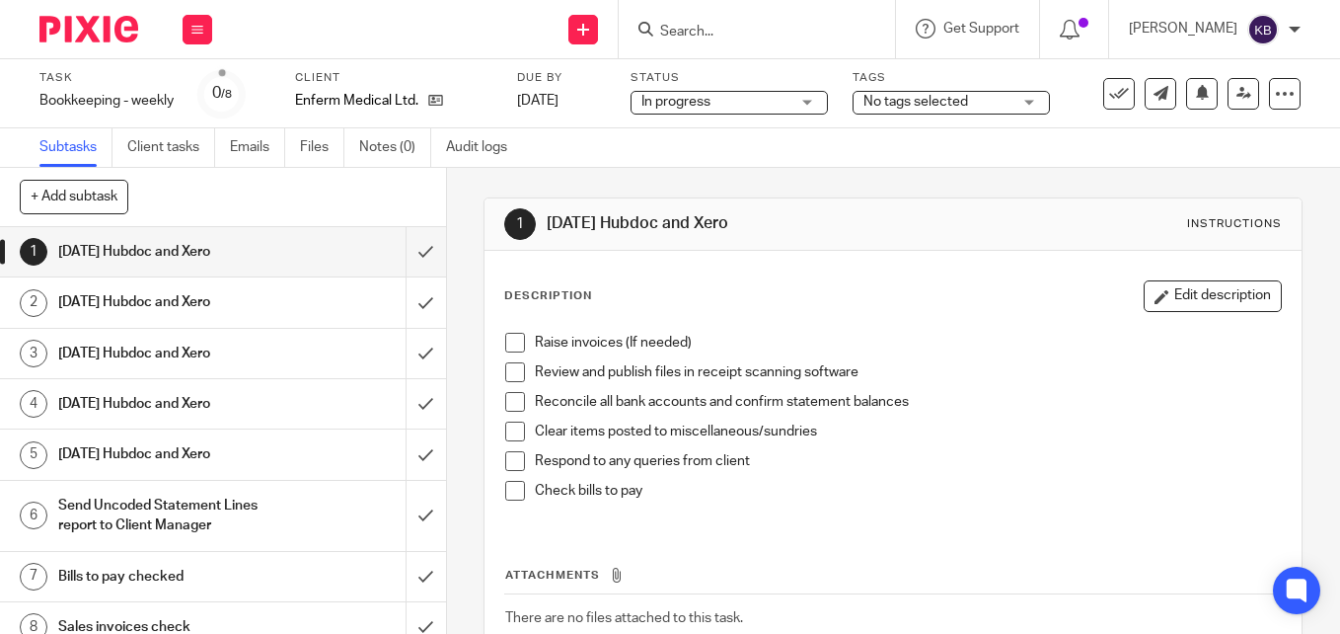
click at [970, 103] on span "No tags selected" at bounding box center [937, 102] width 148 height 21
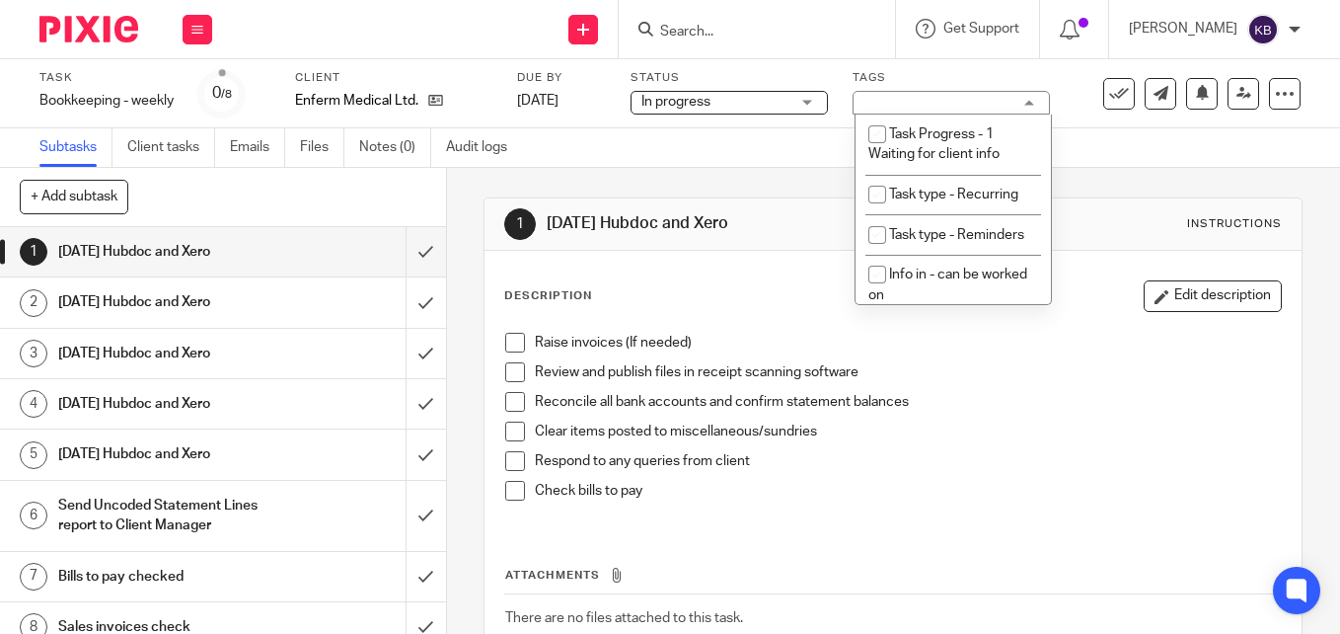
scroll to position [473, 0]
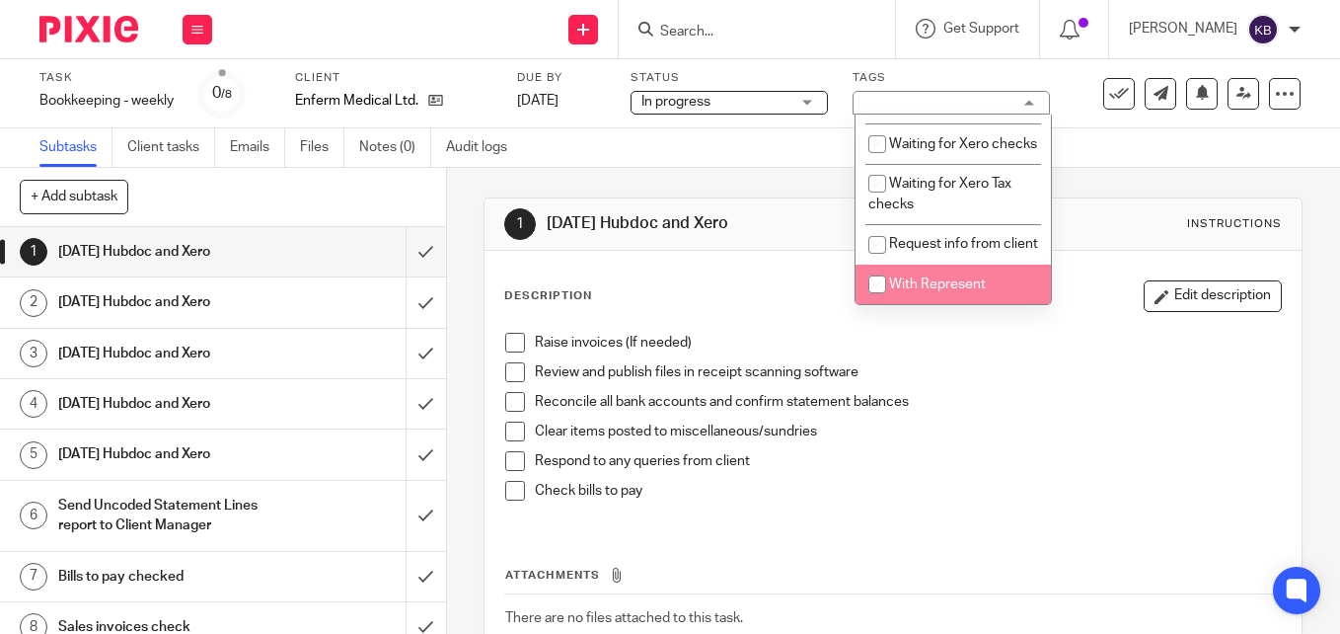
click at [878, 282] on input "checkbox" at bounding box center [877, 283] width 37 height 37
checkbox input "true"
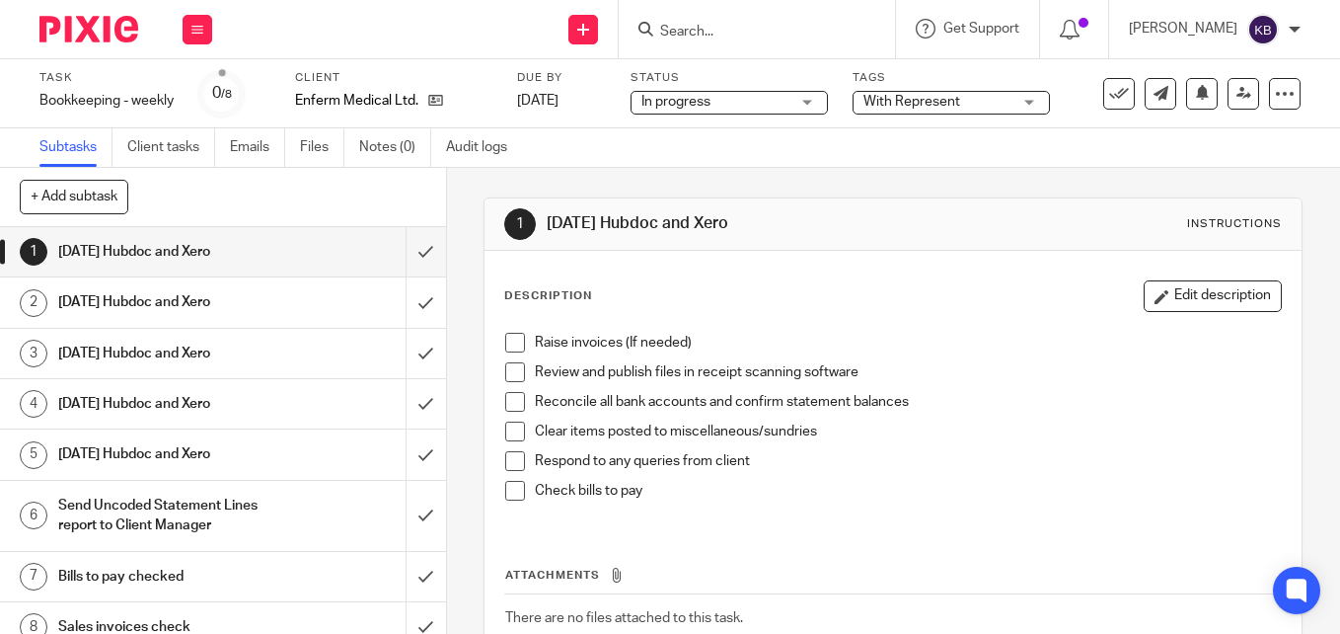
click at [308, 266] on div "[DATE] Hubdoc and Xero" at bounding box center [222, 252] width 328 height 30
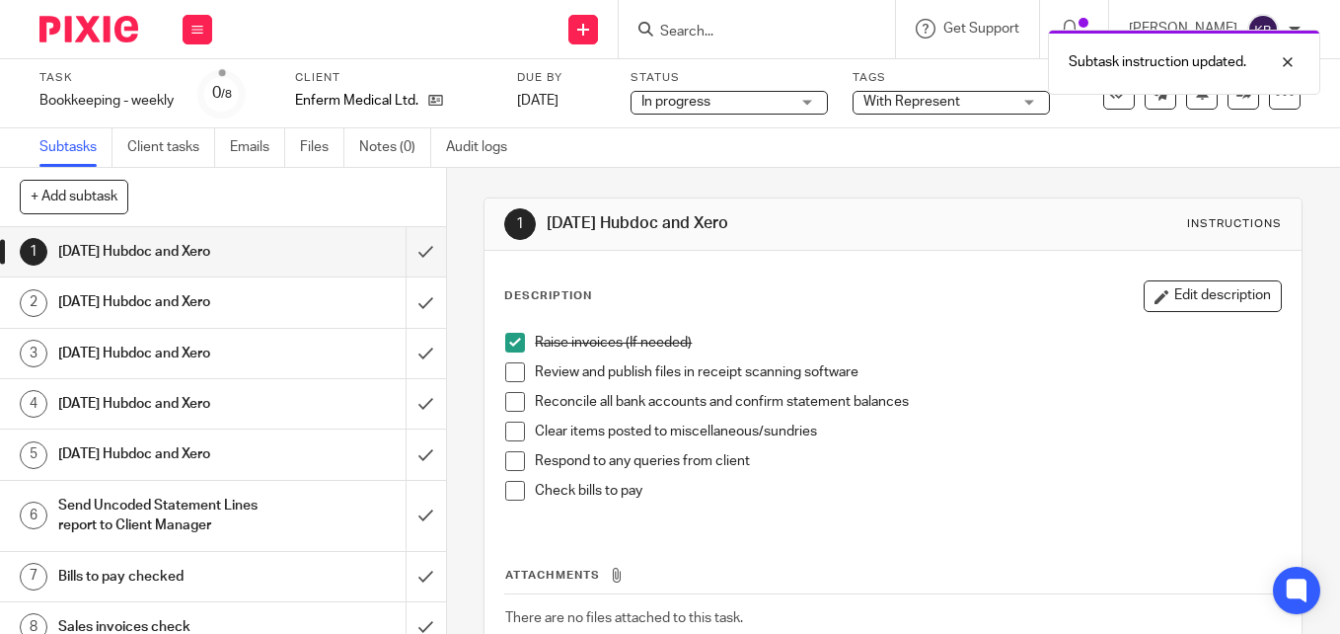
click at [507, 381] on span at bounding box center [515, 372] width 20 height 20
click at [509, 404] on span at bounding box center [515, 402] width 20 height 20
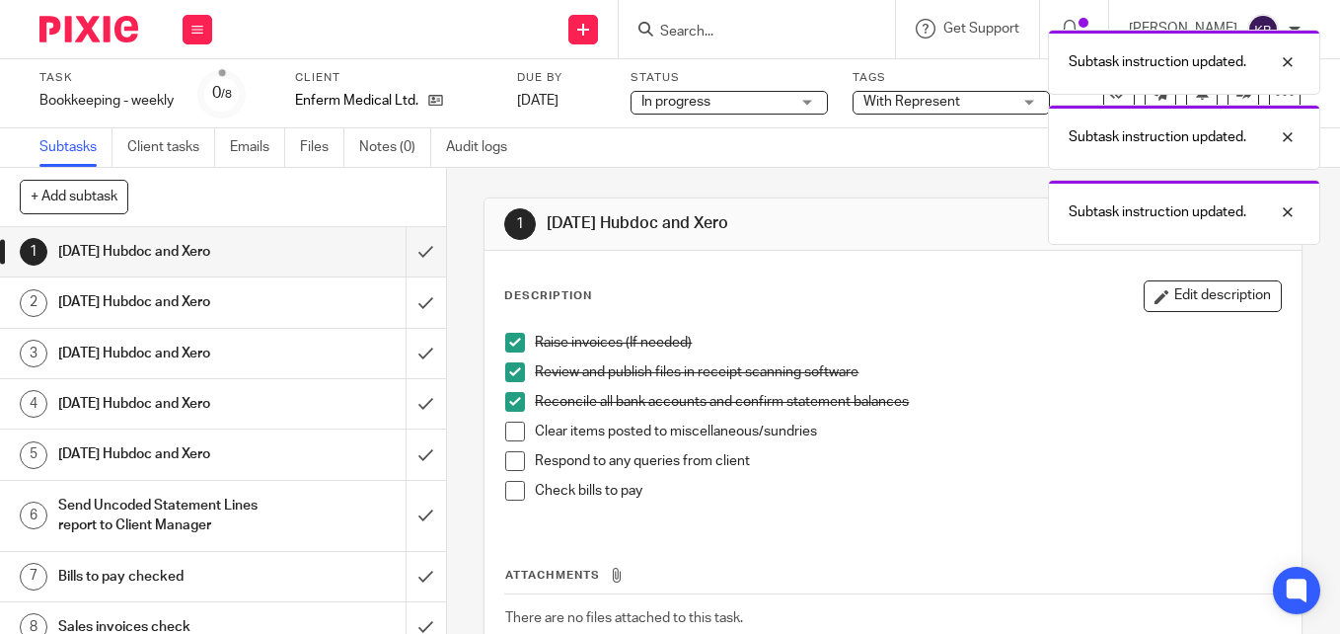
drag, startPoint x: 507, startPoint y: 430, endPoint x: 506, endPoint y: 441, distance: 10.9
click at [507, 431] on span at bounding box center [515, 431] width 20 height 20
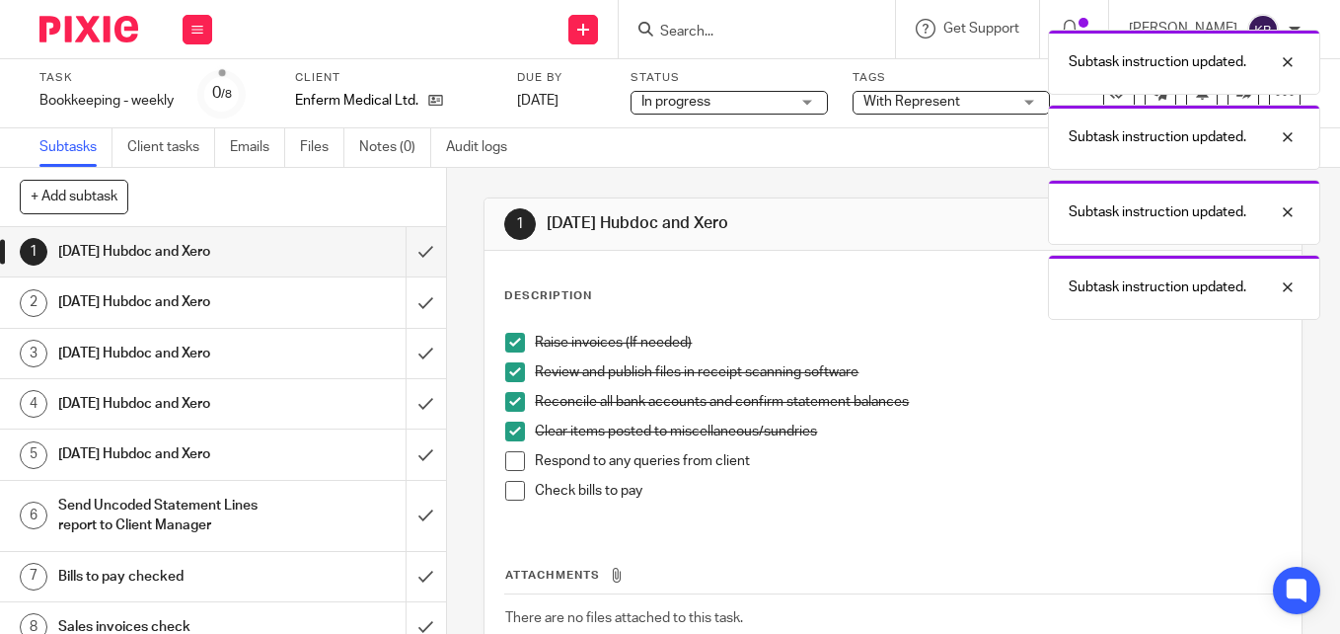
click at [505, 457] on span at bounding box center [515, 461] width 20 height 20
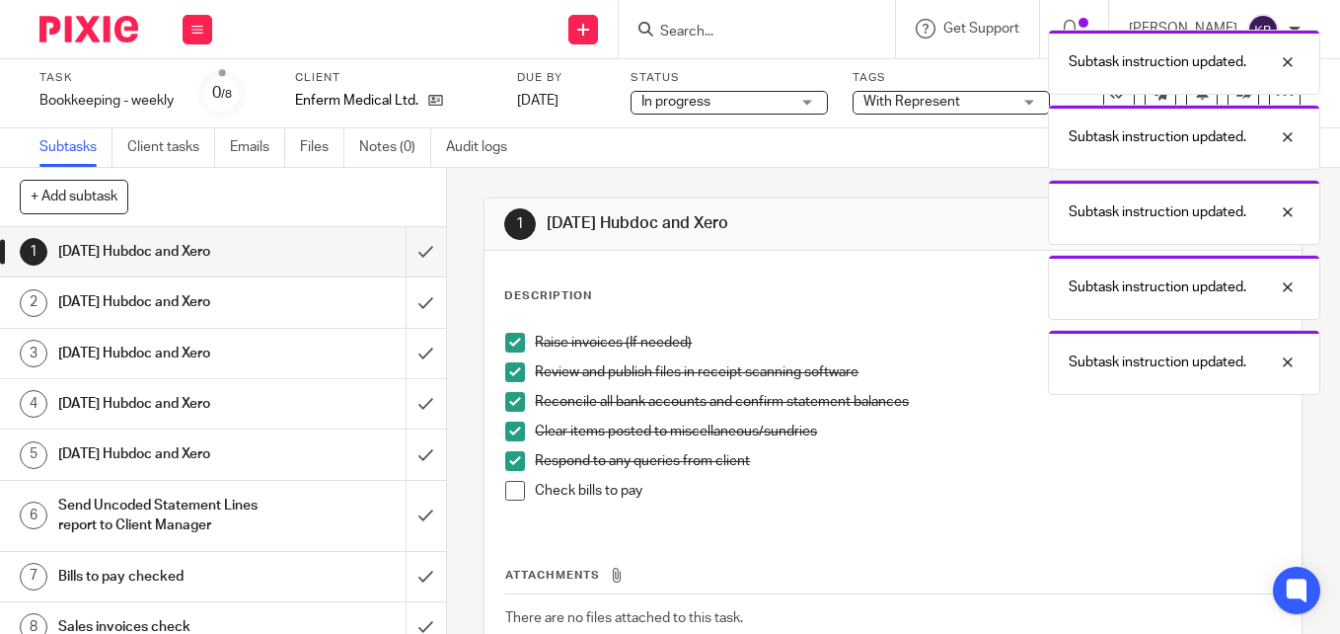
click at [509, 486] on span at bounding box center [515, 491] width 20 height 20
click at [294, 315] on div "[DATE] Hubdoc and Xero" at bounding box center [222, 302] width 328 height 30
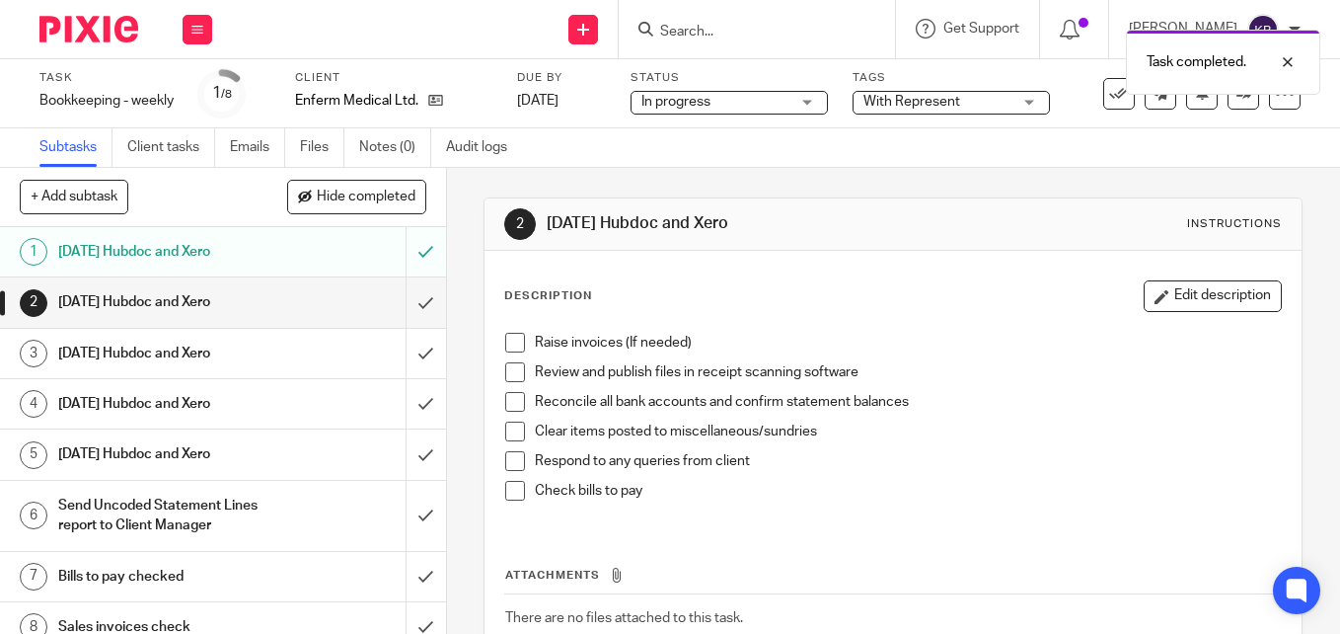
click at [517, 351] on span at bounding box center [515, 343] width 20 height 20
click at [510, 375] on span at bounding box center [515, 372] width 20 height 20
click at [505, 410] on span at bounding box center [515, 402] width 20 height 20
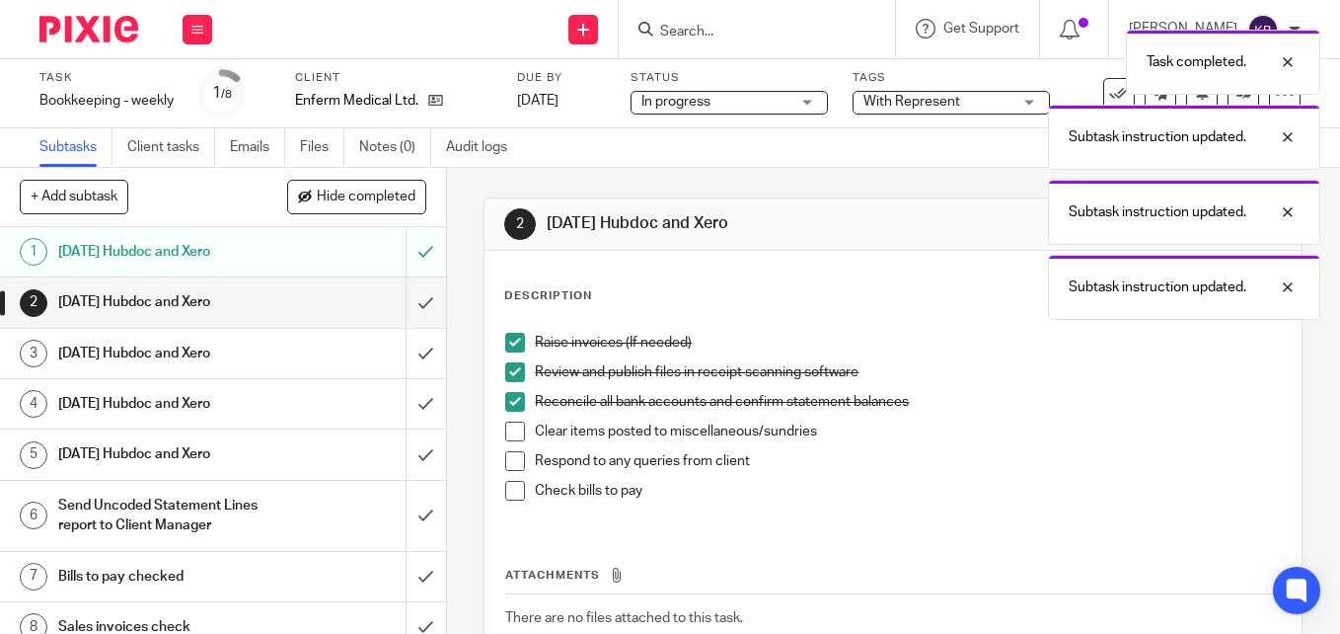
click at [508, 432] on span at bounding box center [515, 431] width 20 height 20
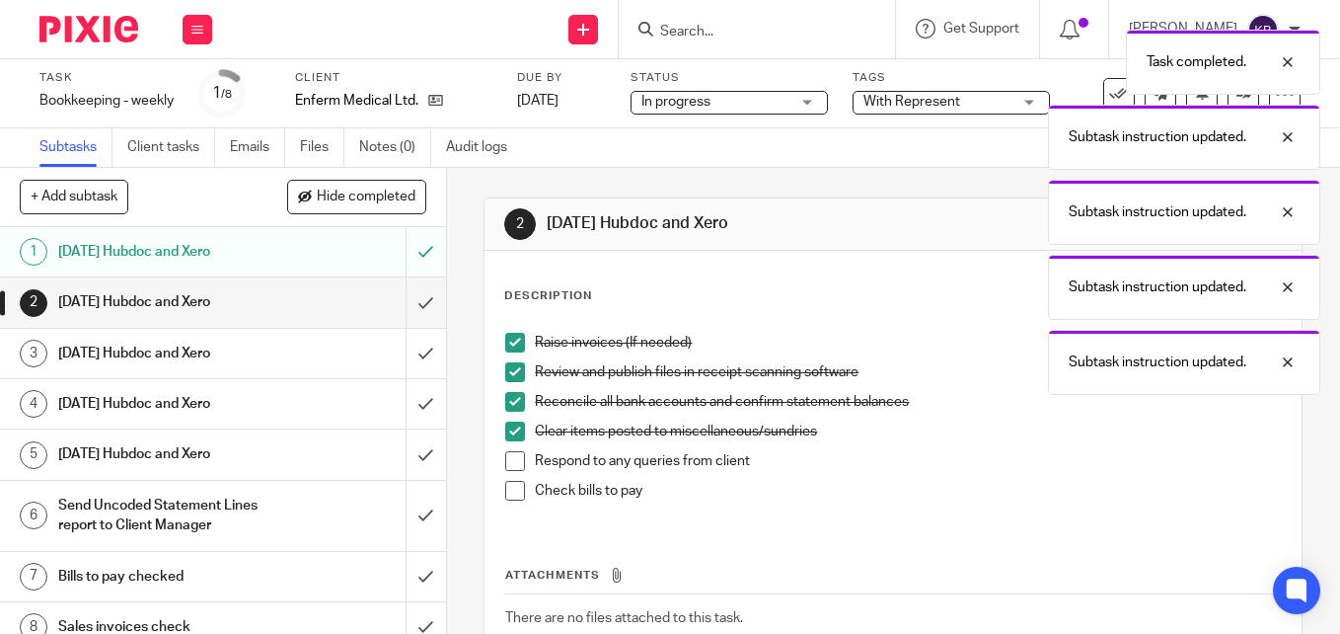
click at [513, 458] on span at bounding box center [515, 461] width 20 height 20
click at [505, 492] on span at bounding box center [515, 491] width 20 height 20
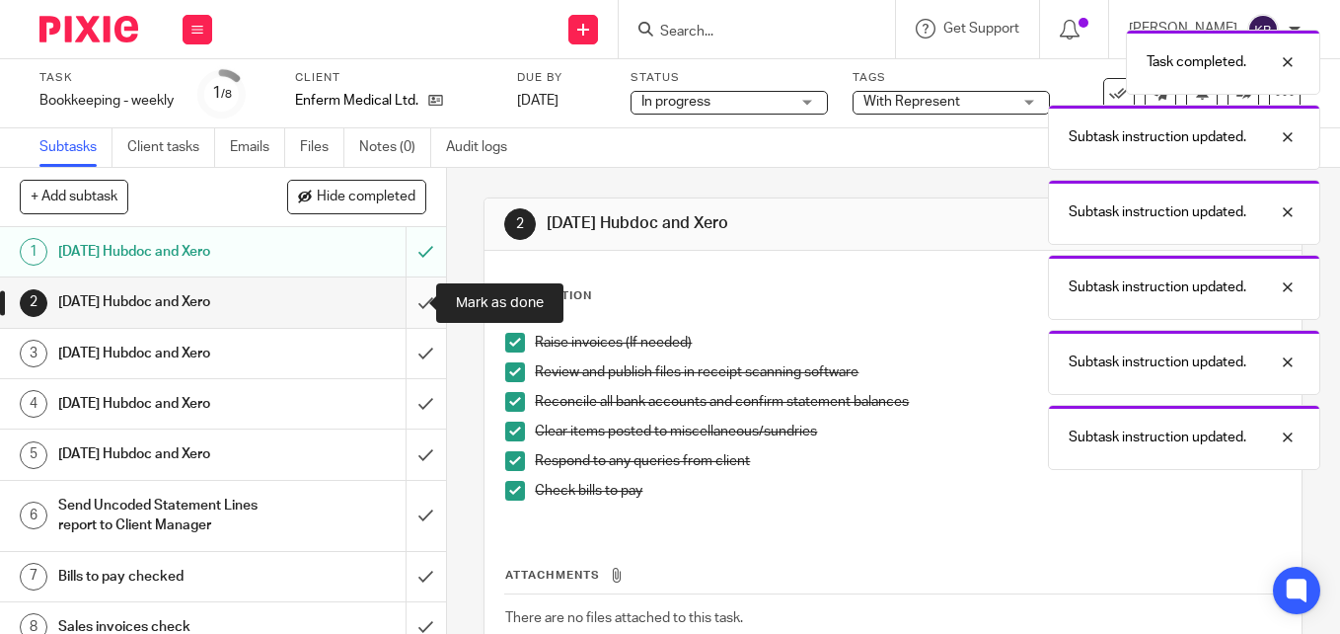
click at [400, 308] on input "submit" at bounding box center [223, 301] width 446 height 49
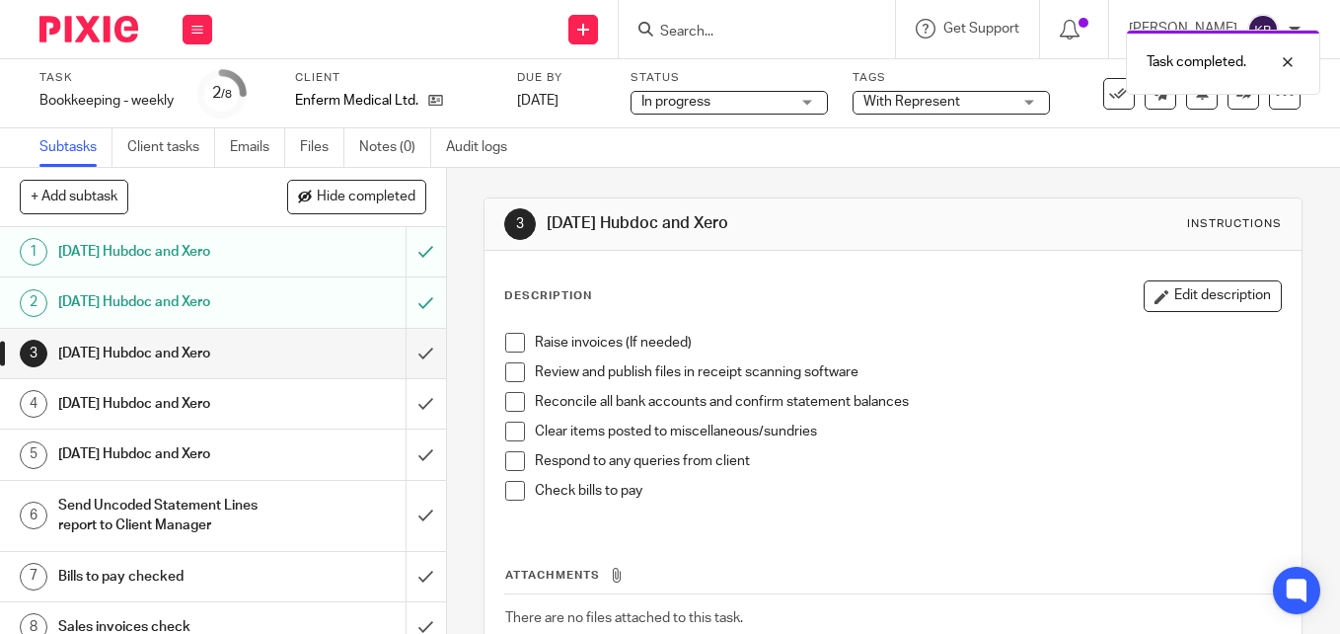
click at [96, 36] on img at bounding box center [88, 29] width 99 height 27
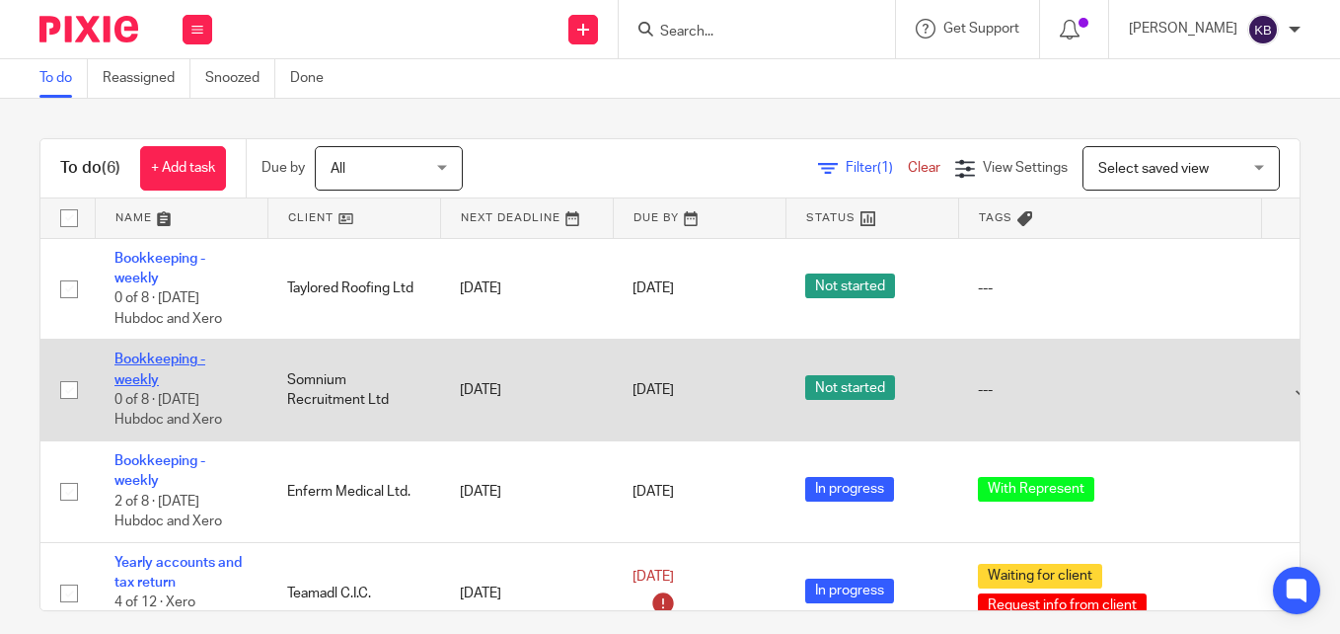
click at [151, 358] on link "Bookkeeping - weekly" at bounding box center [159, 369] width 91 height 34
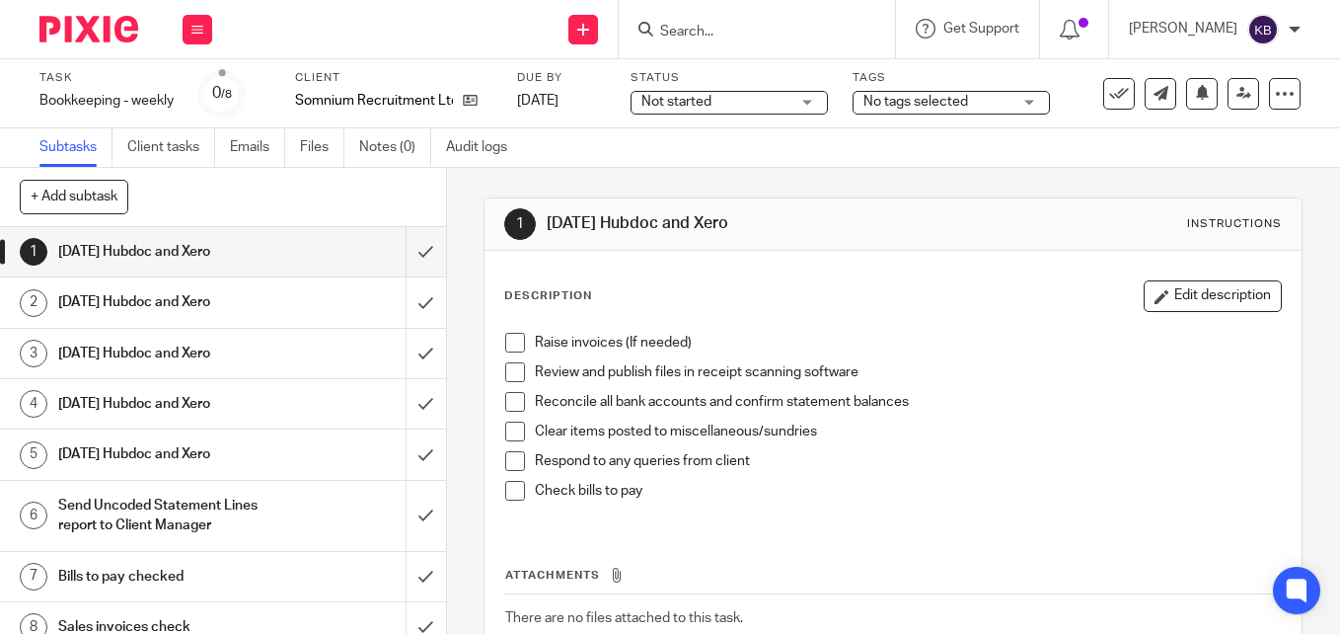
click at [787, 95] on span "Not started" at bounding box center [715, 102] width 148 height 21
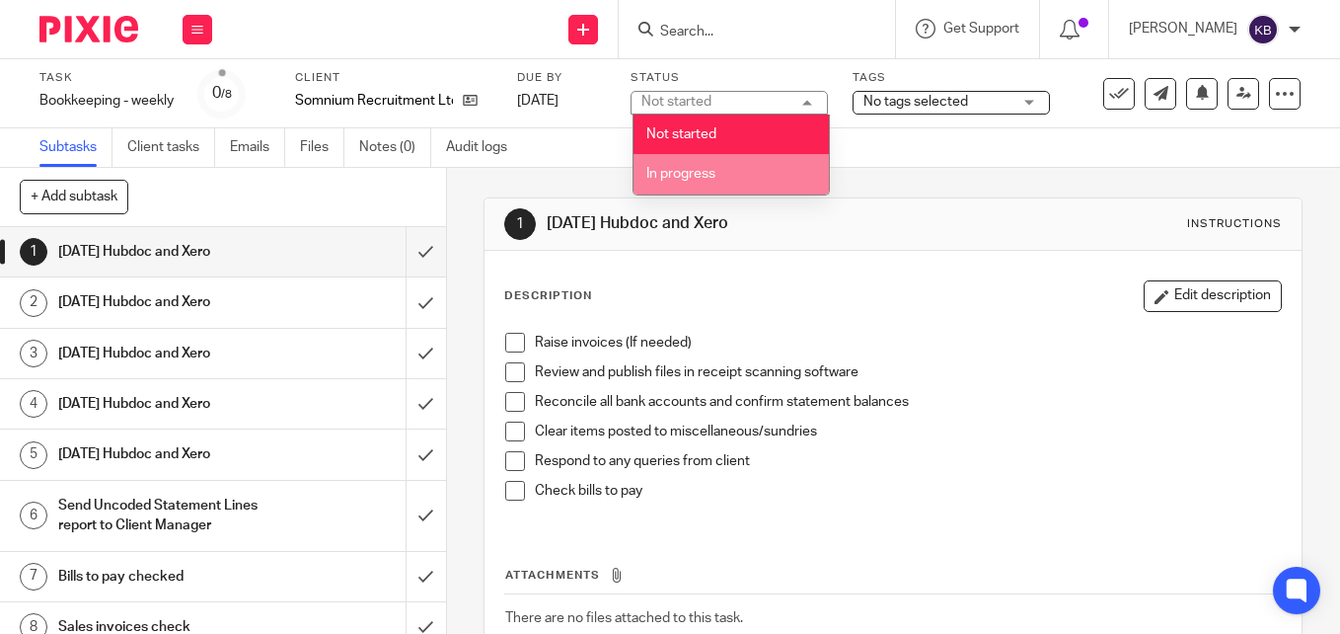
click at [711, 162] on li "In progress" at bounding box center [731, 174] width 195 height 40
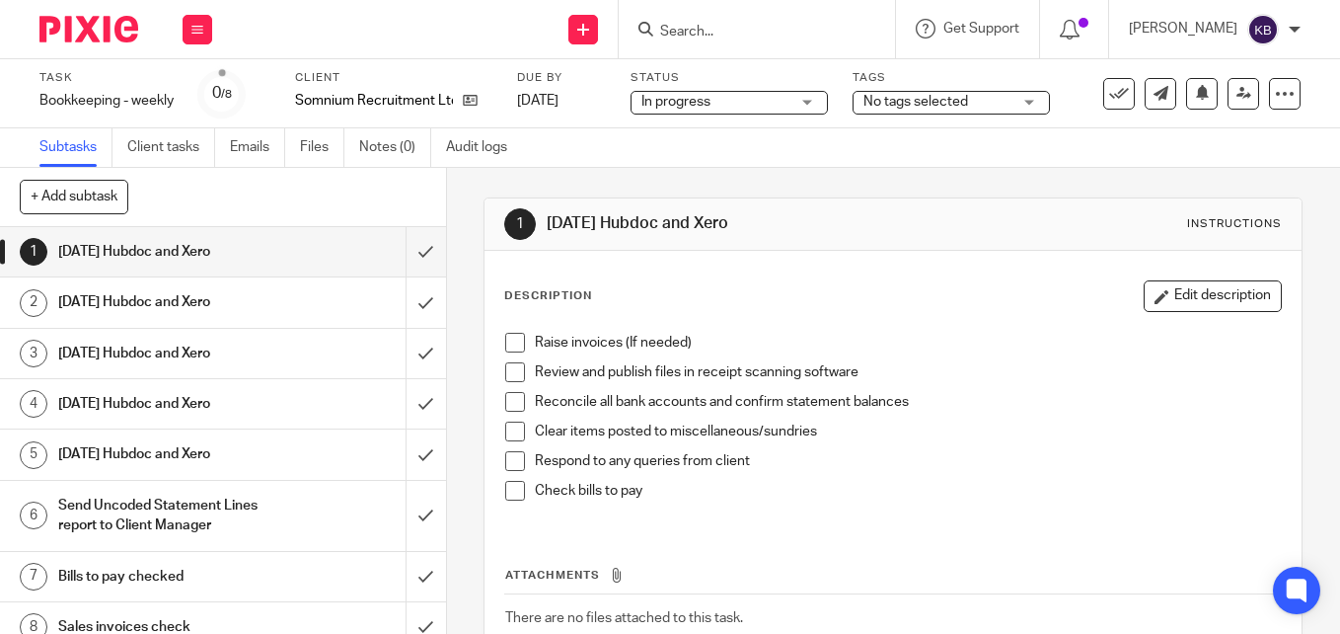
click at [984, 97] on span "No tags selected" at bounding box center [937, 102] width 148 height 21
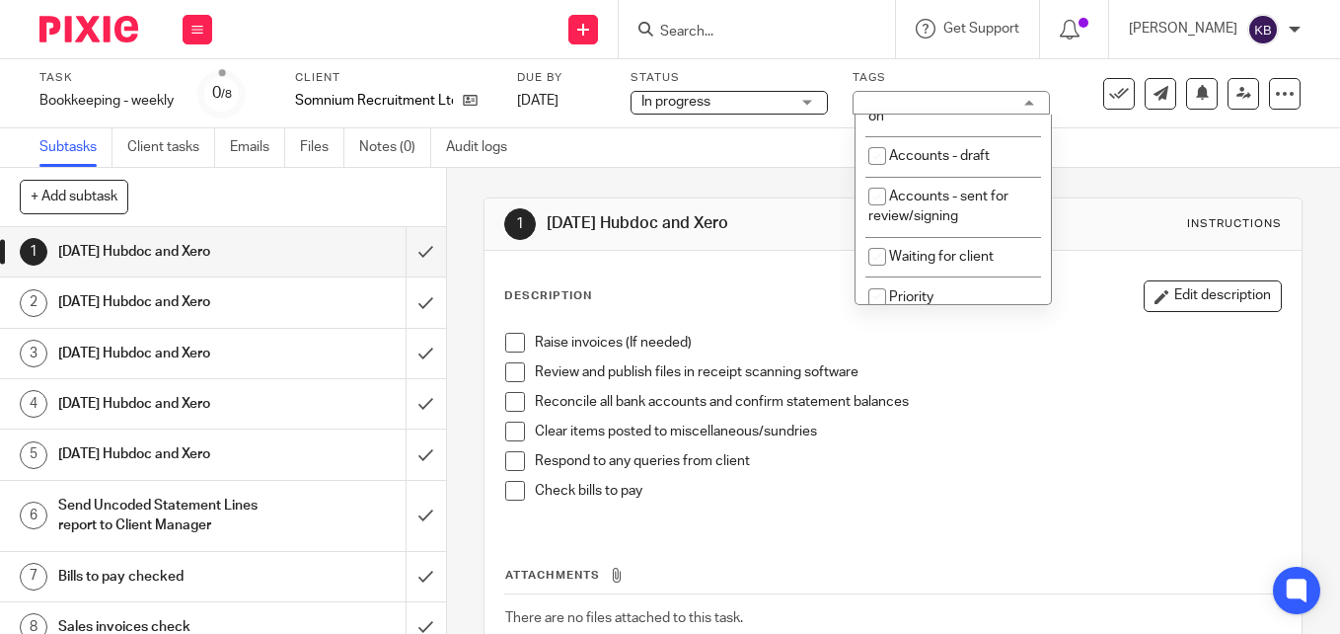
scroll to position [473, 0]
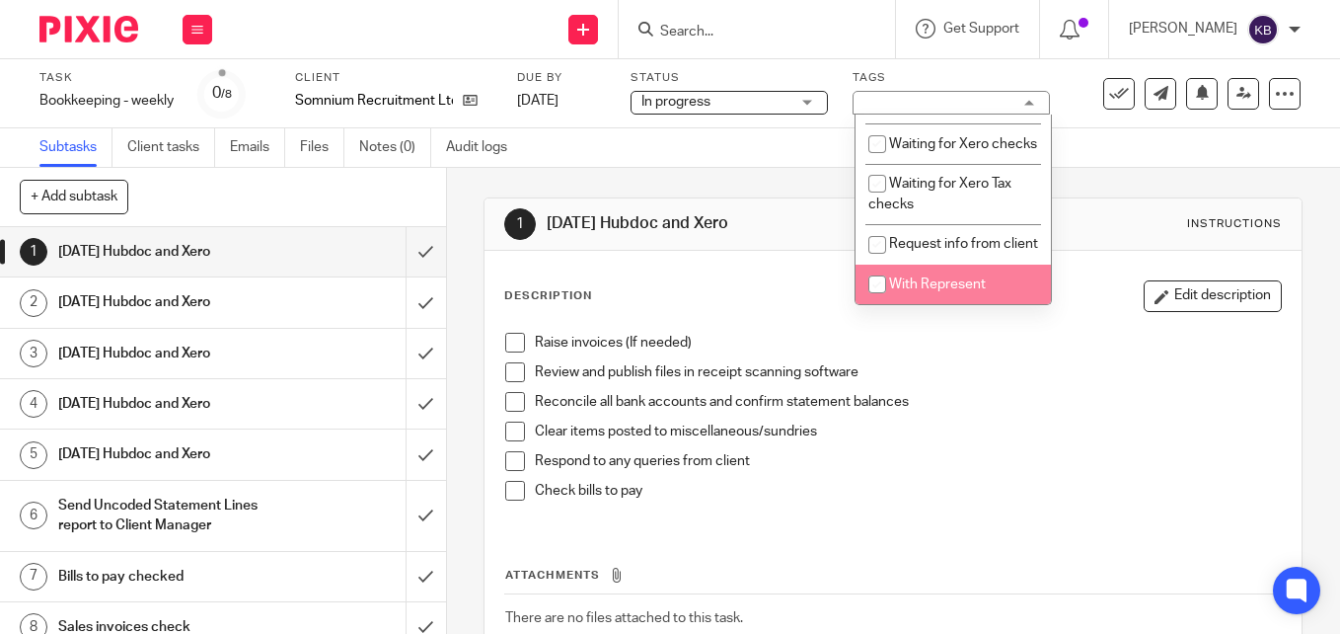
click at [895, 278] on input "checkbox" at bounding box center [877, 283] width 37 height 37
checkbox input "true"
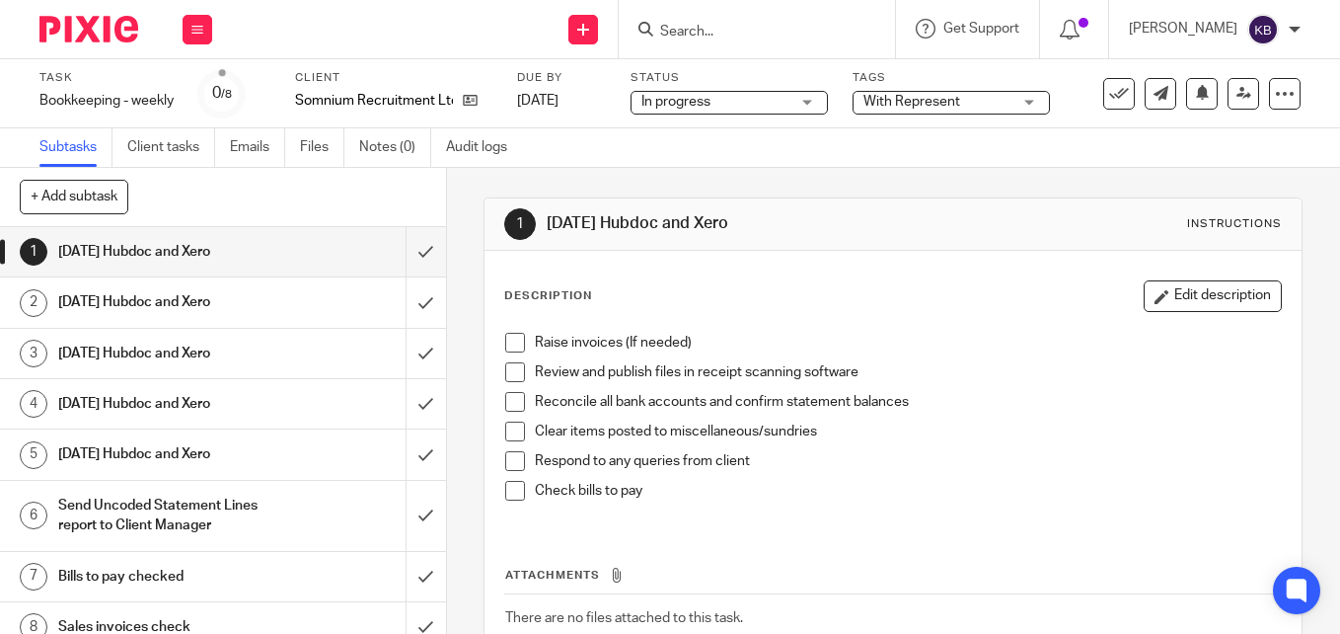
click at [516, 337] on span at bounding box center [515, 343] width 20 height 20
click at [509, 377] on span at bounding box center [515, 372] width 20 height 20
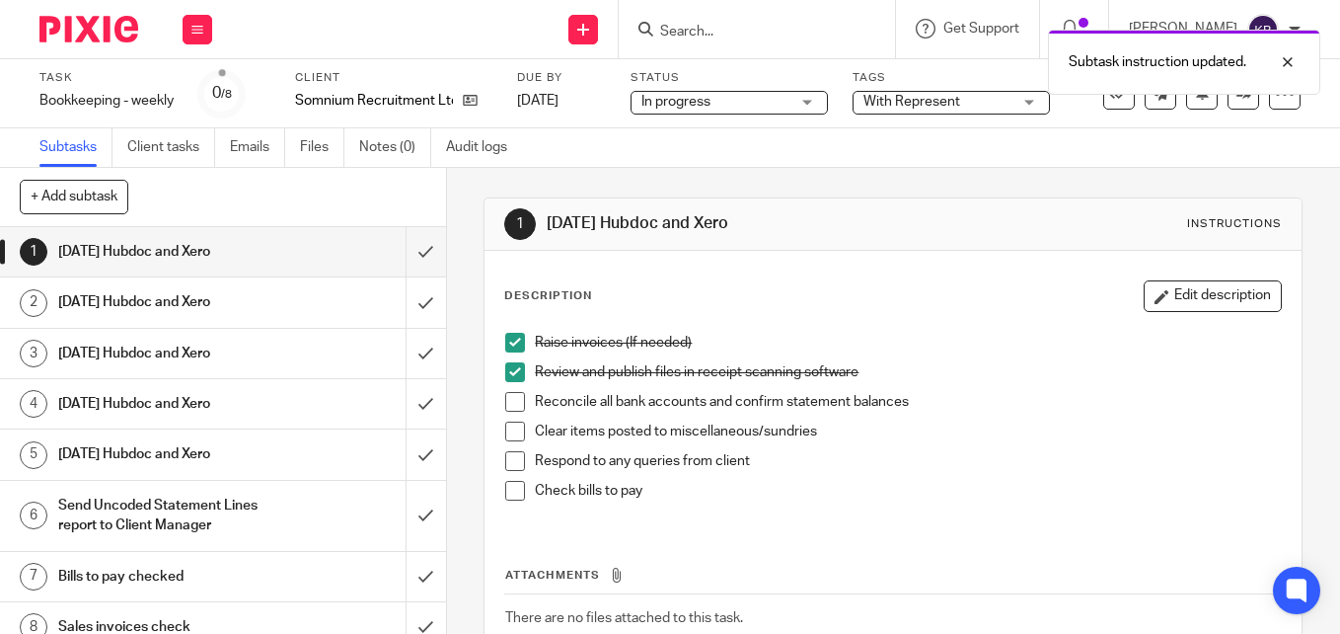
click at [509, 402] on span at bounding box center [515, 402] width 20 height 20
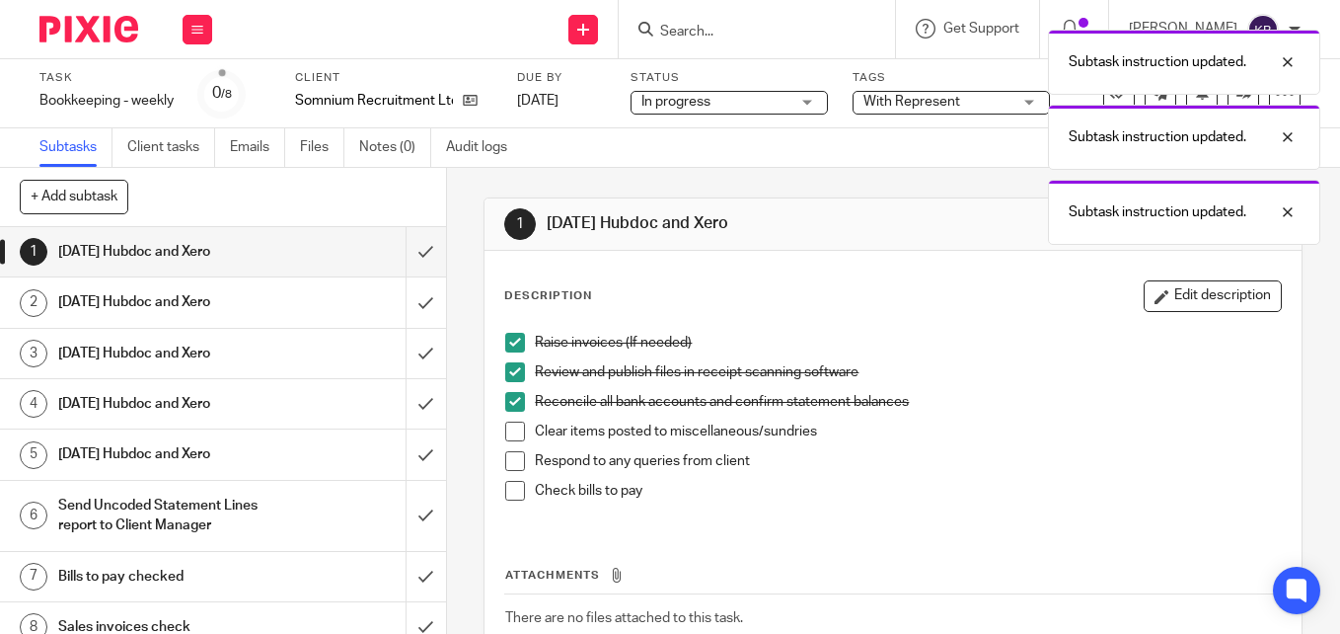
click at [505, 424] on span at bounding box center [515, 431] width 20 height 20
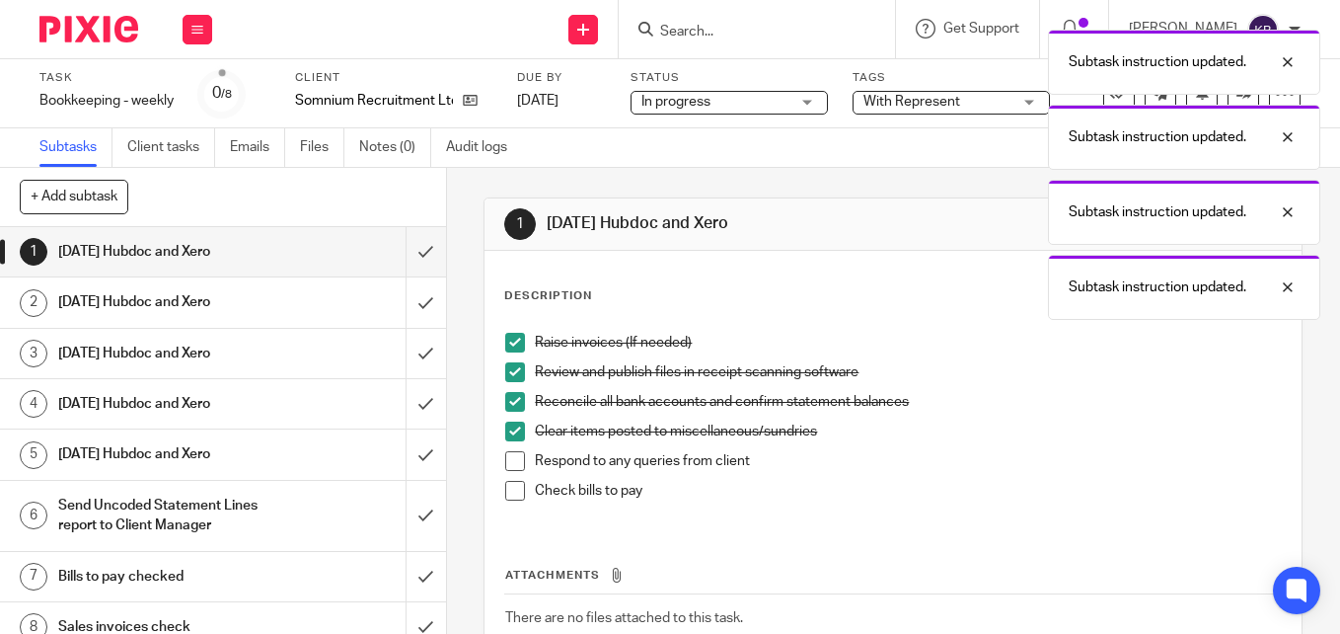
click at [512, 461] on span at bounding box center [515, 461] width 20 height 20
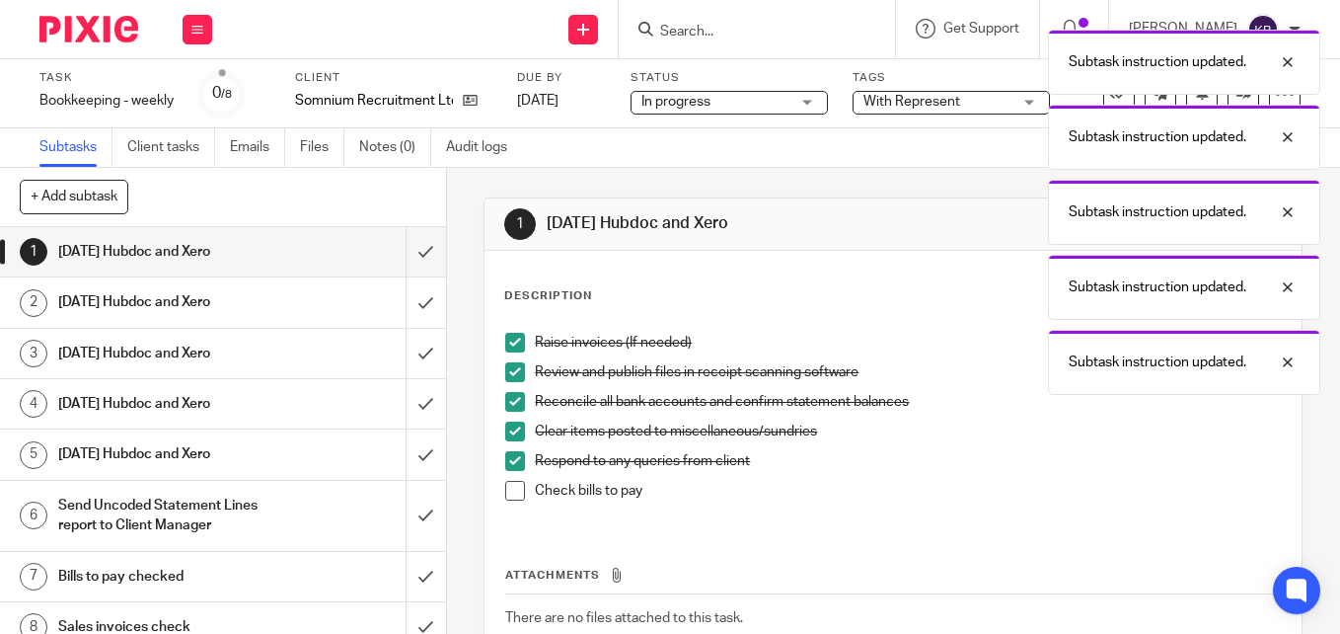
click at [512, 486] on span at bounding box center [515, 491] width 20 height 20
click at [398, 253] on input "submit" at bounding box center [223, 251] width 446 height 49
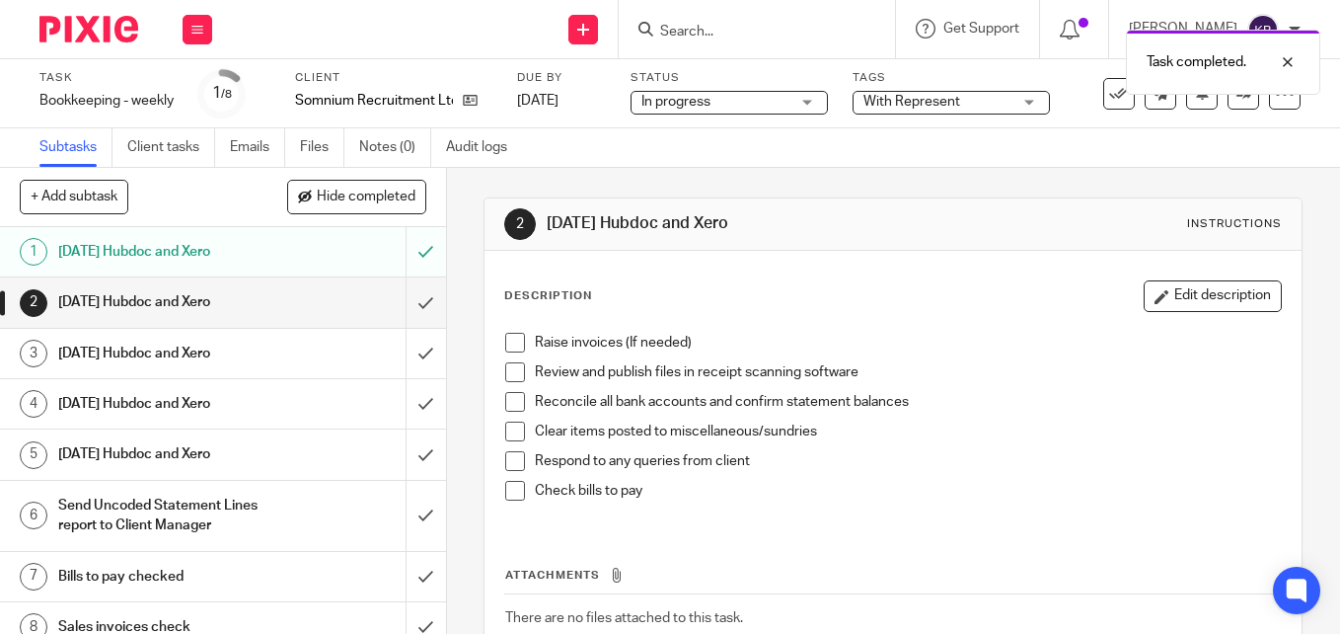
click at [515, 343] on span at bounding box center [515, 343] width 20 height 20
click at [509, 364] on span at bounding box center [515, 372] width 20 height 20
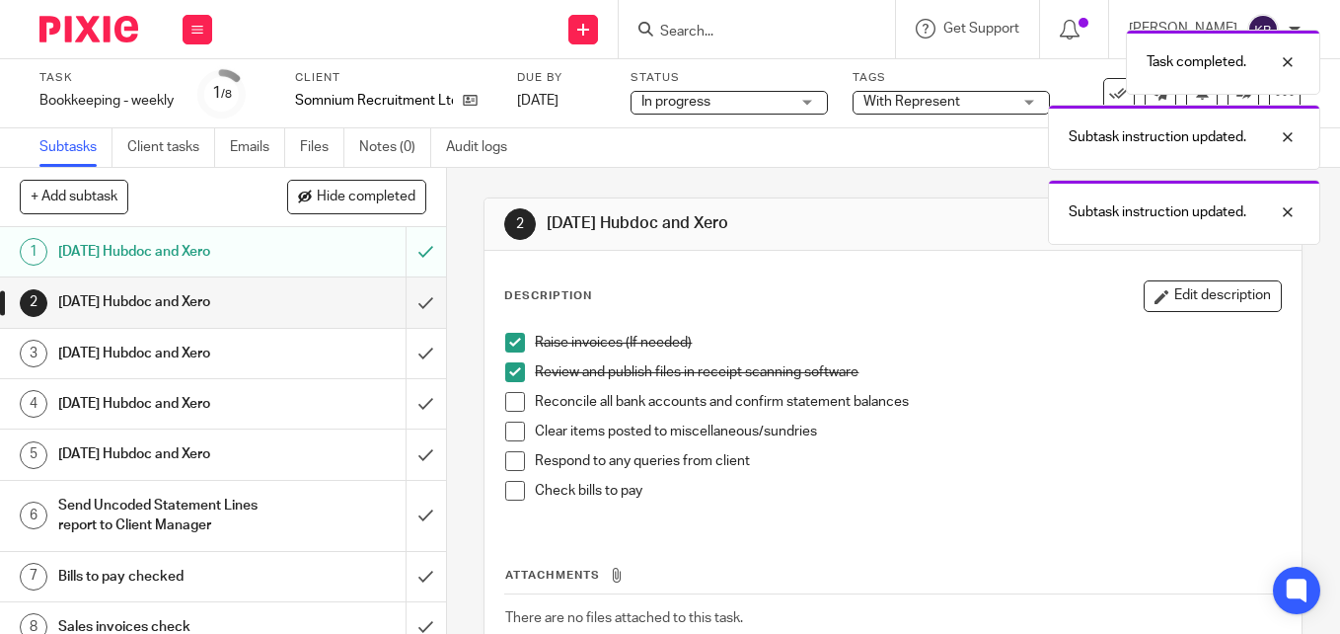
click at [505, 406] on span at bounding box center [515, 402] width 20 height 20
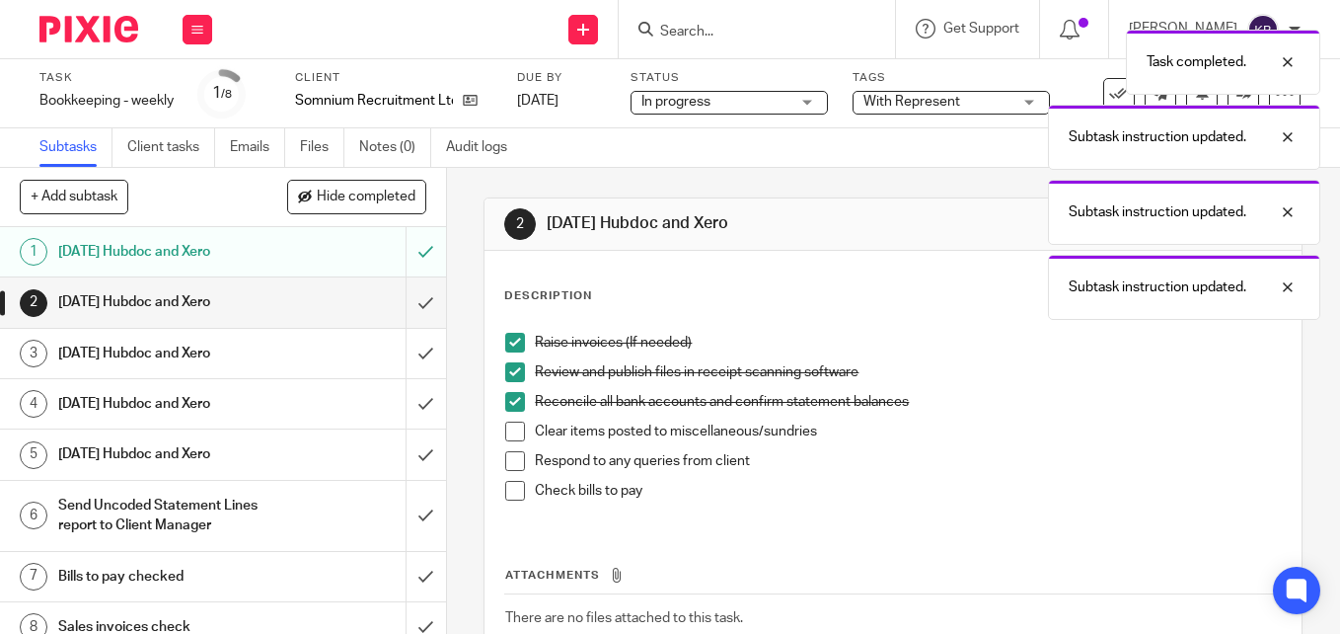
click at [505, 432] on span at bounding box center [515, 431] width 20 height 20
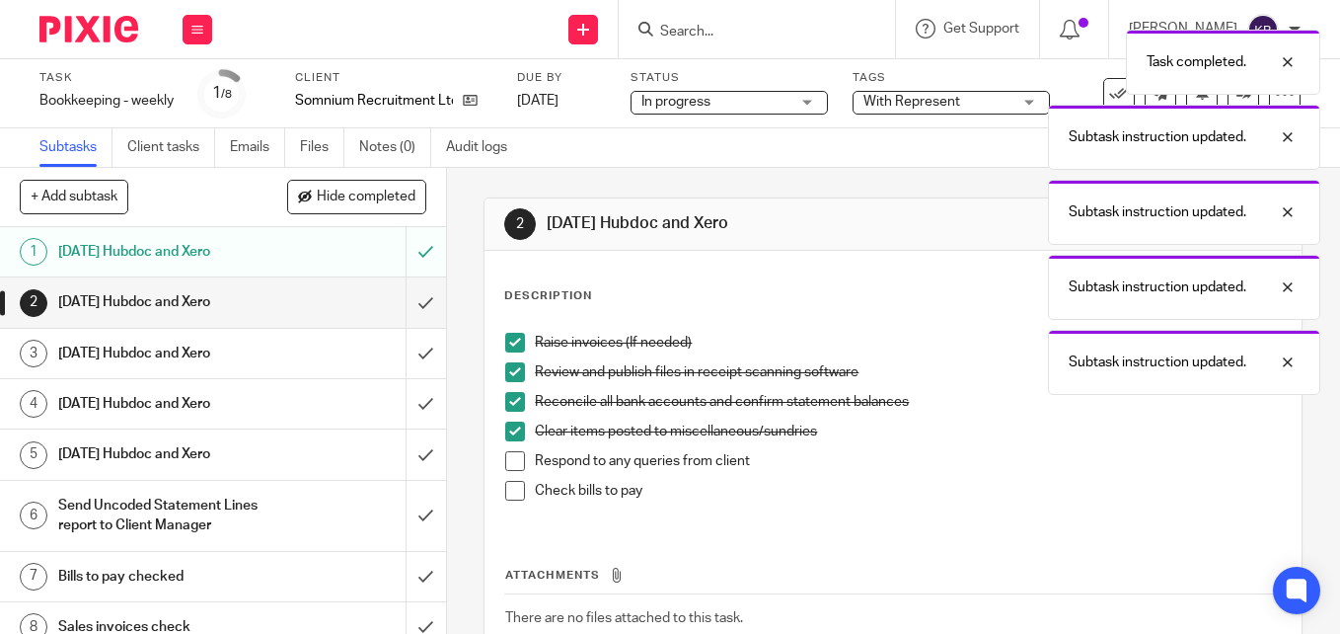
click at [505, 459] on span at bounding box center [515, 461] width 20 height 20
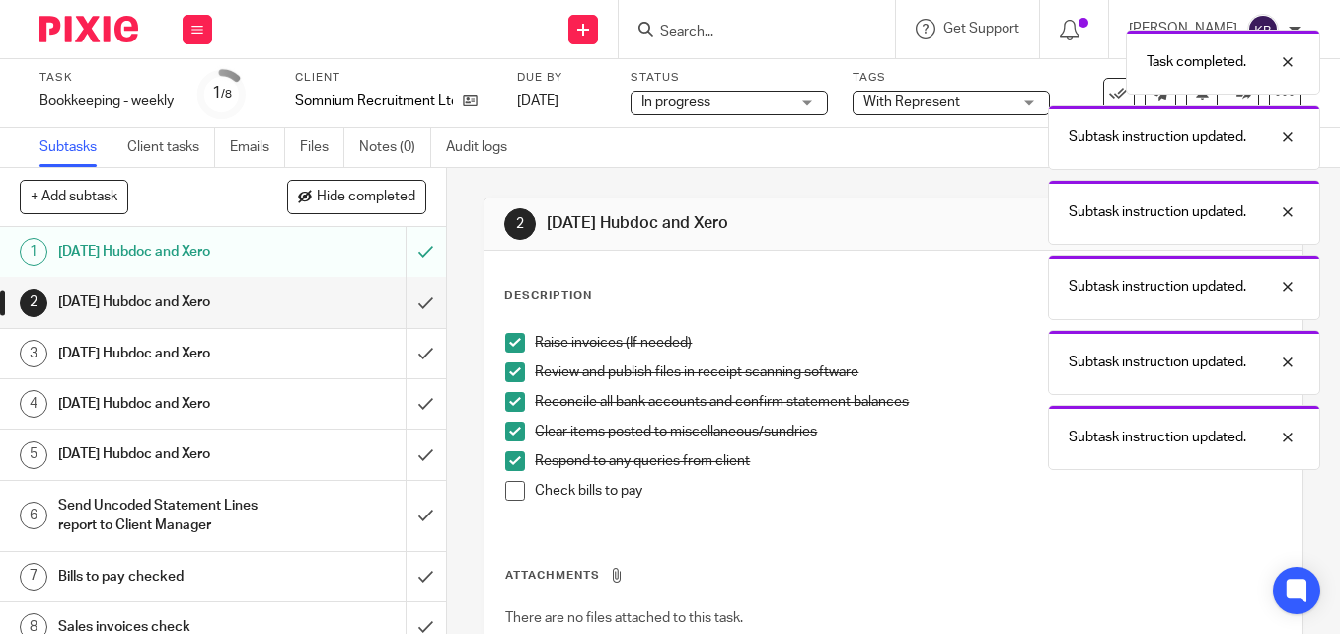
click at [507, 490] on span at bounding box center [515, 491] width 20 height 20
click at [402, 301] on input "submit" at bounding box center [223, 301] width 446 height 49
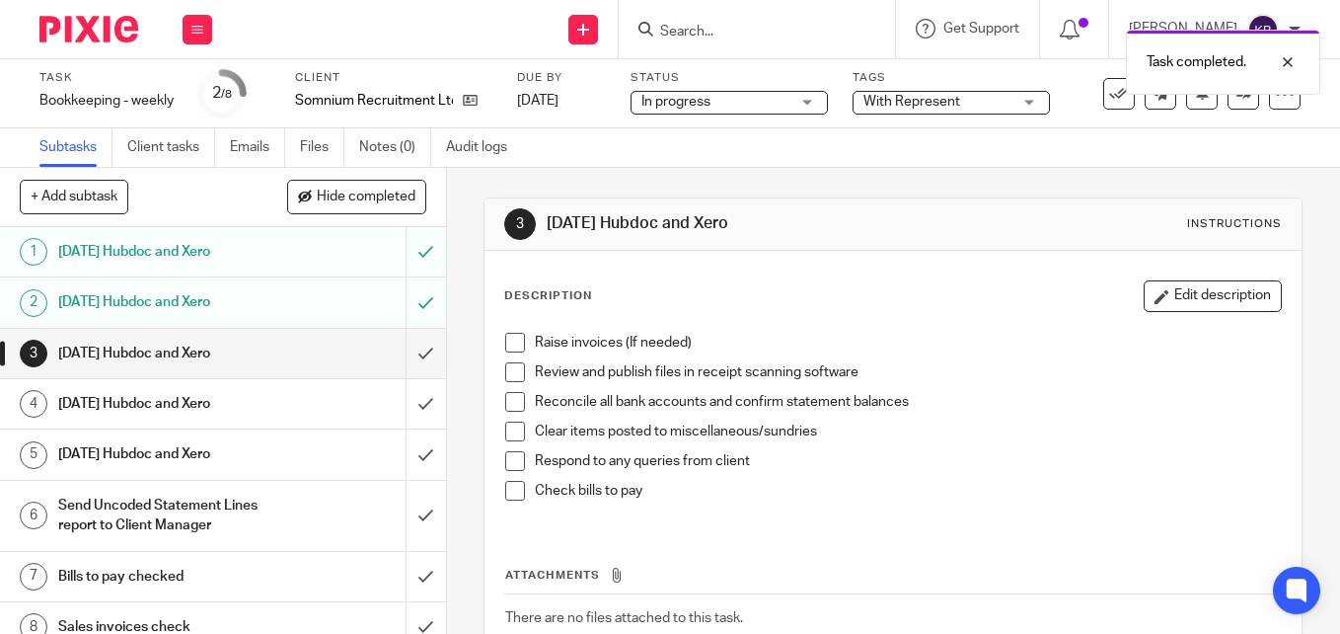
click at [506, 344] on span at bounding box center [515, 343] width 20 height 20
click at [514, 380] on span at bounding box center [515, 372] width 20 height 20
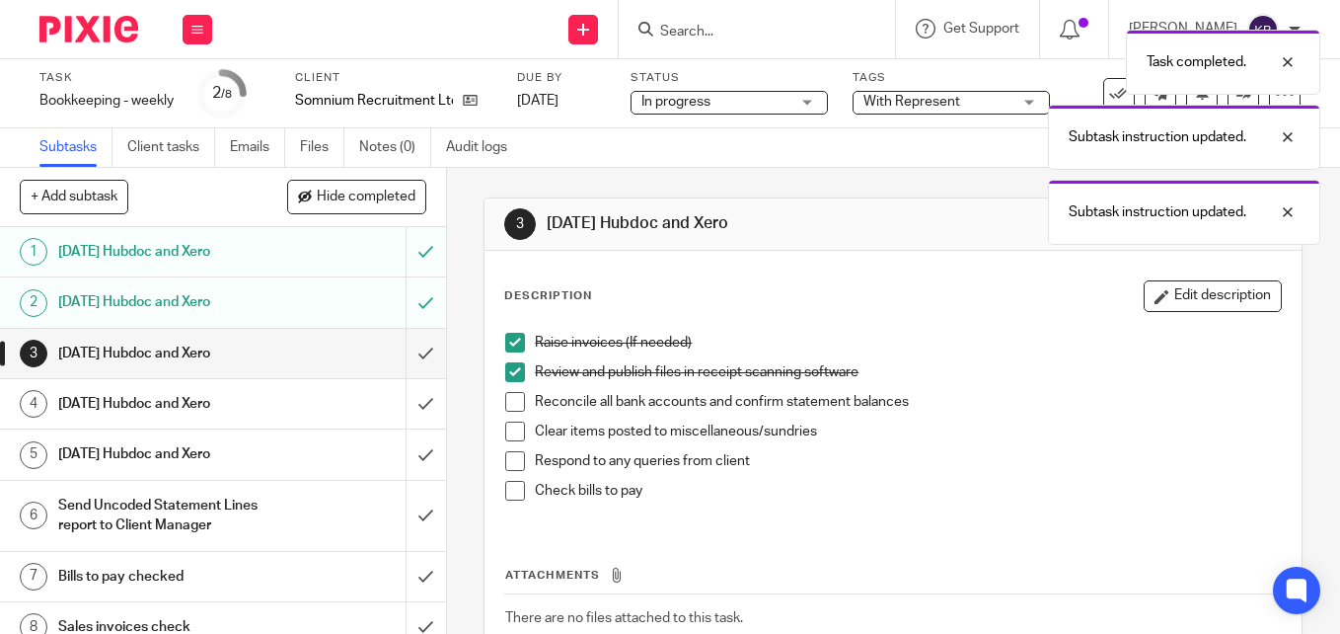
click at [509, 396] on span at bounding box center [515, 402] width 20 height 20
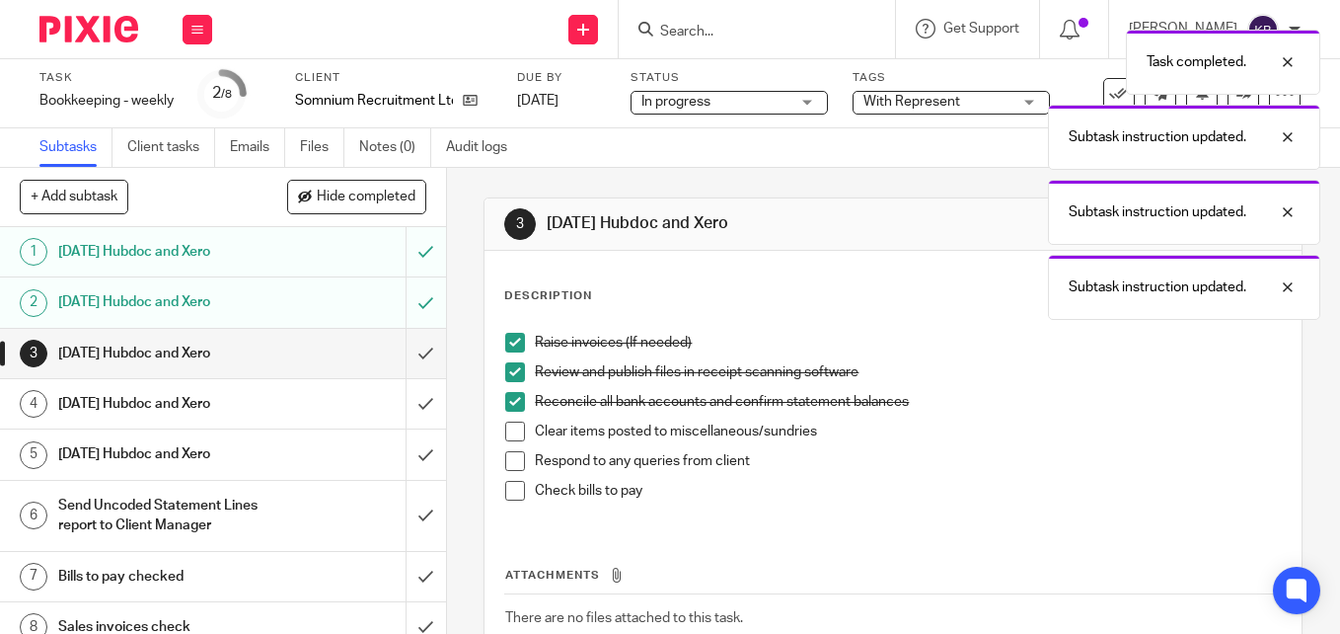
drag, startPoint x: 510, startPoint y: 430, endPoint x: 505, endPoint y: 448, distance: 18.4
click at [510, 431] on span at bounding box center [515, 431] width 20 height 20
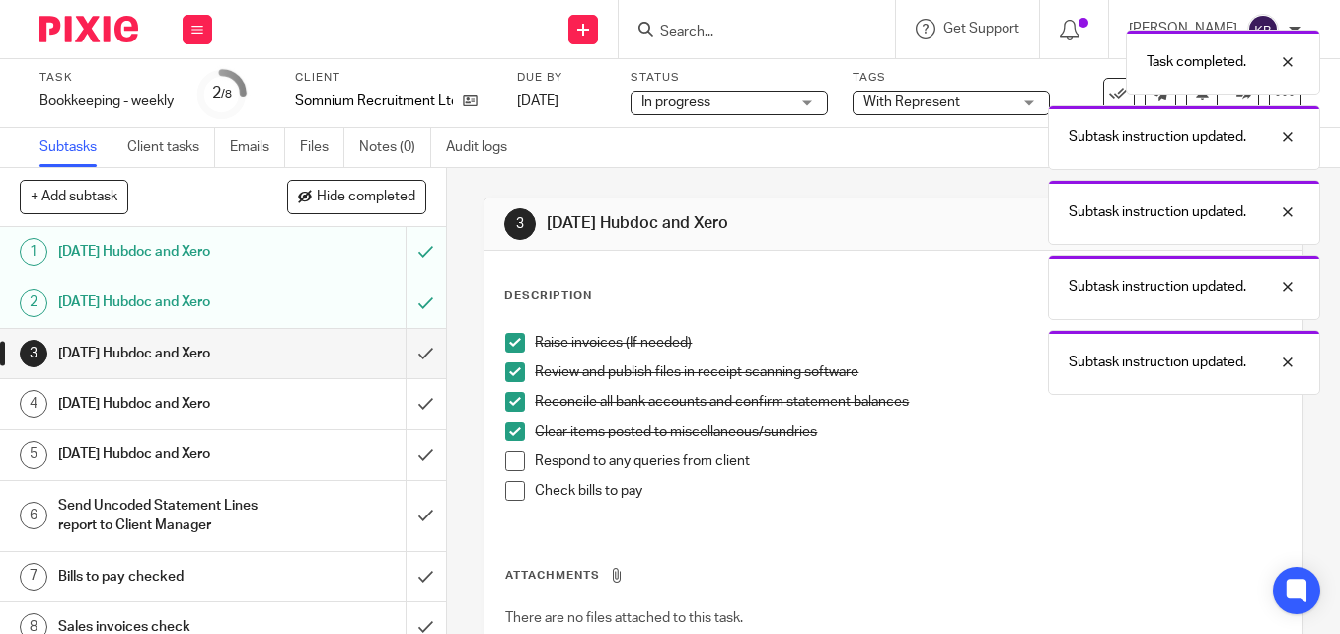
click at [505, 456] on span at bounding box center [515, 461] width 20 height 20
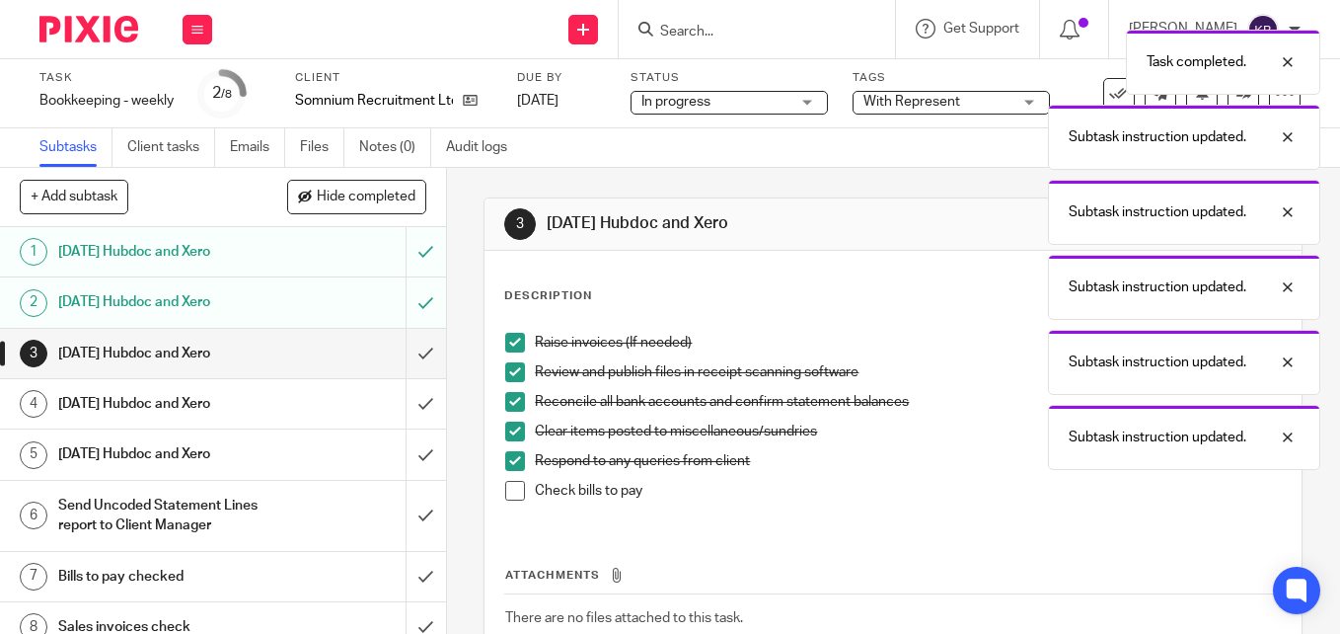
click at [509, 487] on span at bounding box center [515, 491] width 20 height 20
click at [400, 362] on input "submit" at bounding box center [223, 353] width 446 height 49
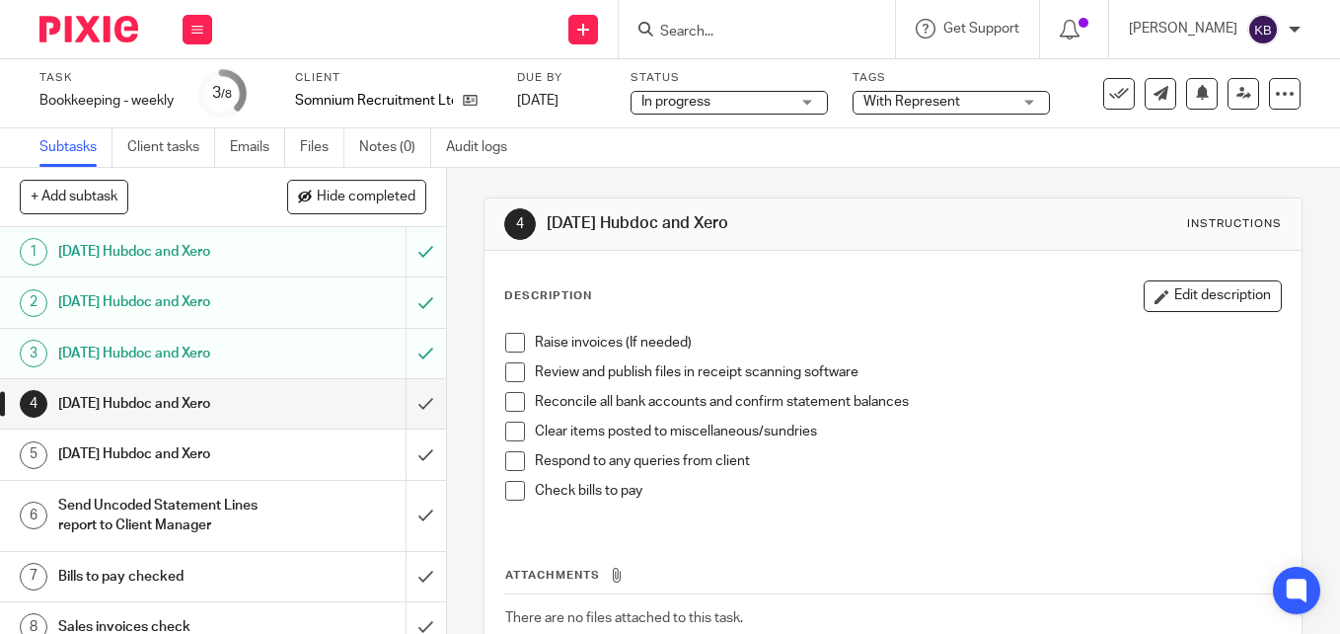
click at [60, 34] on img at bounding box center [88, 29] width 99 height 27
